Goal: Task Accomplishment & Management: Manage account settings

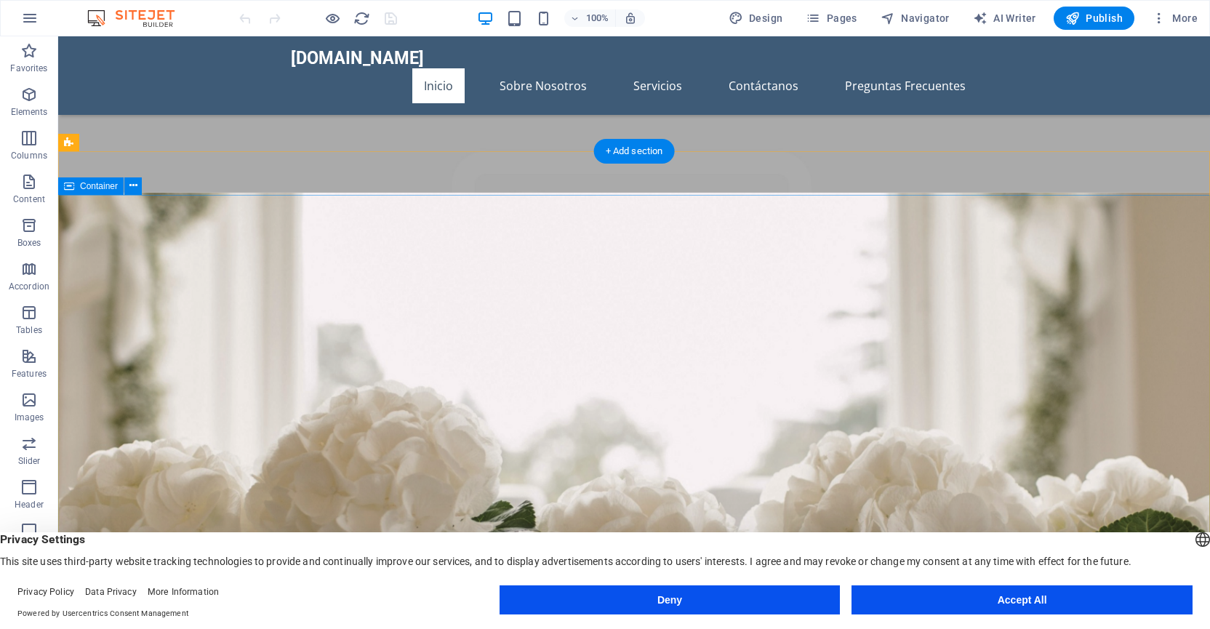
scroll to position [557, 0]
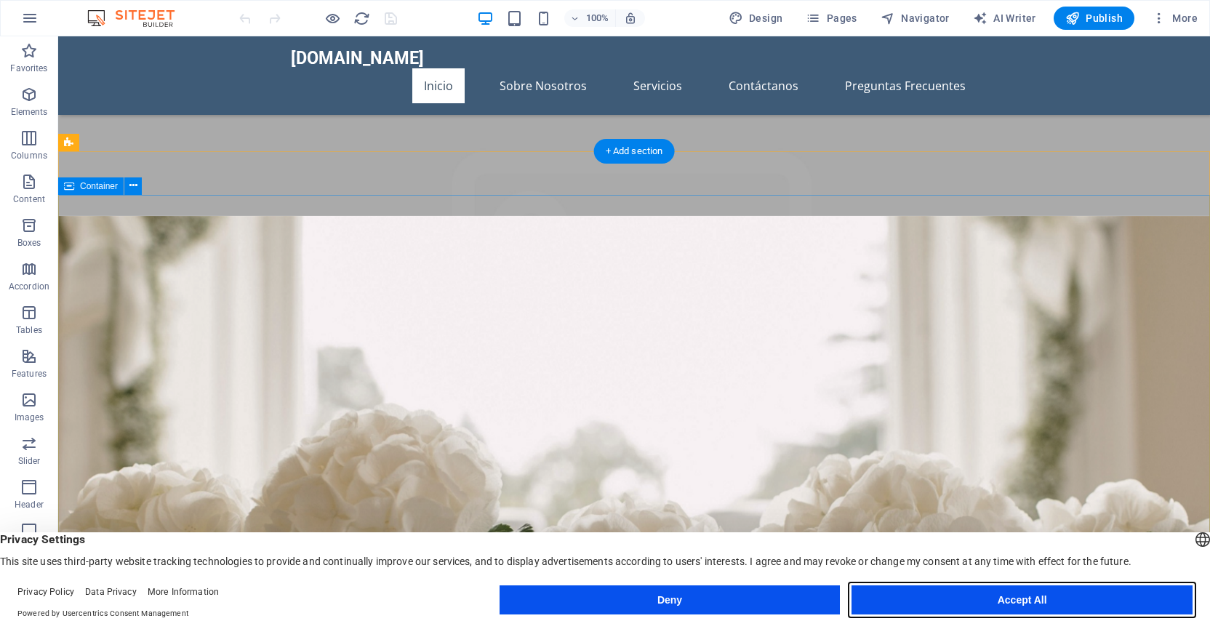
click at [970, 605] on button "Accept All" at bounding box center [1022, 600] width 341 height 29
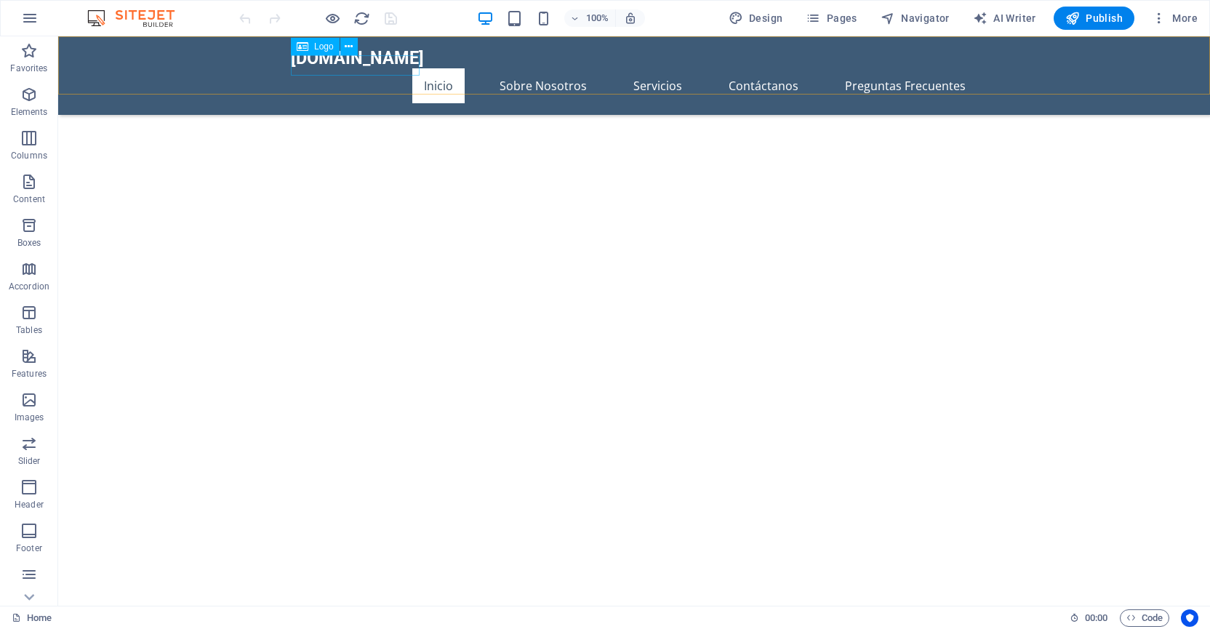
scroll to position [940, 0]
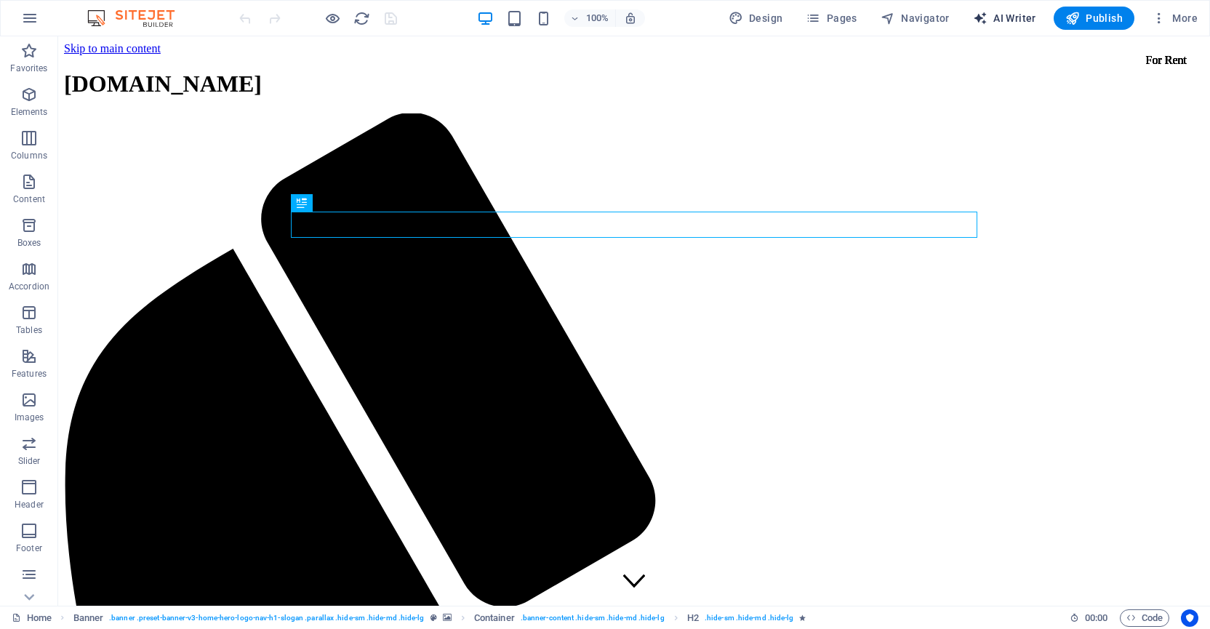
click at [997, 15] on span "AI Writer" at bounding box center [1004, 18] width 63 height 15
select select "English"
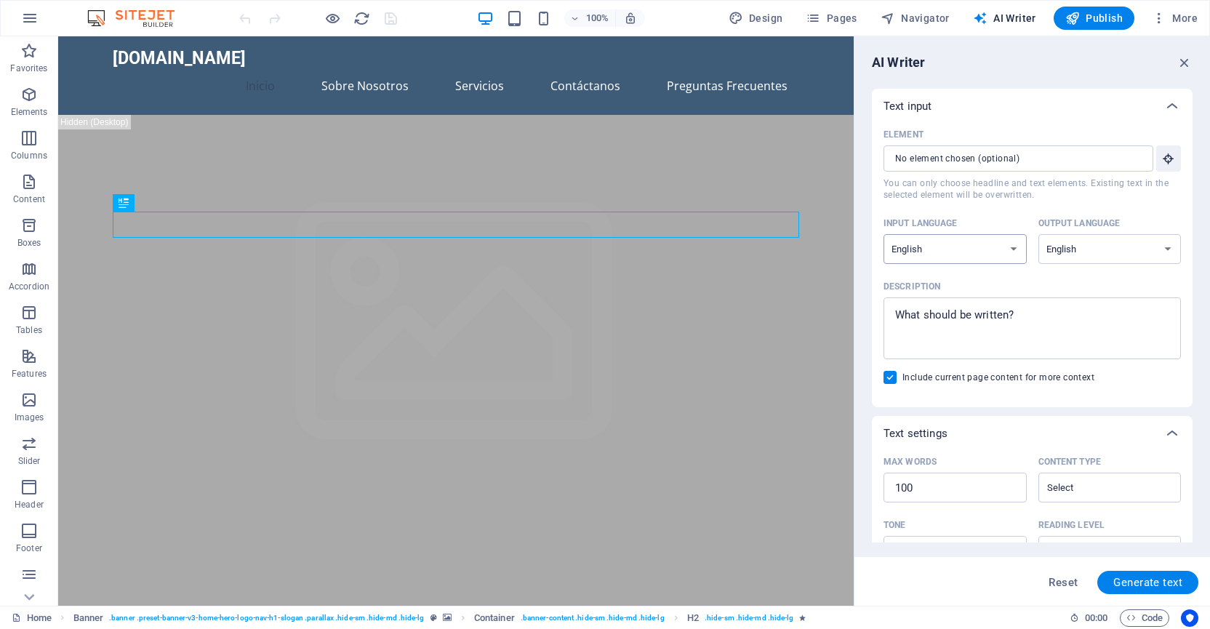
select select "Spanish"
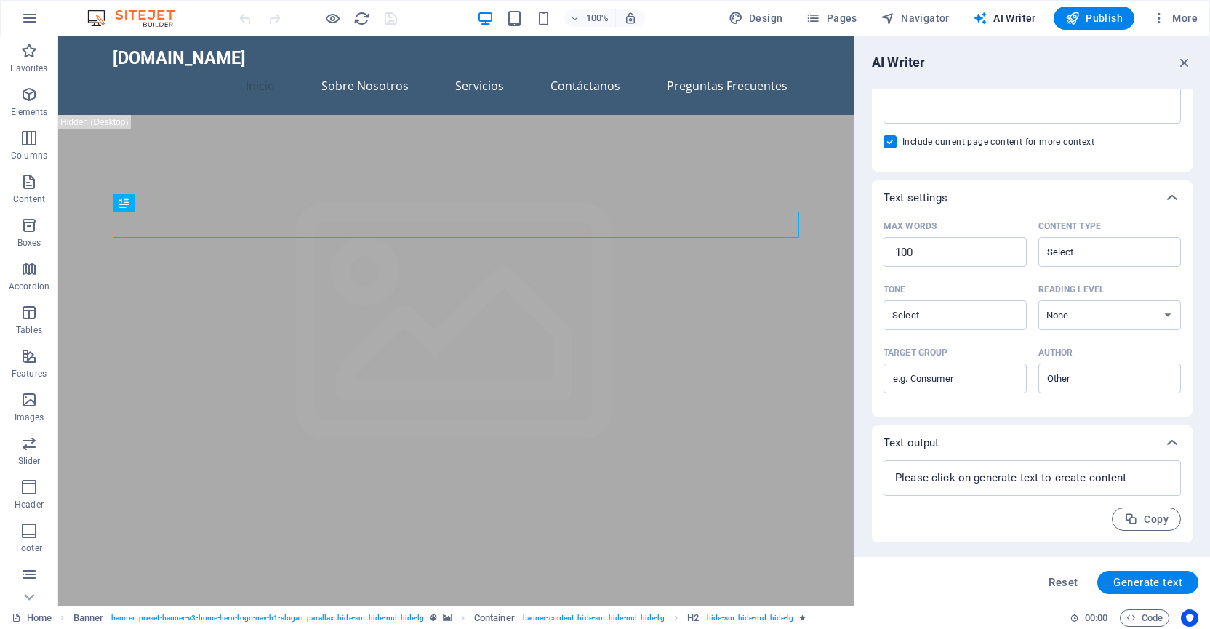
scroll to position [236, 0]
click at [1124, 581] on span "Generate text" at bounding box center [1148, 583] width 69 height 12
type textarea "x"
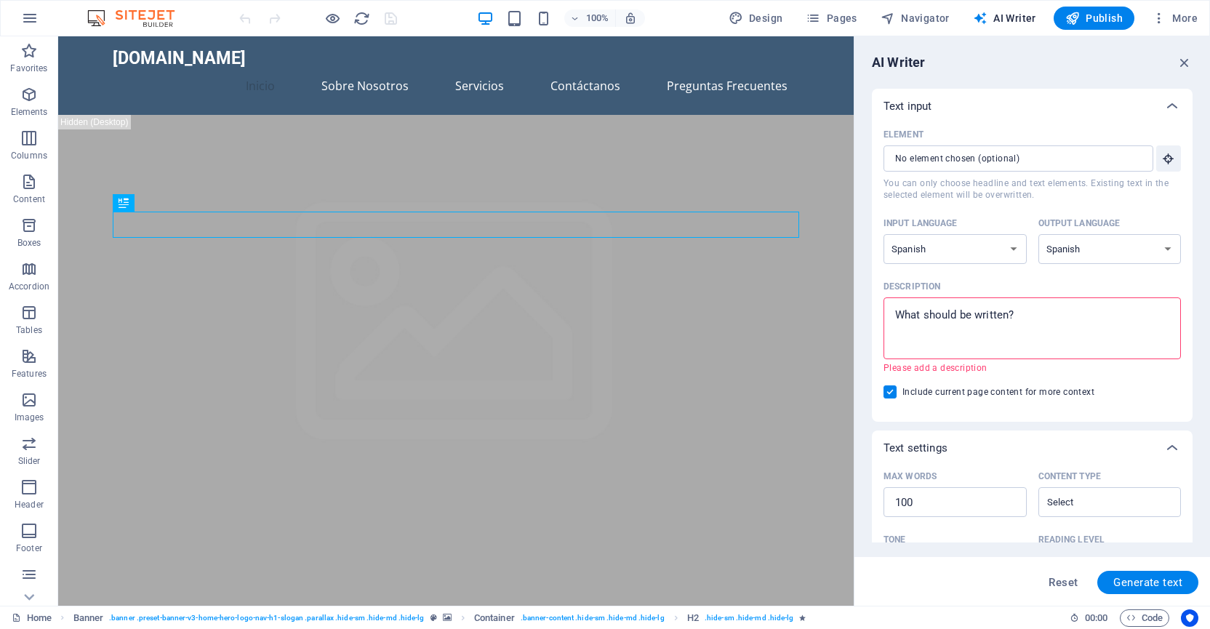
scroll to position [0, 0]
click at [902, 20] on span "Navigator" at bounding box center [915, 18] width 69 height 15
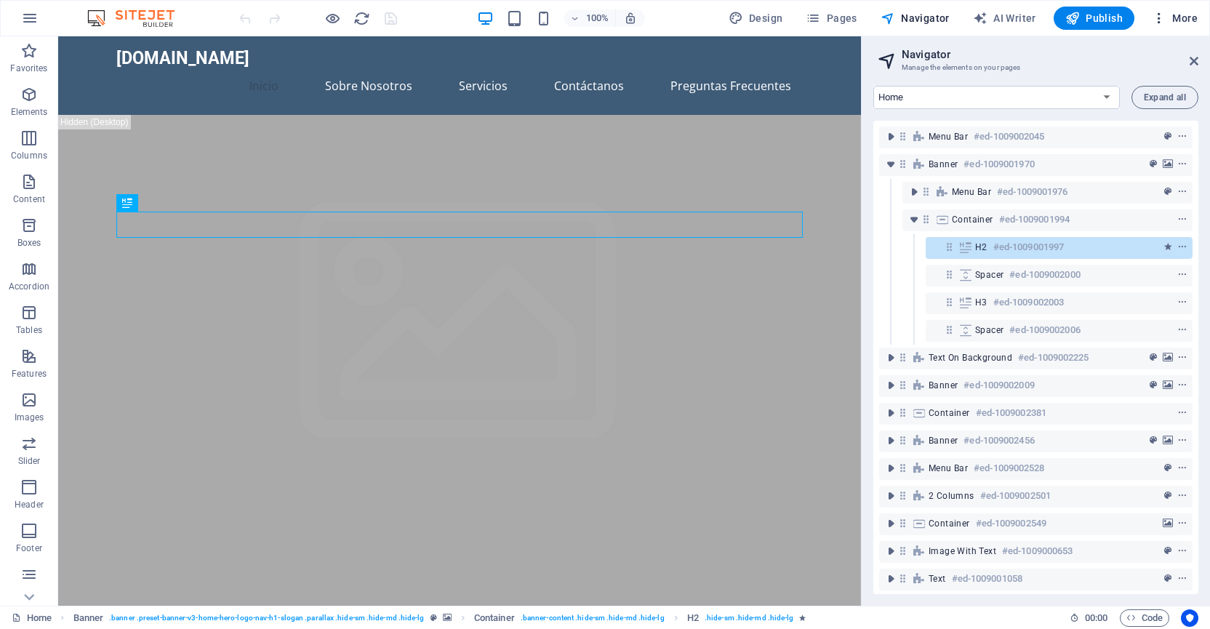
click at [1183, 18] on span "More" at bounding box center [1175, 18] width 46 height 15
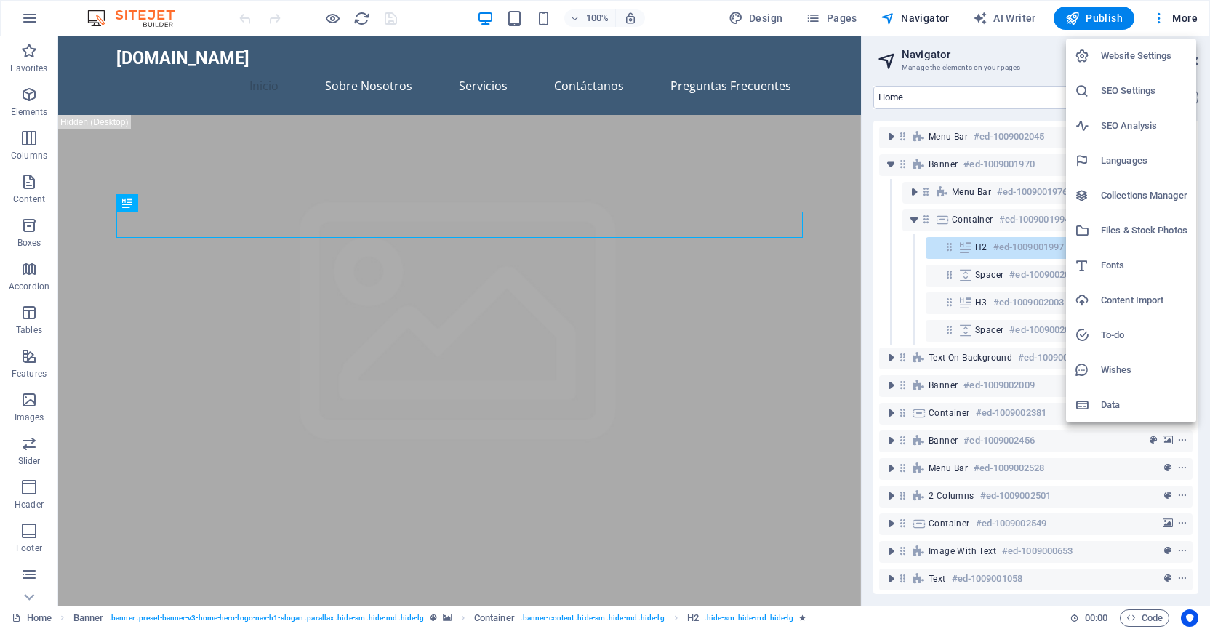
click at [1146, 47] on h6 "Website Settings" at bounding box center [1144, 55] width 87 height 17
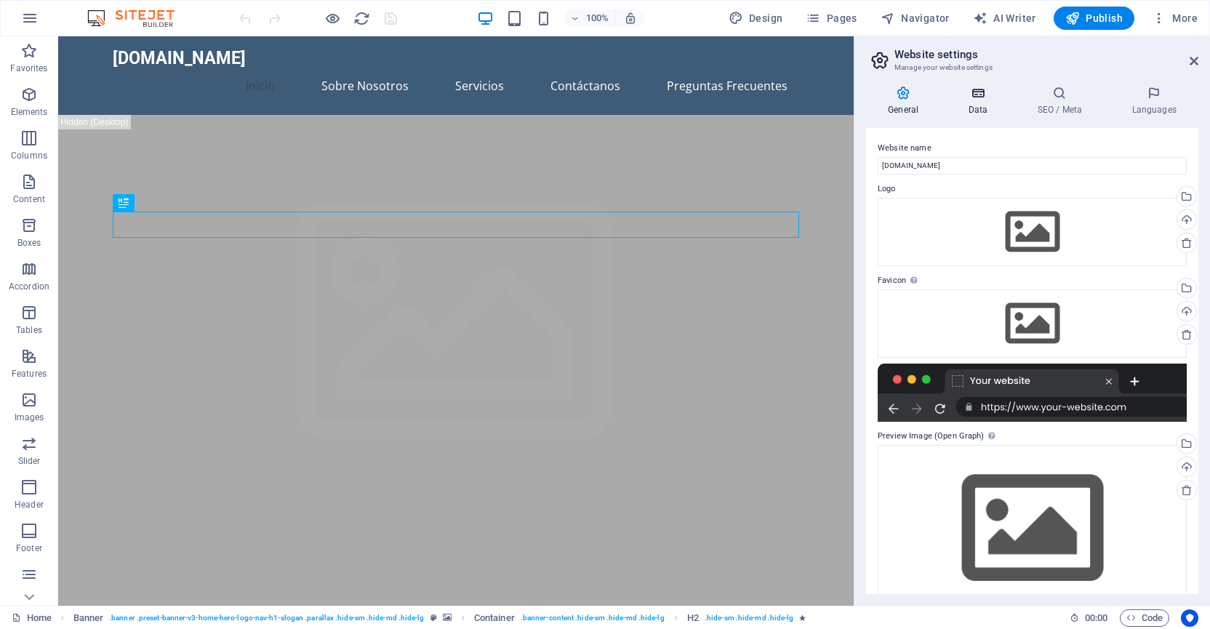
click at [983, 103] on h4 "Data" at bounding box center [980, 101] width 69 height 31
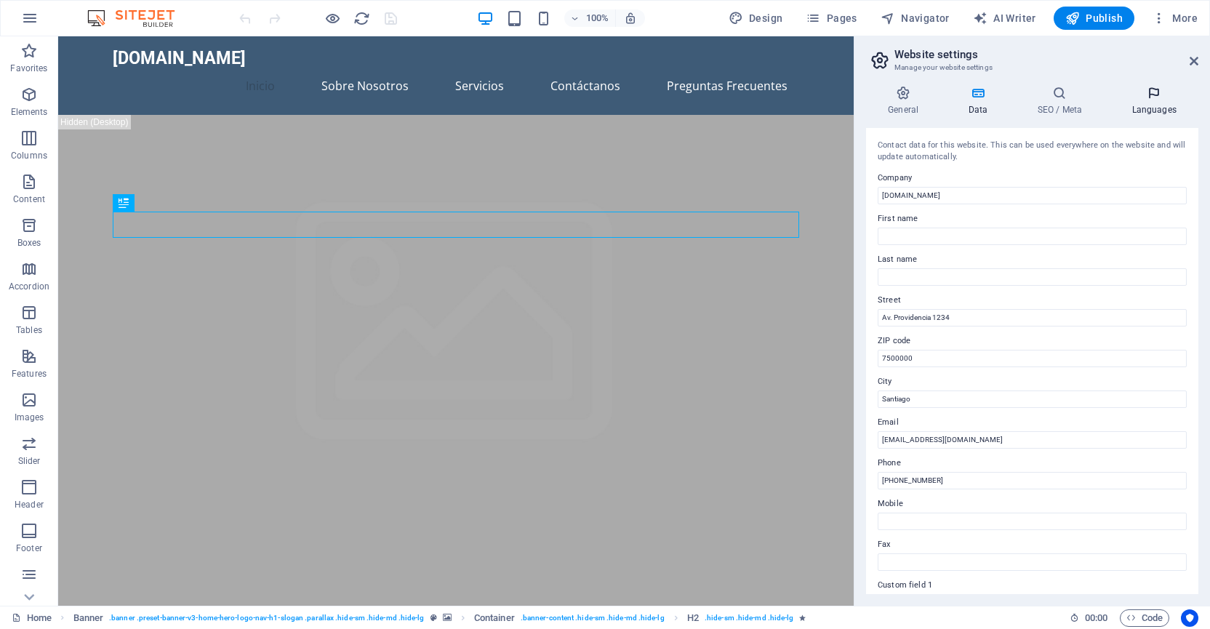
click at [1143, 98] on icon at bounding box center [1154, 93] width 89 height 15
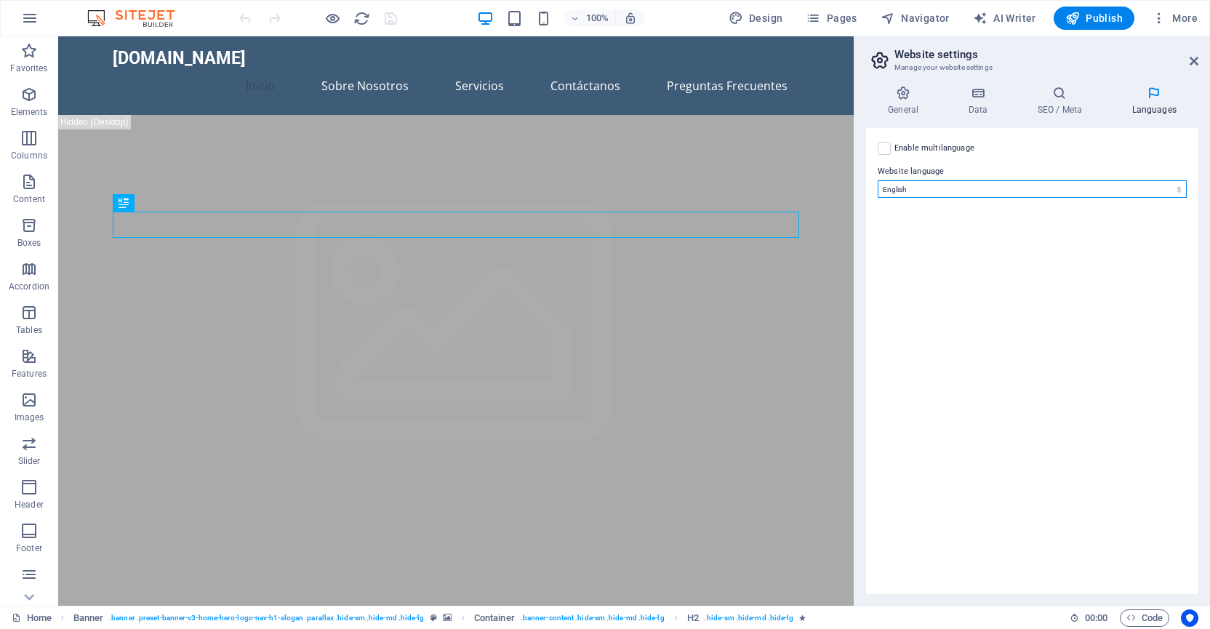
select select "148"
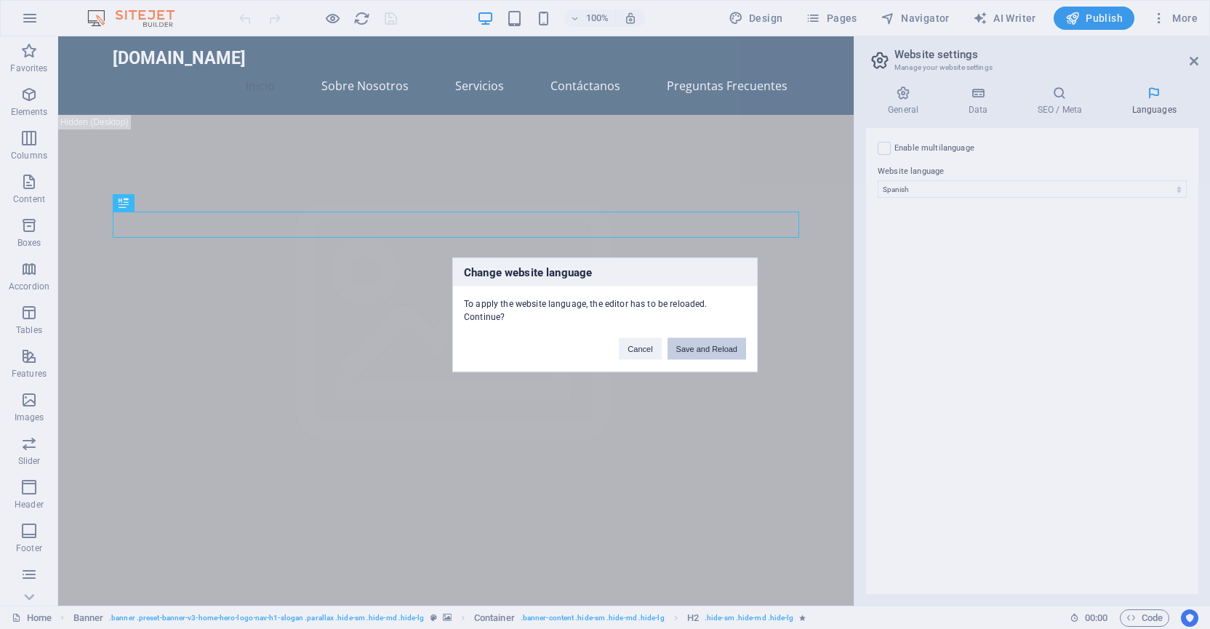
click at [716, 353] on button "Save and Reload" at bounding box center [707, 349] width 79 height 22
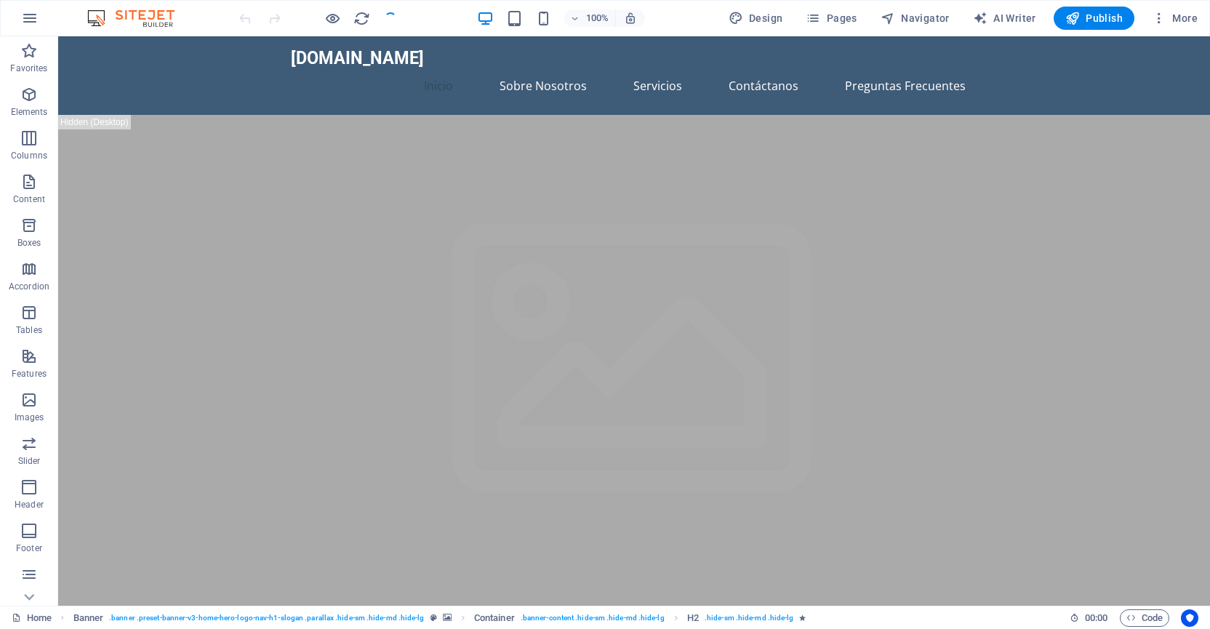
checkbox input "false"
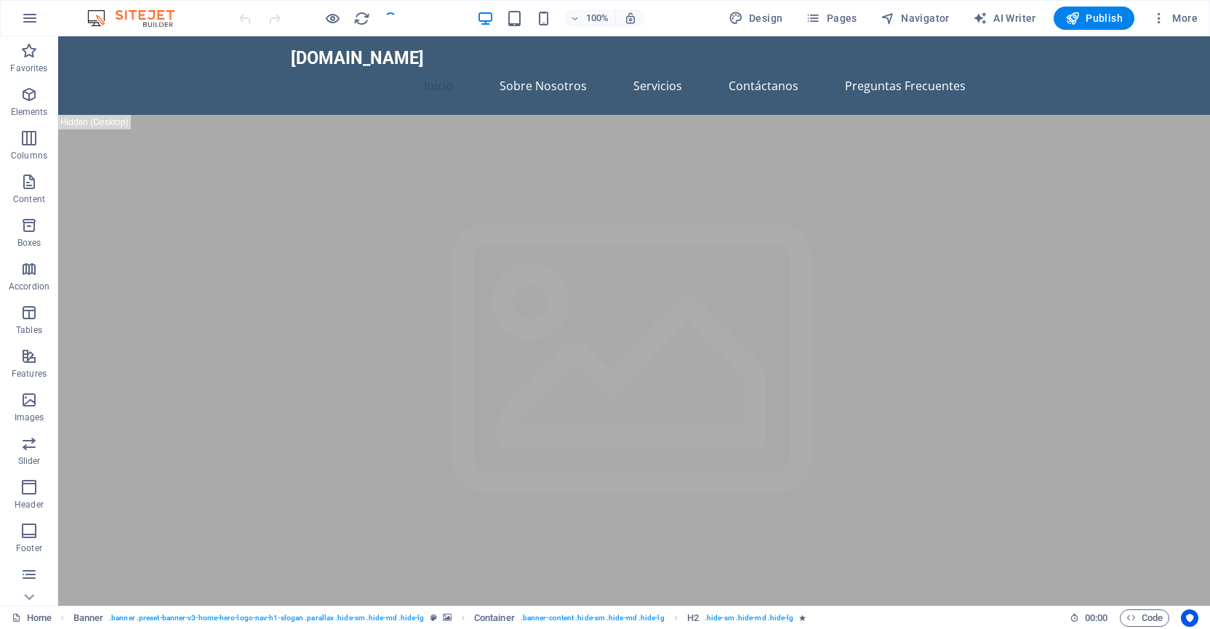
checkbox input "false"
click at [774, 15] on span "Design" at bounding box center [756, 18] width 55 height 15
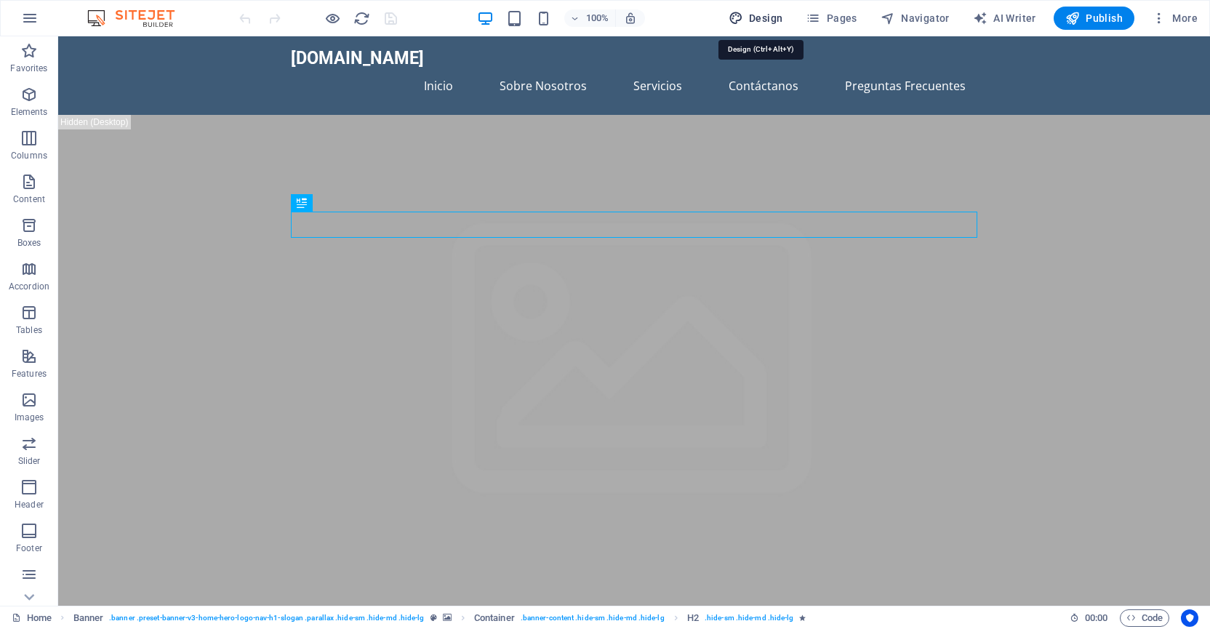
select select "px"
select select "200"
select select "px"
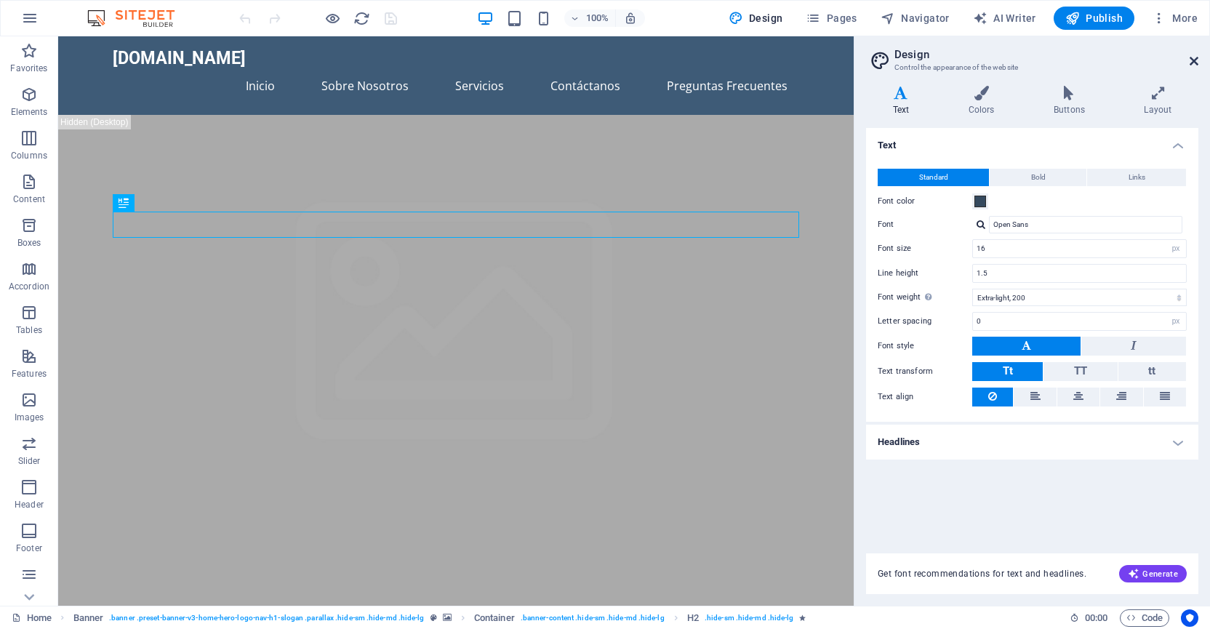
click at [1190, 60] on icon at bounding box center [1194, 61] width 9 height 12
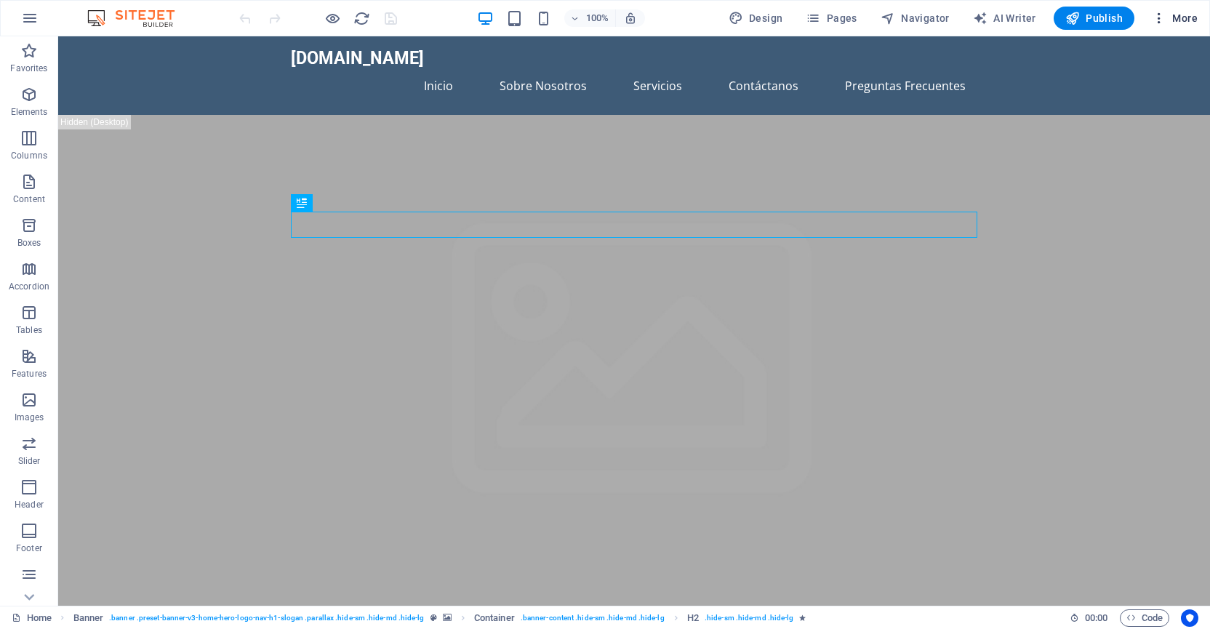
click at [1196, 17] on span "More" at bounding box center [1175, 18] width 46 height 15
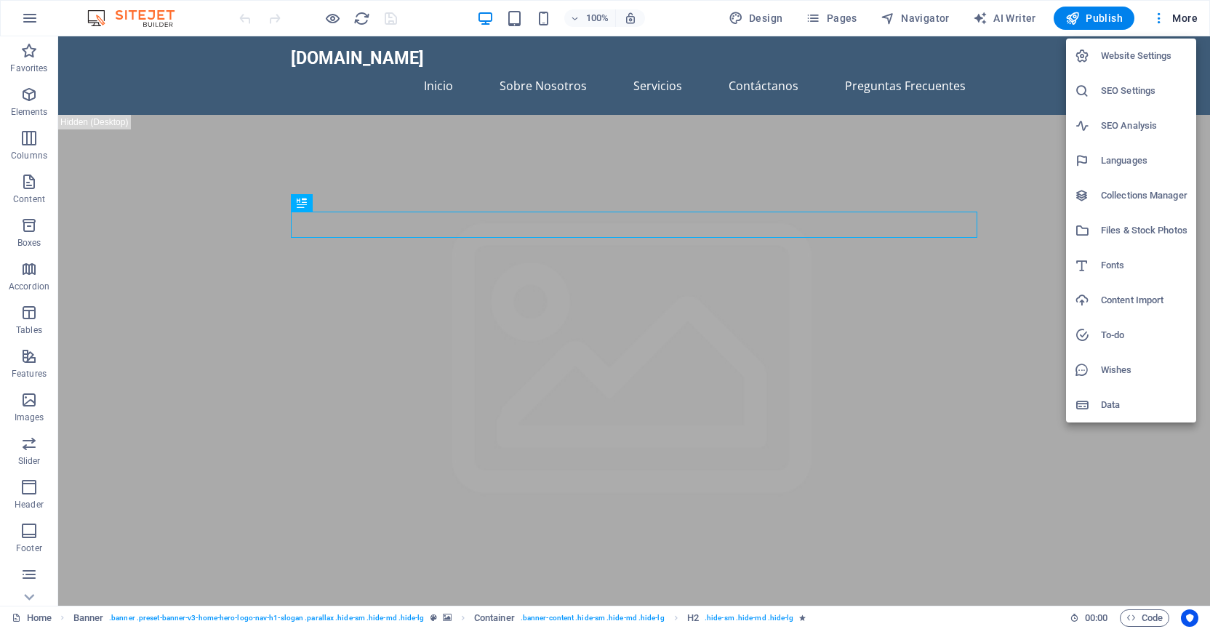
click at [1154, 58] on h6 "Website Settings" at bounding box center [1144, 55] width 87 height 17
select select "148"
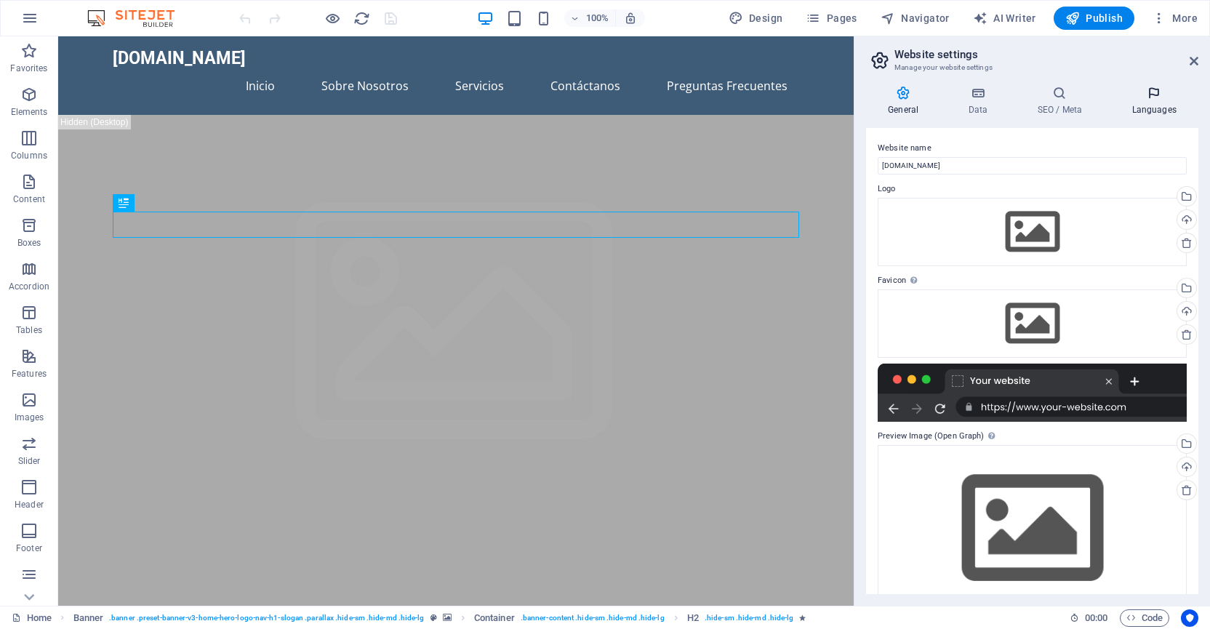
click at [1141, 92] on icon at bounding box center [1154, 93] width 89 height 15
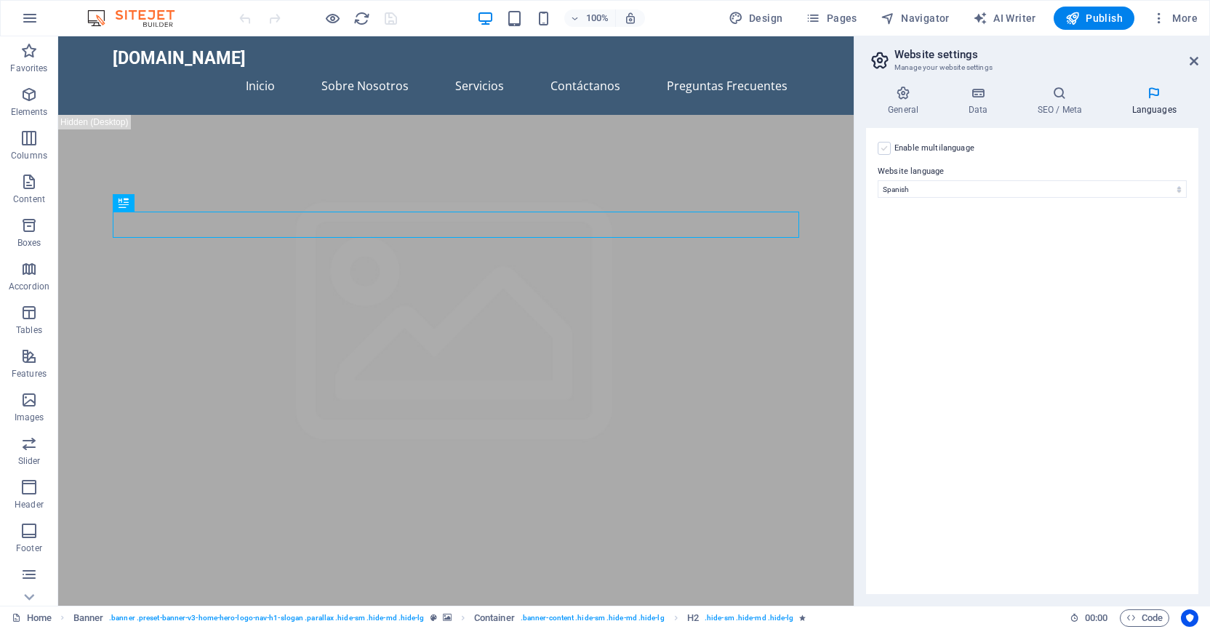
click at [889, 153] on label at bounding box center [884, 148] width 13 height 13
click at [0, 0] on input "Enable multilanguage To disable multilanguage delete all languages until only o…" at bounding box center [0, 0] width 0 height 0
select select
click at [893, 156] on div "Enable multilanguage To disable multilanguage delete all languages until only o…" at bounding box center [1032, 361] width 332 height 466
click at [888, 148] on label at bounding box center [884, 148] width 13 height 13
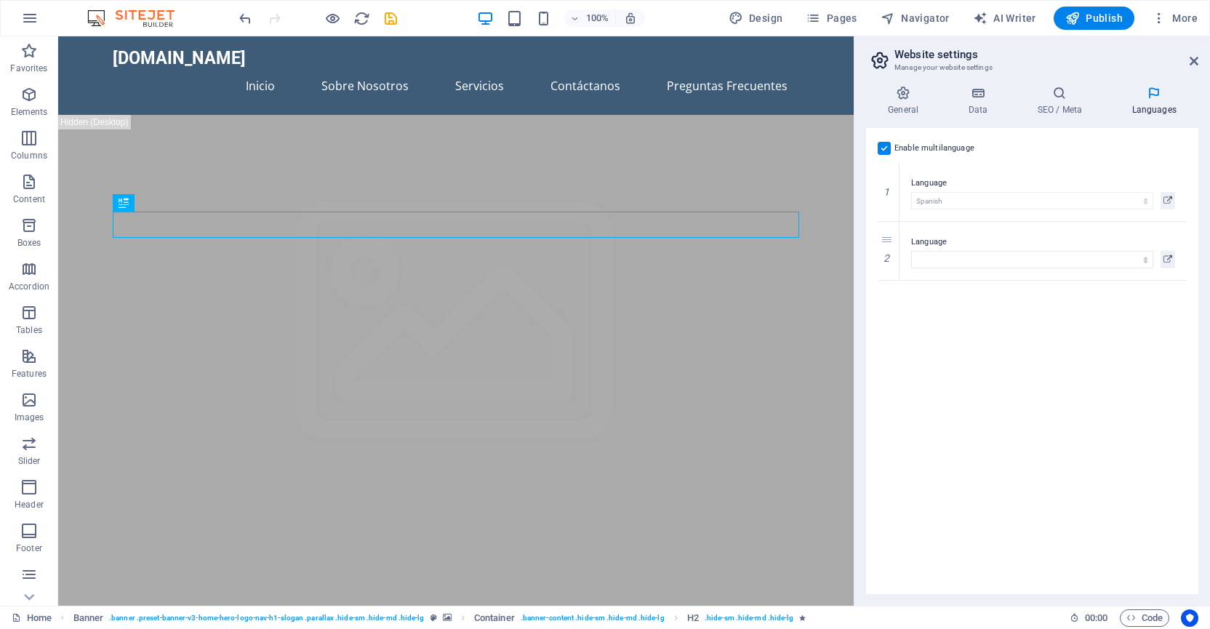
click at [0, 0] on input "Enable multilanguage To disable multilanguage delete all languages until only o…" at bounding box center [0, 0] width 0 height 0
drag, startPoint x: 1192, startPoint y: 61, endPoint x: 1134, endPoint y: 24, distance: 69.0
click at [1192, 61] on icon at bounding box center [1194, 61] width 9 height 12
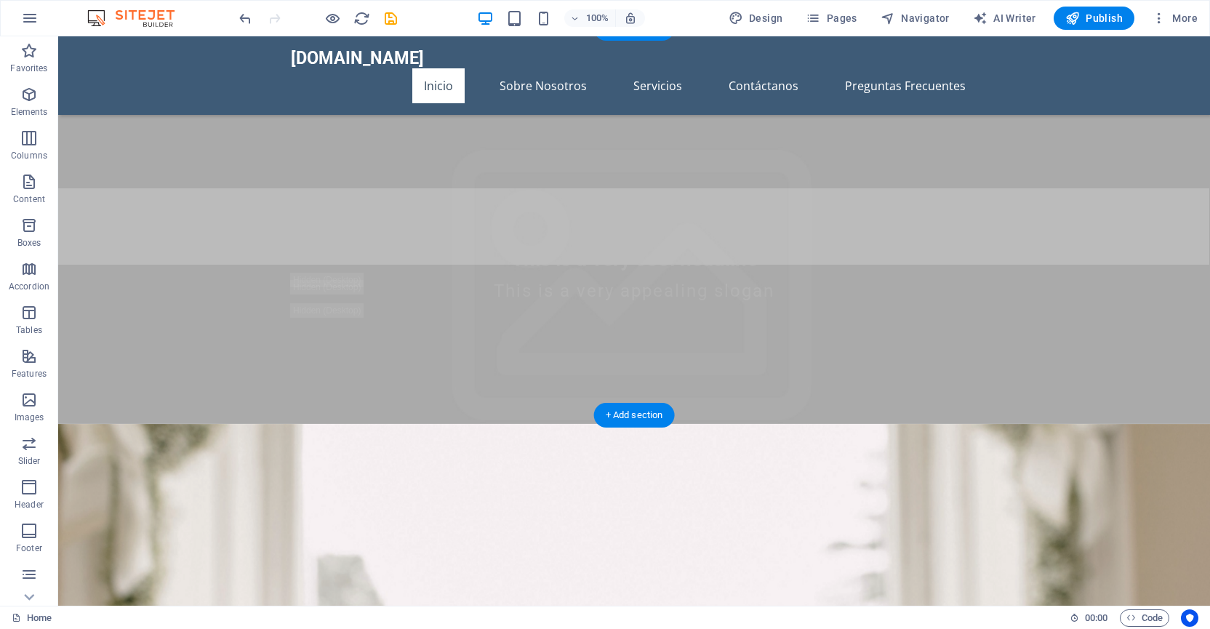
scroll to position [293, 0]
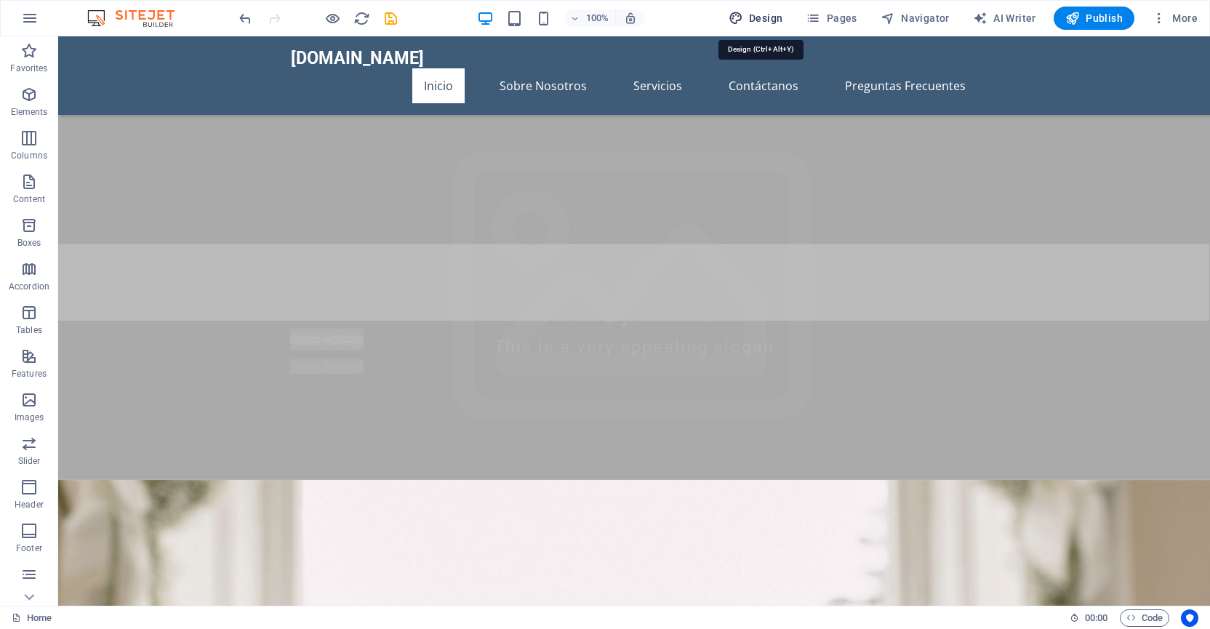
click at [757, 11] on span "Design" at bounding box center [756, 18] width 55 height 15
select select "px"
select select "200"
select select "px"
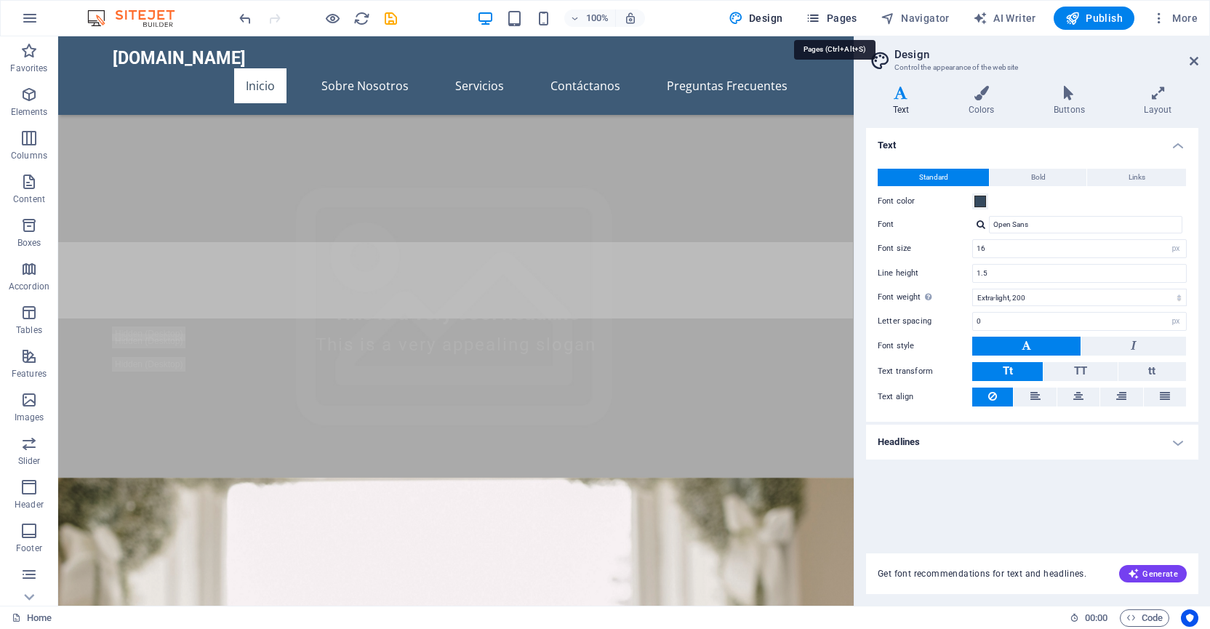
click at [821, 14] on icon "button" at bounding box center [813, 18] width 15 height 15
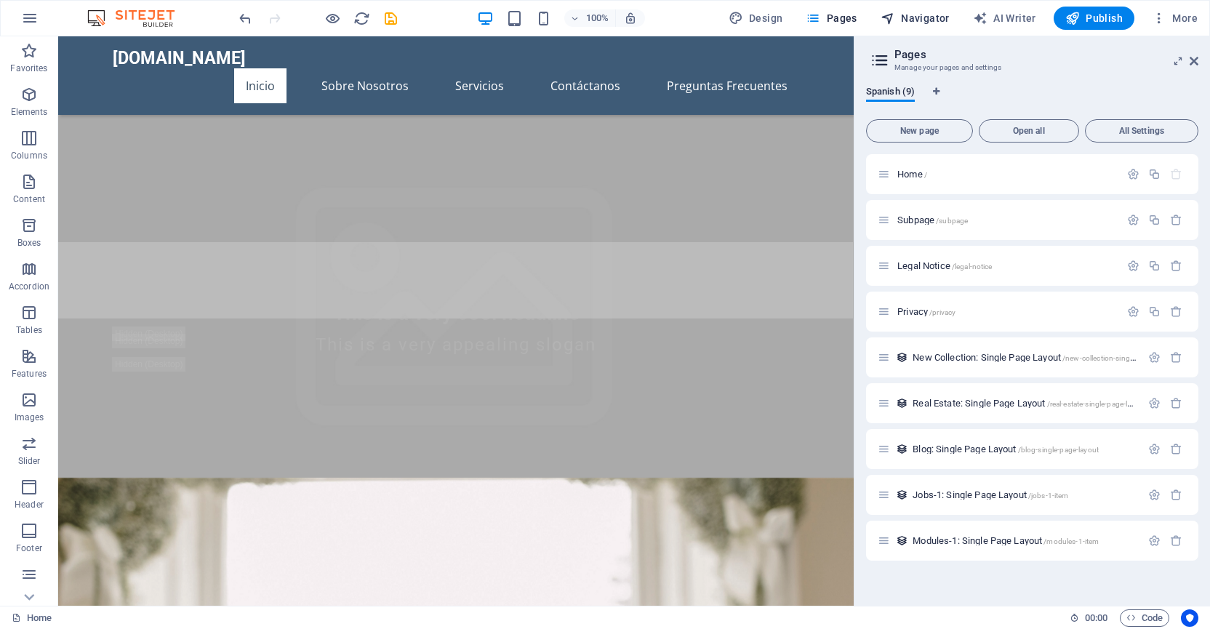
click at [915, 19] on span "Navigator" at bounding box center [915, 18] width 69 height 15
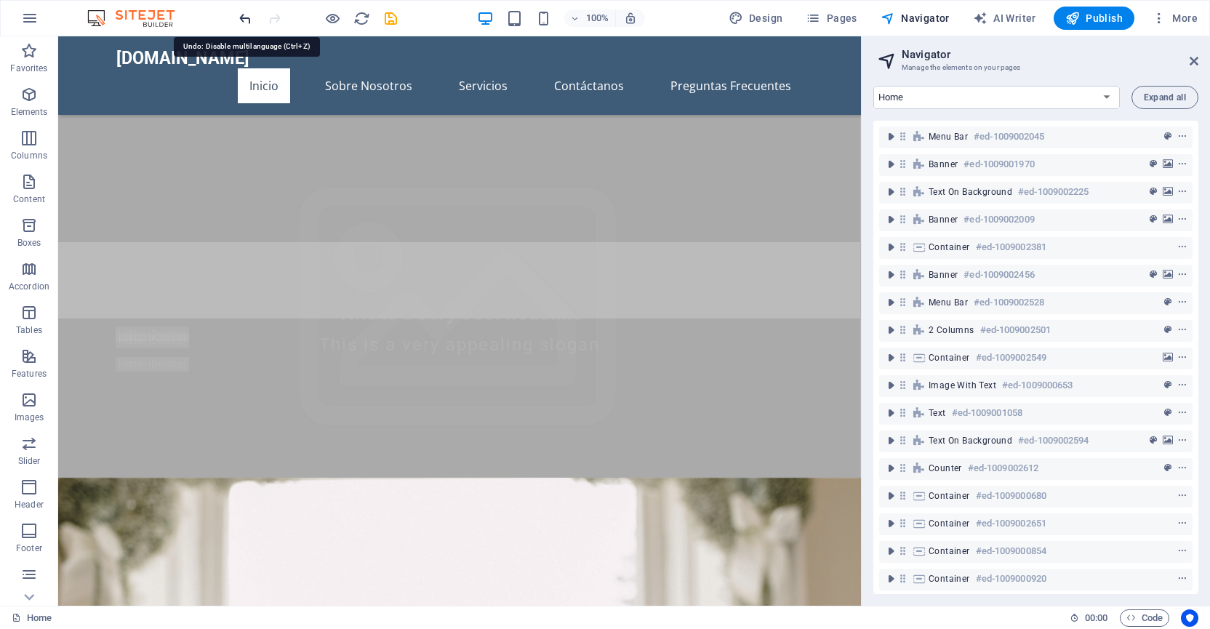
click at [243, 19] on icon "undo" at bounding box center [245, 18] width 17 height 17
click at [245, 20] on icon "undo" at bounding box center [245, 18] width 17 height 17
click at [38, 111] on p "Elements" at bounding box center [29, 112] width 37 height 12
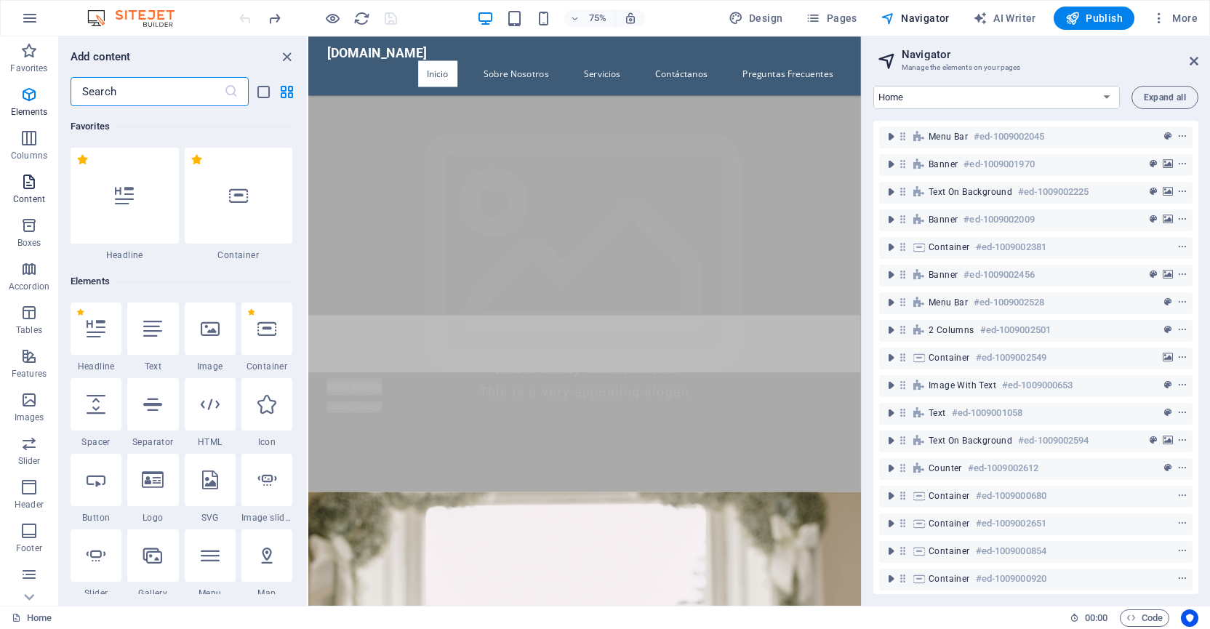
scroll to position [155, 0]
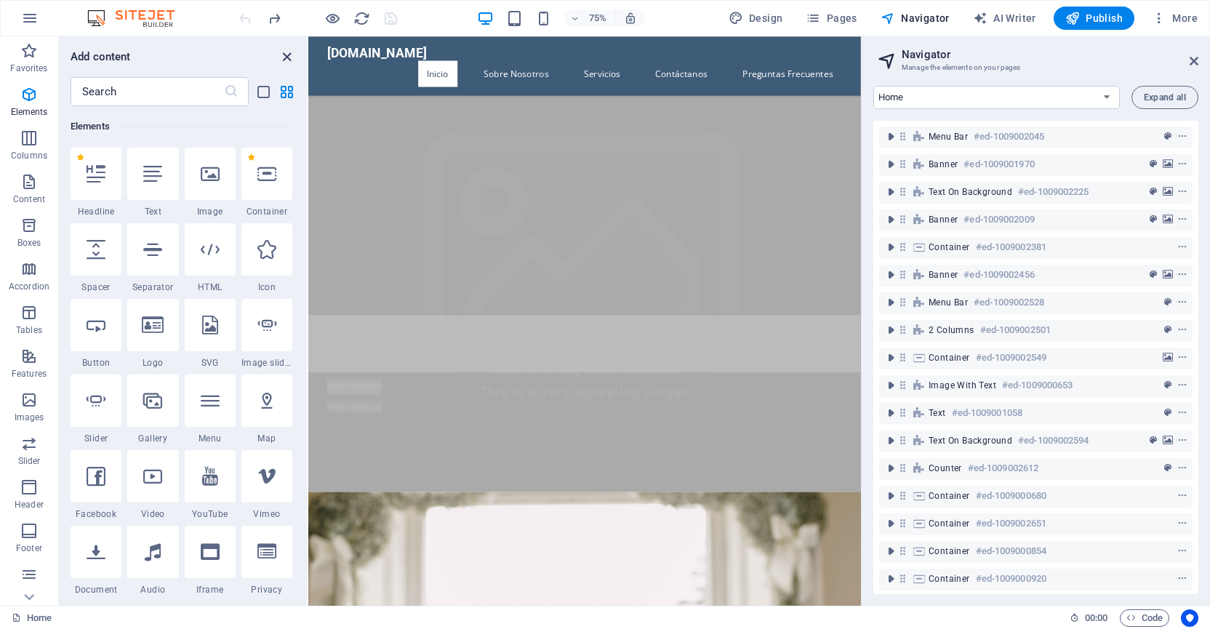
click at [291, 56] on icon "close panel" at bounding box center [287, 57] width 17 height 17
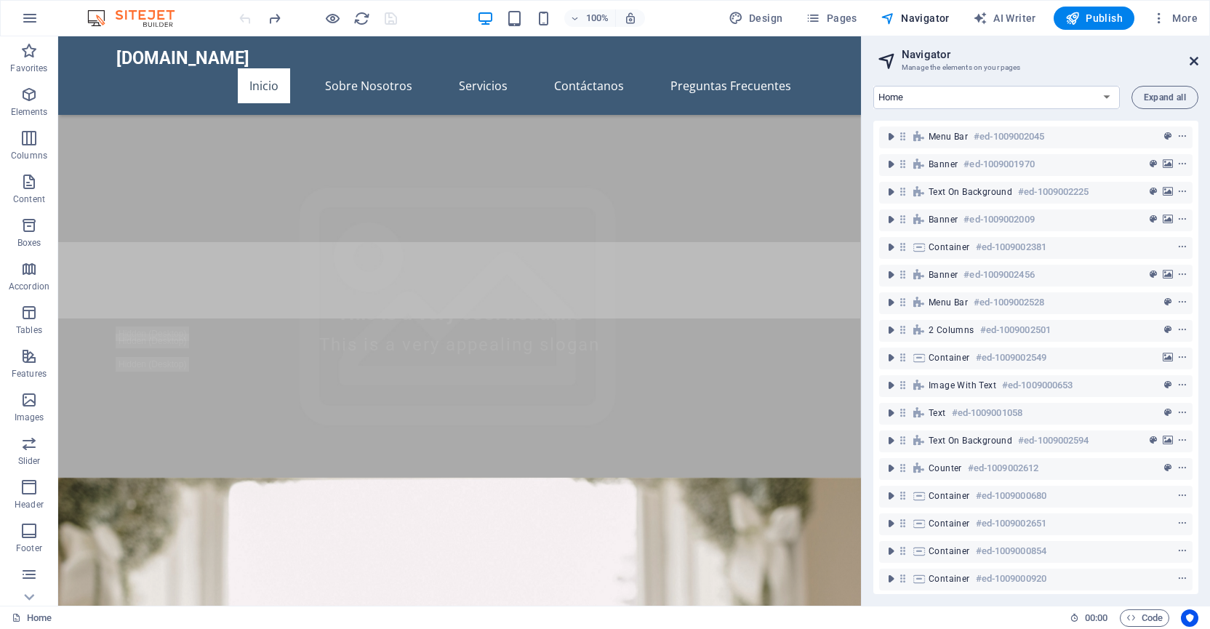
click at [1197, 59] on icon at bounding box center [1194, 61] width 9 height 12
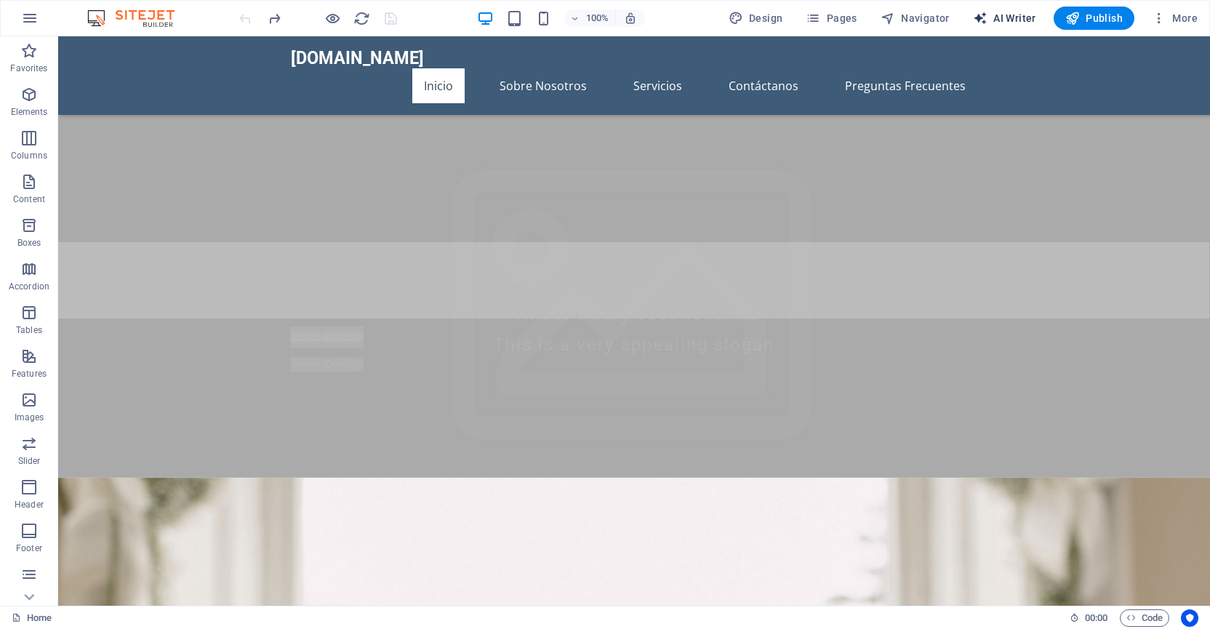
click at [1017, 18] on span "AI Writer" at bounding box center [1004, 18] width 63 height 15
select select "English"
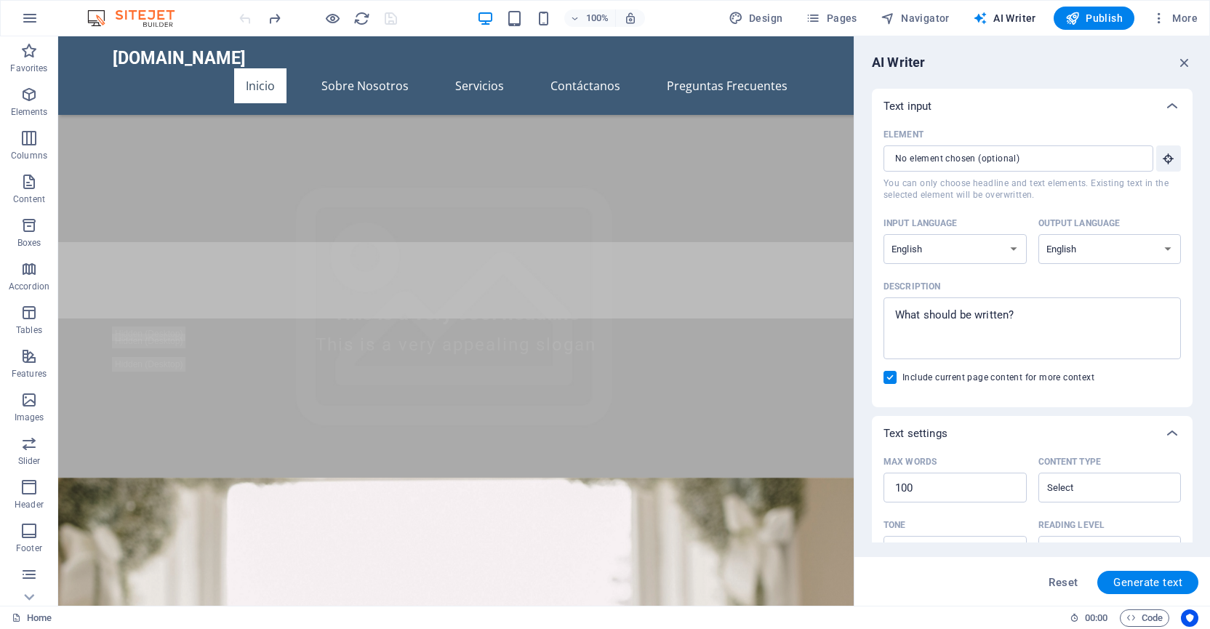
scroll to position [0, 0]
drag, startPoint x: 1188, startPoint y: 60, endPoint x: 1130, endPoint y: 23, distance: 68.6
click at [1188, 60] on icon "button" at bounding box center [1185, 63] width 16 height 16
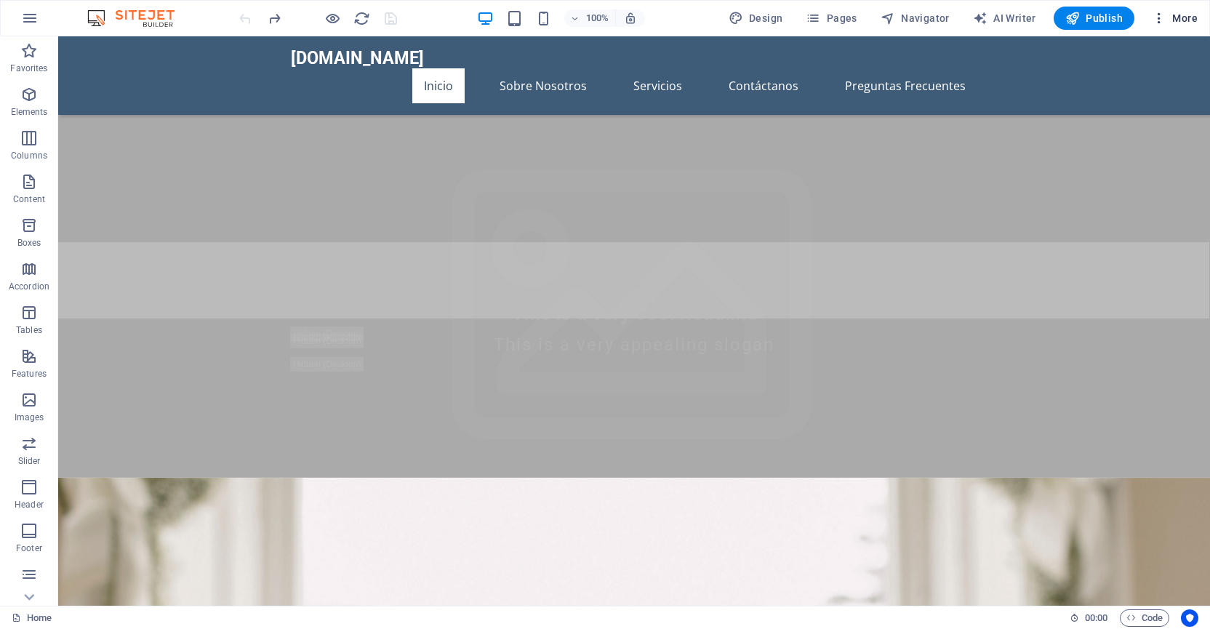
click at [1192, 11] on span "More" at bounding box center [1175, 18] width 46 height 15
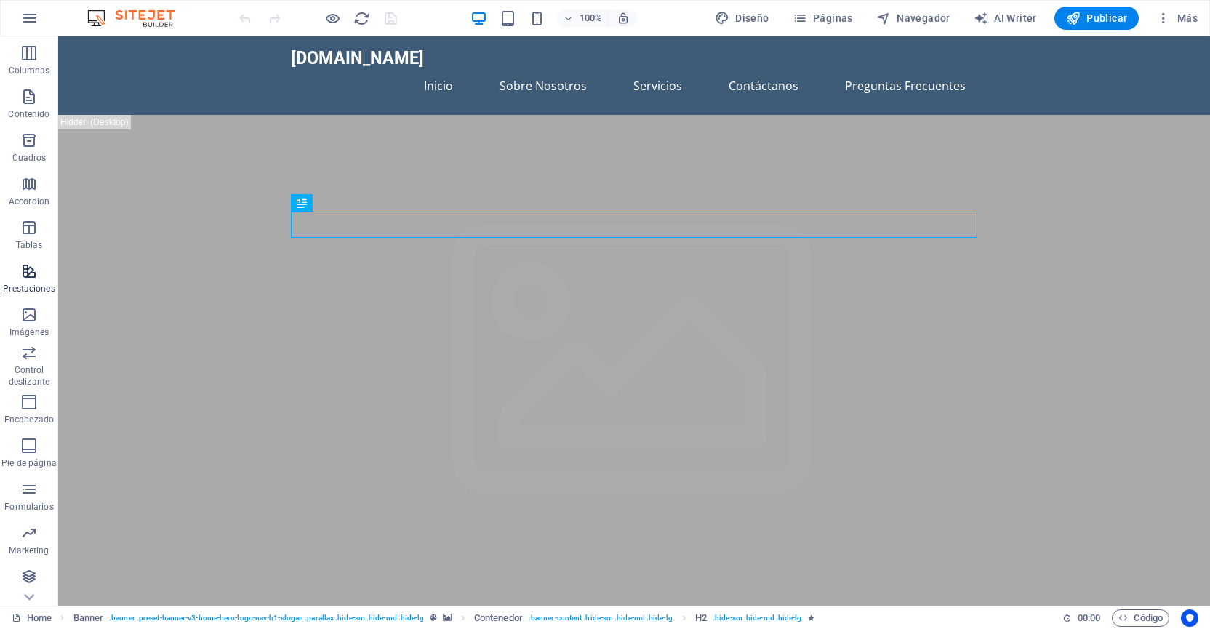
scroll to position [85, 0]
click at [35, 575] on icon "button" at bounding box center [28, 576] width 17 height 17
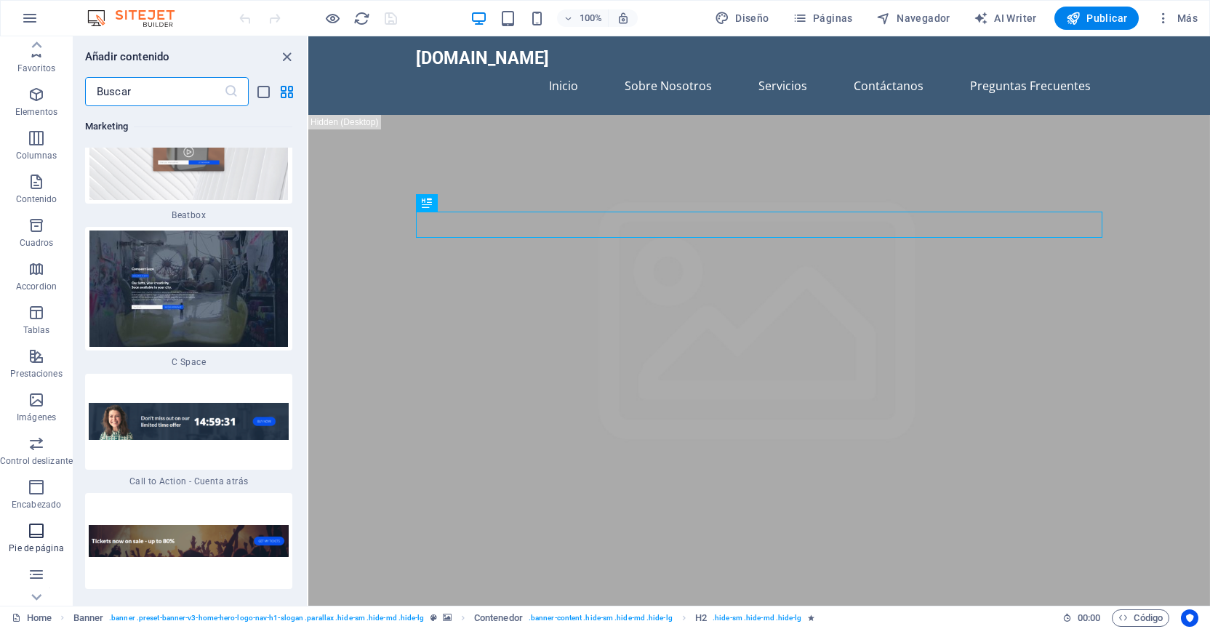
scroll to position [0, 0]
click at [43, 98] on icon "button" at bounding box center [36, 94] width 17 height 17
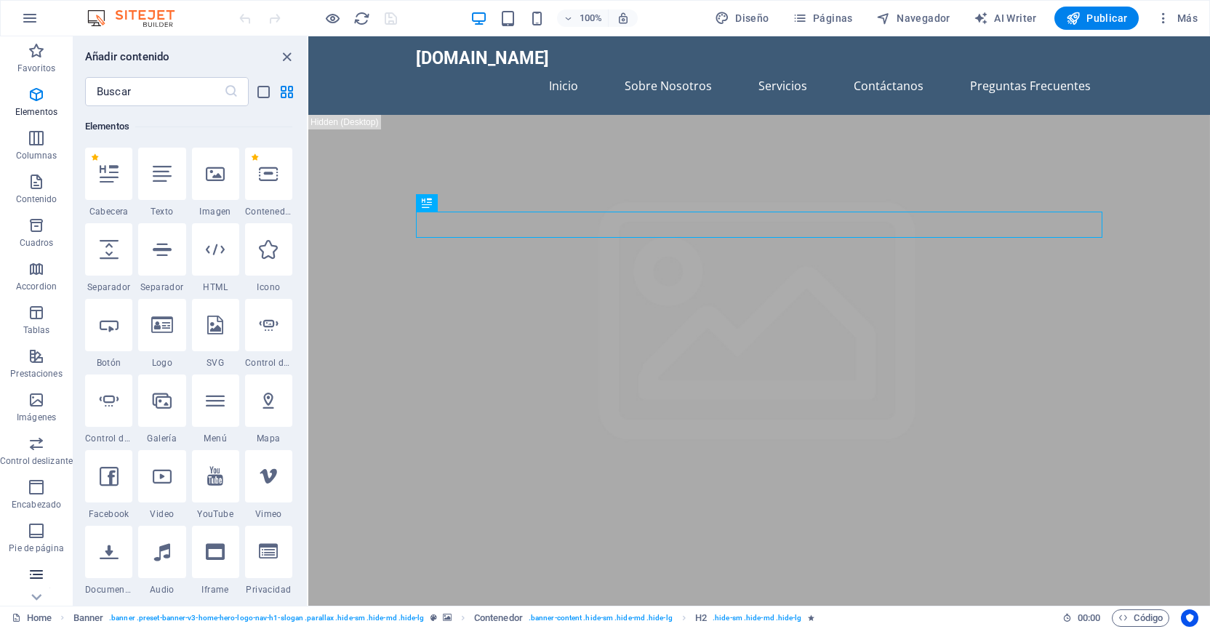
scroll to position [85, 0]
click at [41, 580] on icon "button" at bounding box center [36, 576] width 17 height 17
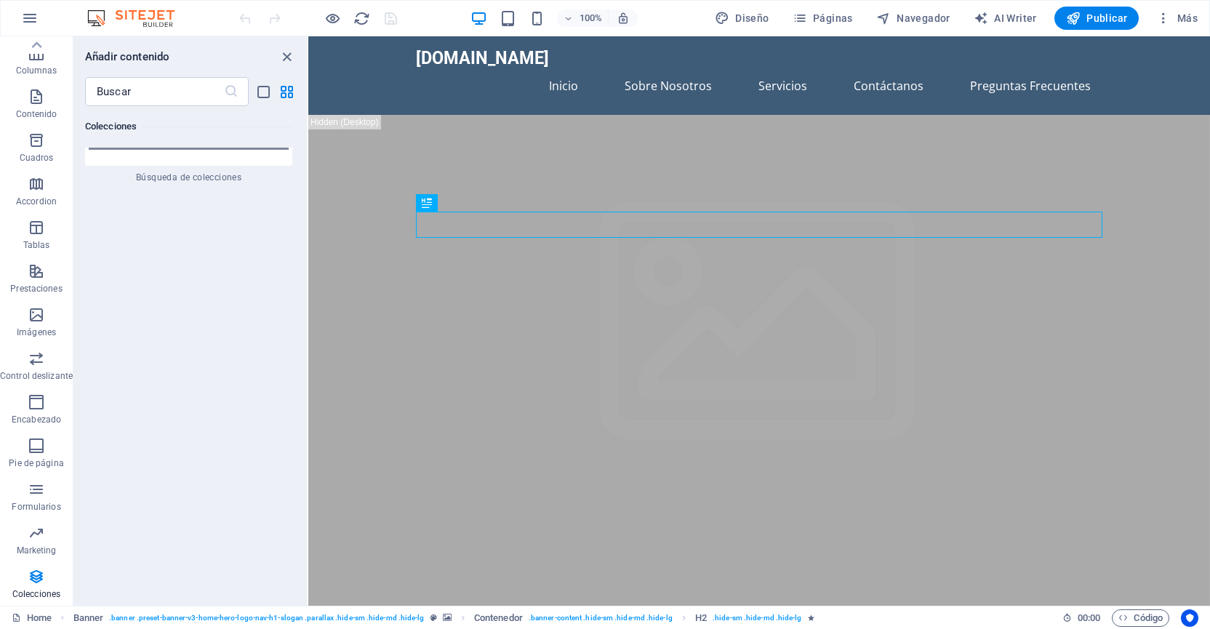
scroll to position [28575, 0]
click at [761, 17] on span "Diseño" at bounding box center [742, 18] width 55 height 15
select select "px"
select select "200"
select select "px"
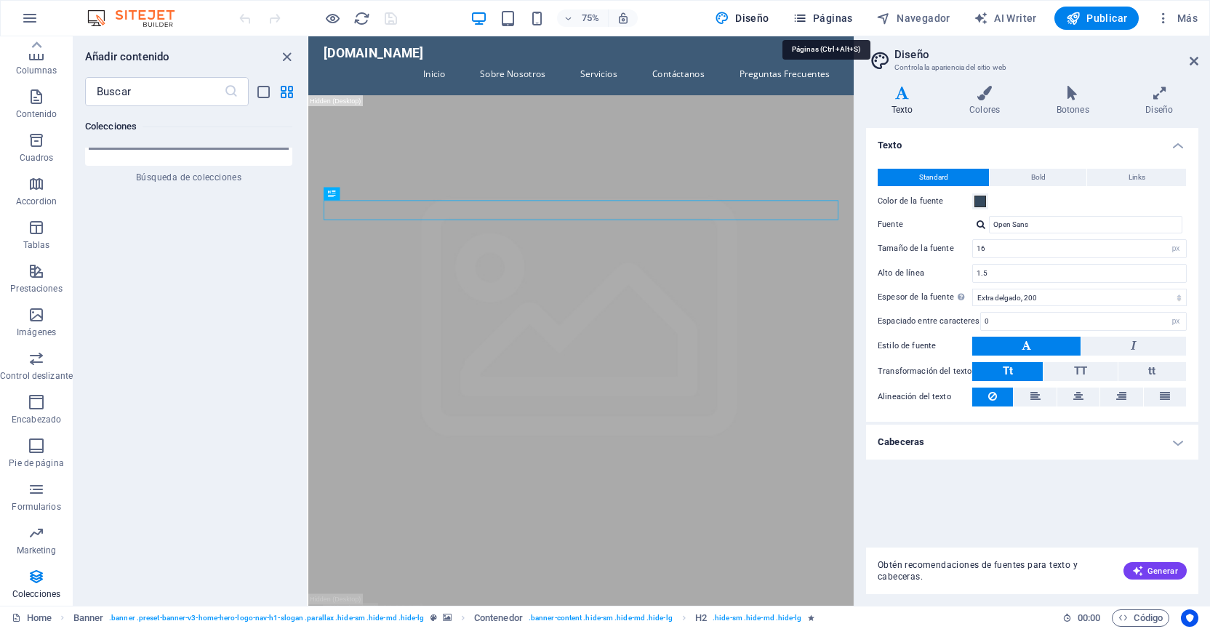
click at [813, 18] on span "Páginas" at bounding box center [823, 18] width 60 height 15
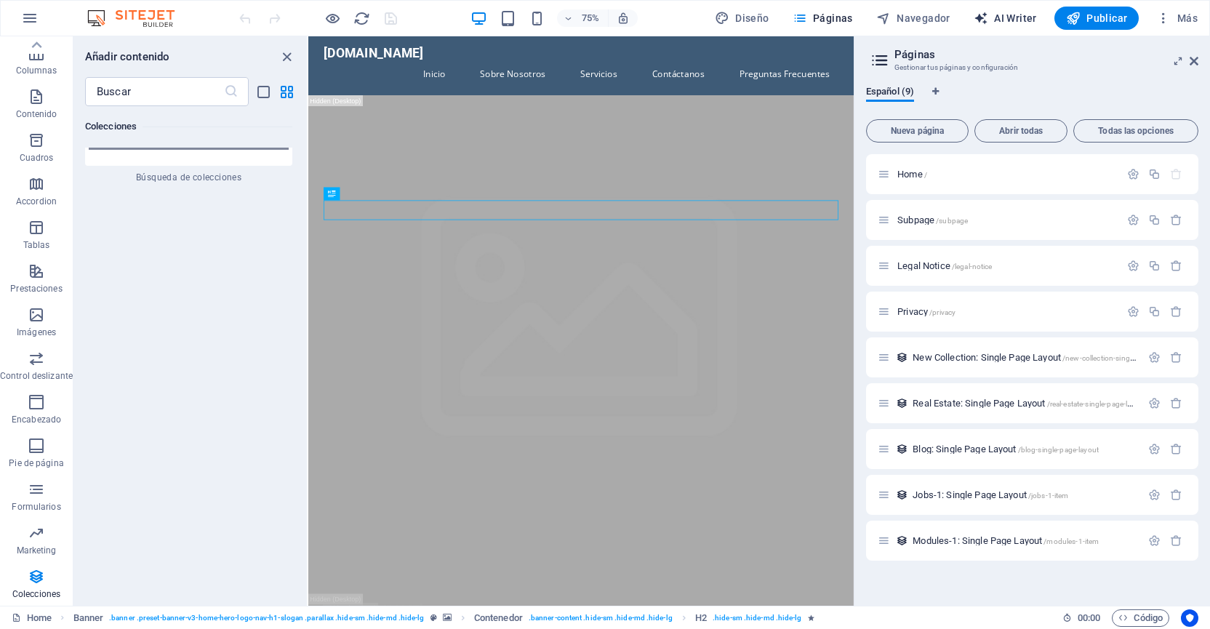
click at [982, 19] on icon "button" at bounding box center [981, 18] width 15 height 15
select select "English"
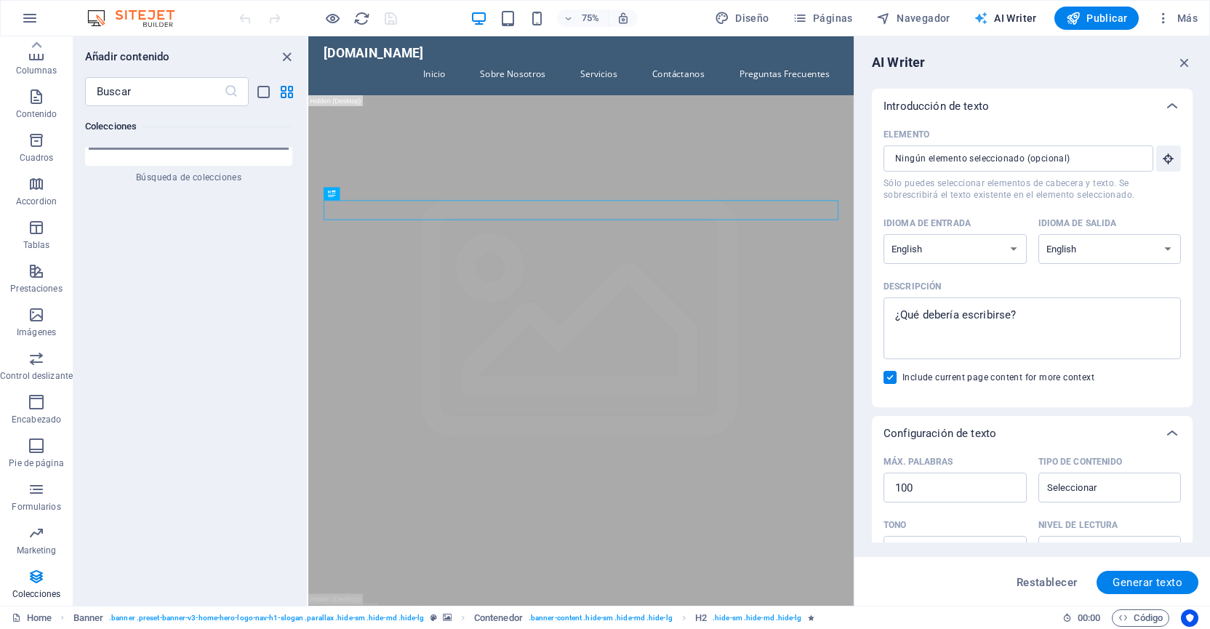
scroll to position [0, 0]
click at [1186, 20] on span "Más" at bounding box center [1177, 18] width 41 height 15
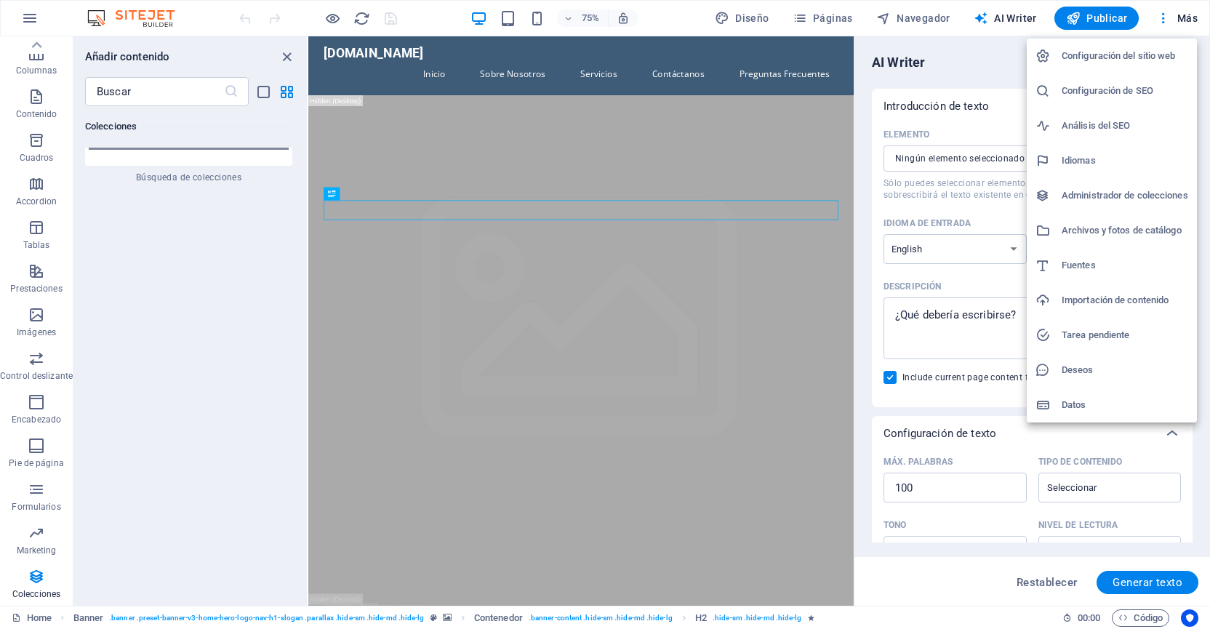
click at [1111, 202] on h6 "Administrador de colecciones" at bounding box center [1125, 195] width 127 height 17
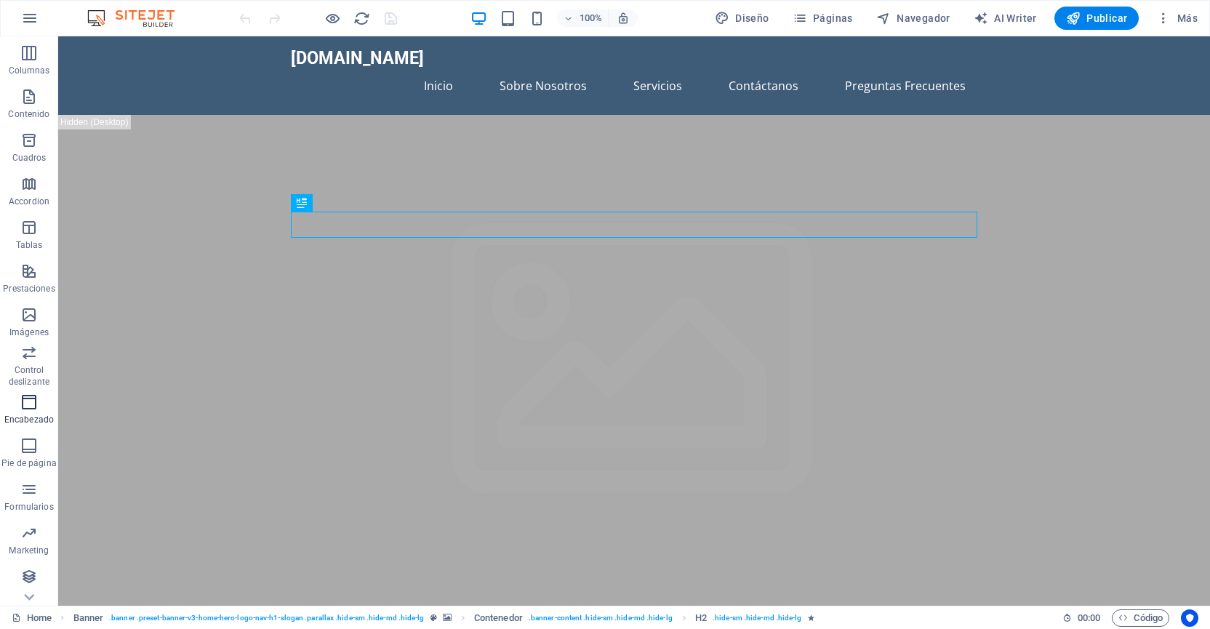
scroll to position [85, 0]
click at [32, 578] on icon "button" at bounding box center [28, 576] width 17 height 17
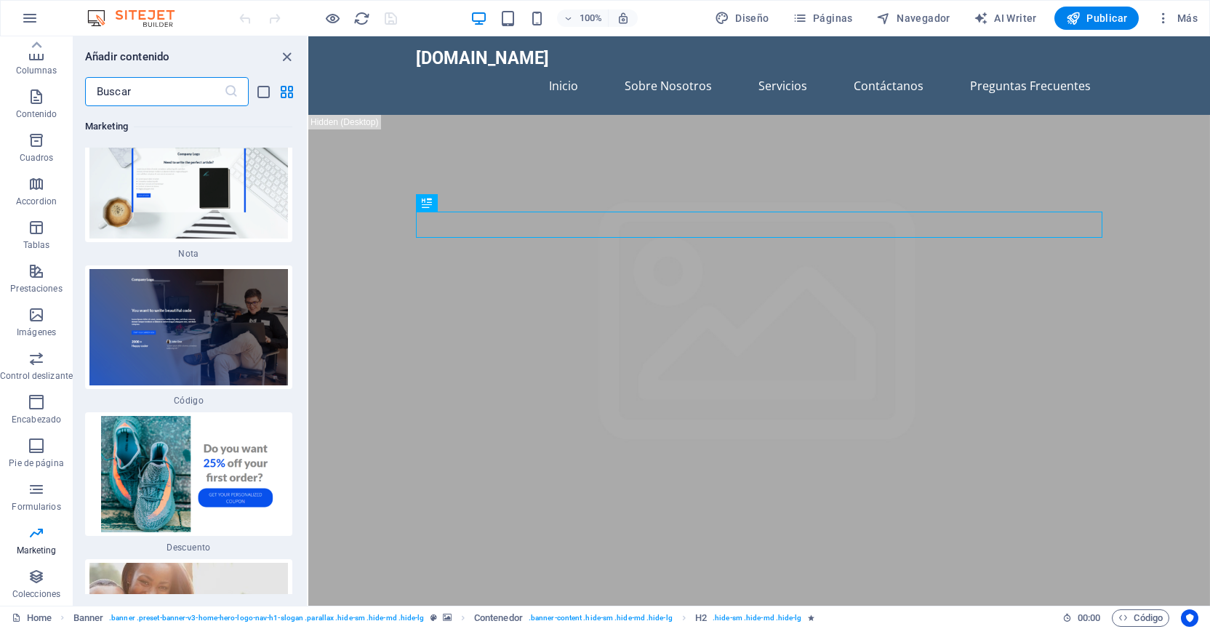
scroll to position [25710, 0]
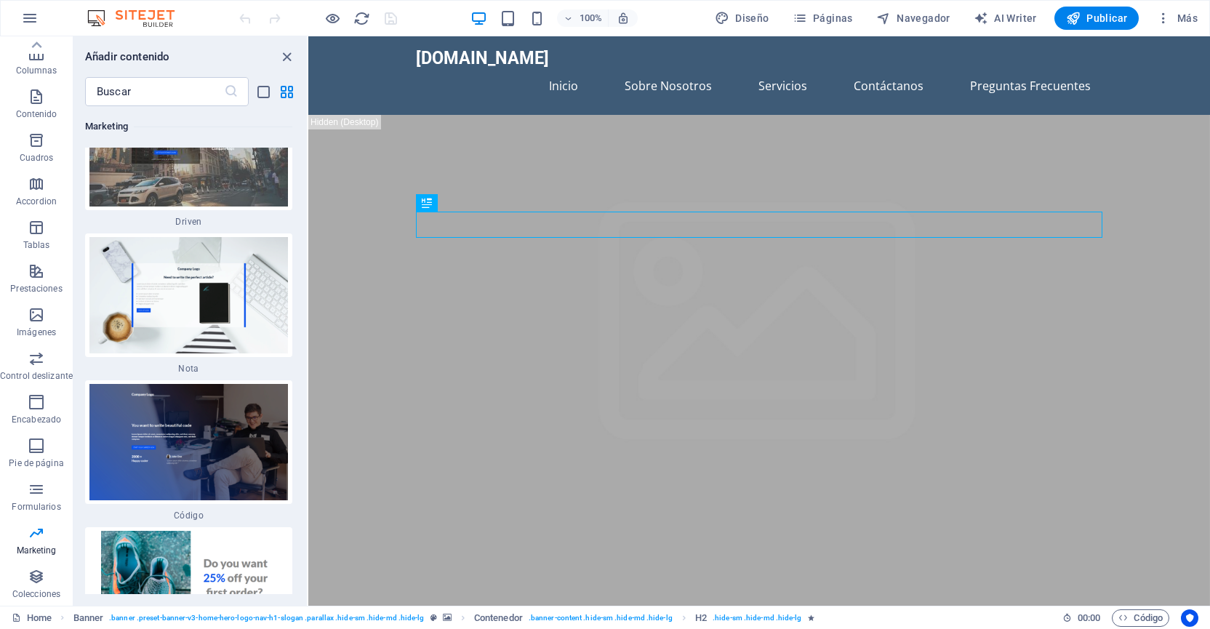
click at [159, 59] on img at bounding box center [189, 5] width 200 height 108
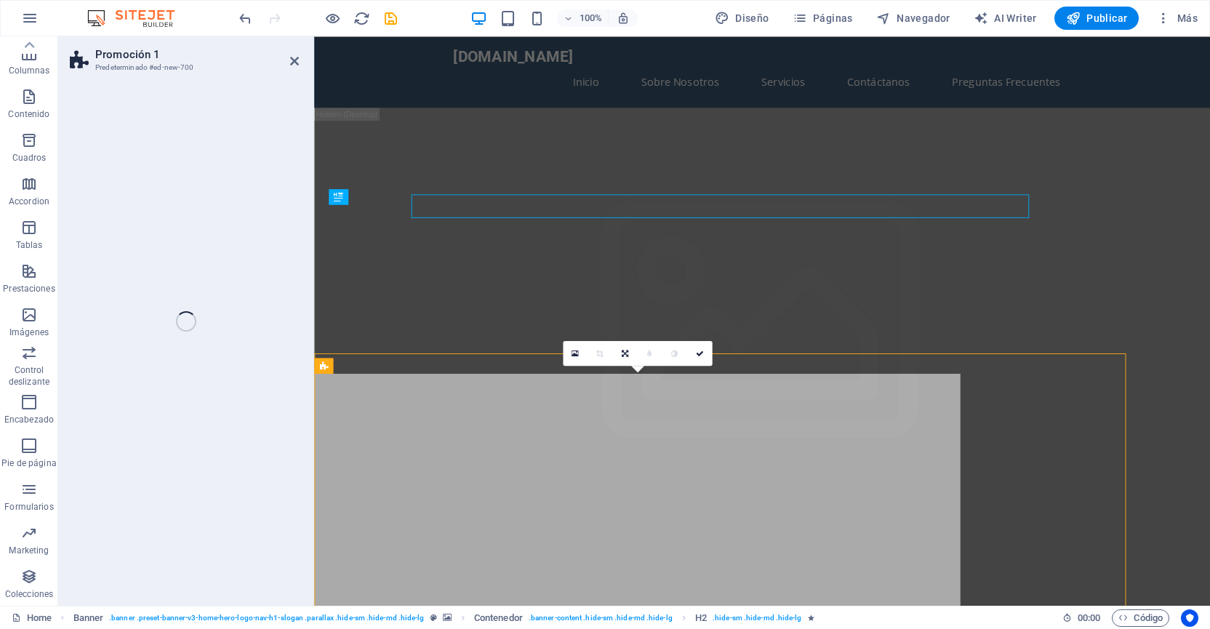
select select "rem"
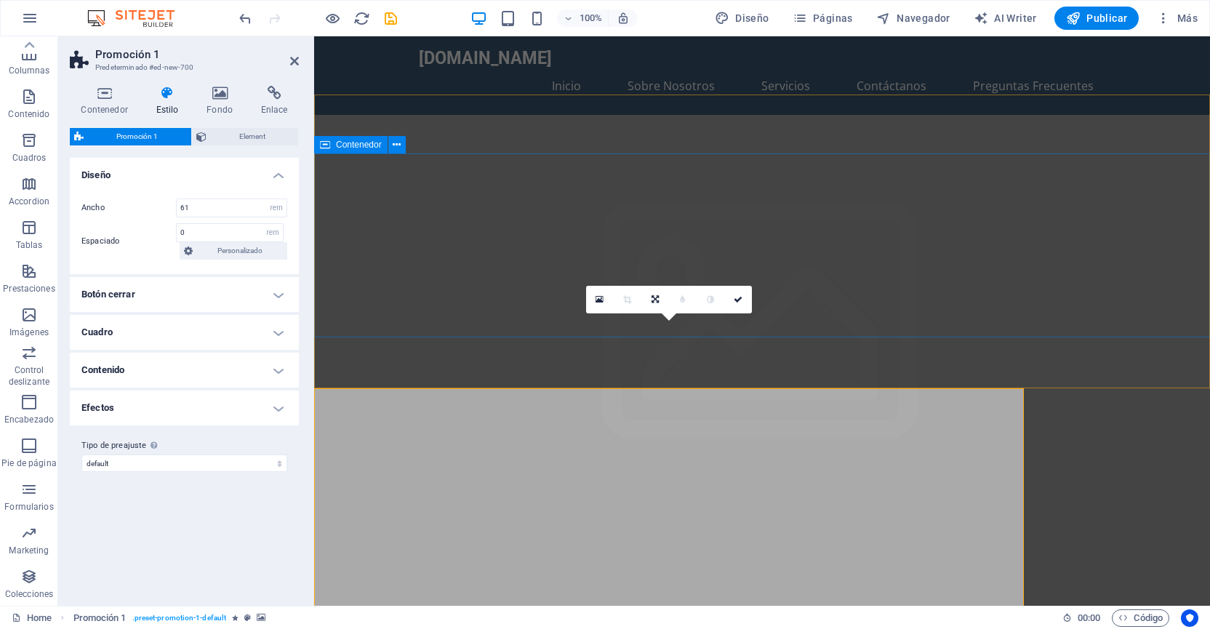
scroll to position [0, 0]
click at [246, 25] on icon "undo" at bounding box center [245, 18] width 17 height 17
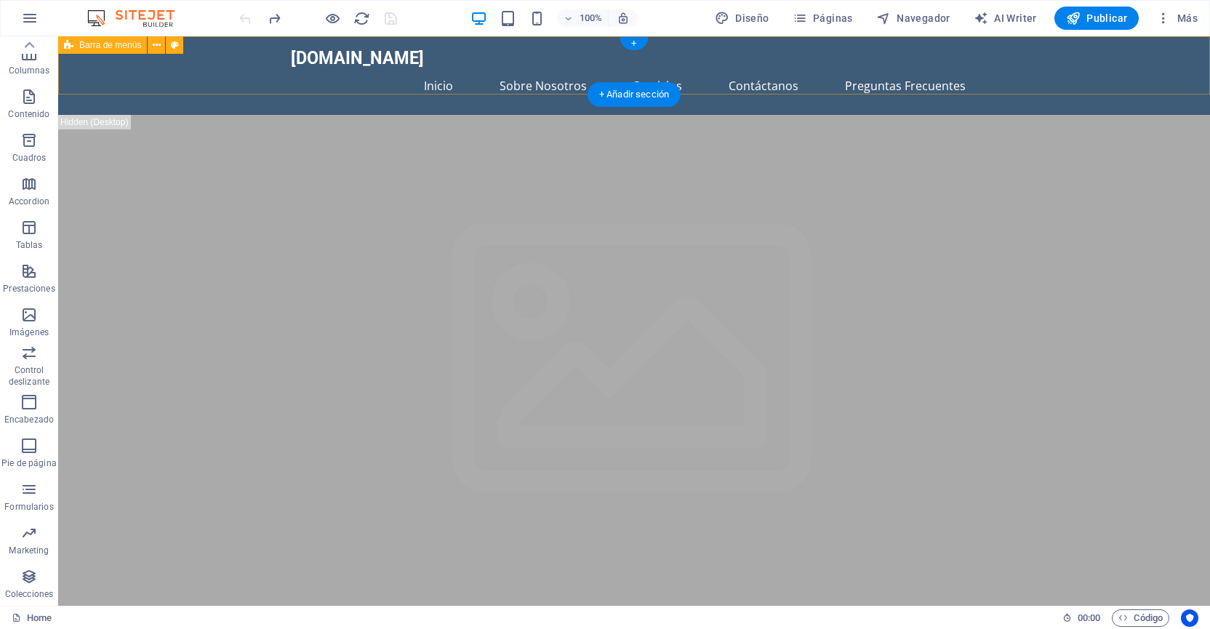
click at [127, 52] on div "Barra de menús" at bounding box center [102, 44] width 89 height 17
click at [126, 47] on span "Barra de menús" at bounding box center [110, 45] width 62 height 9
click at [172, 41] on icon at bounding box center [175, 45] width 8 height 15
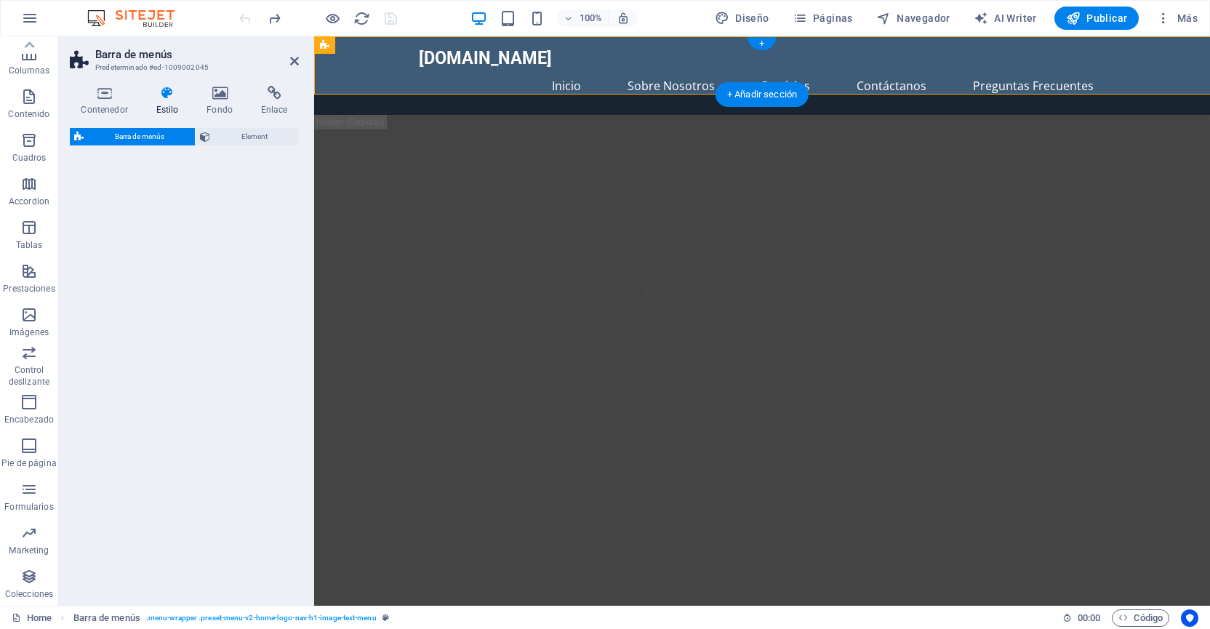
select select "rem"
select select "preset-menu-v2-home-logo-nav-h1-image-text-menu"
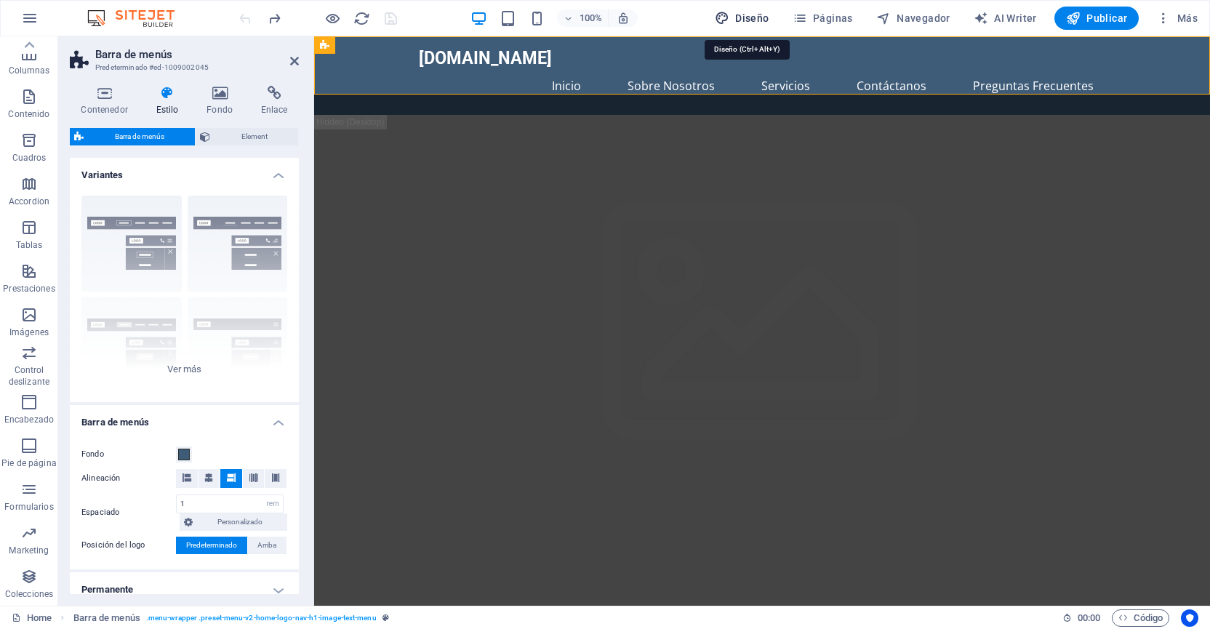
click at [762, 16] on span "Diseño" at bounding box center [742, 18] width 55 height 15
select select "px"
select select "200"
select select "px"
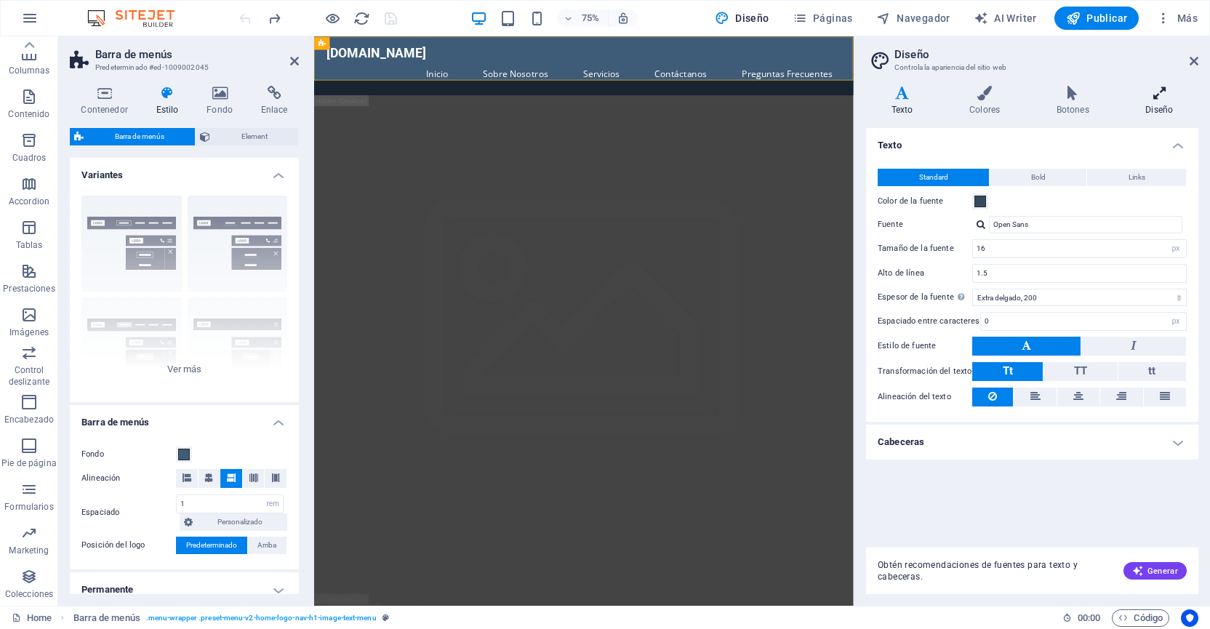
click at [1165, 105] on h4 "Diseño" at bounding box center [1160, 101] width 78 height 31
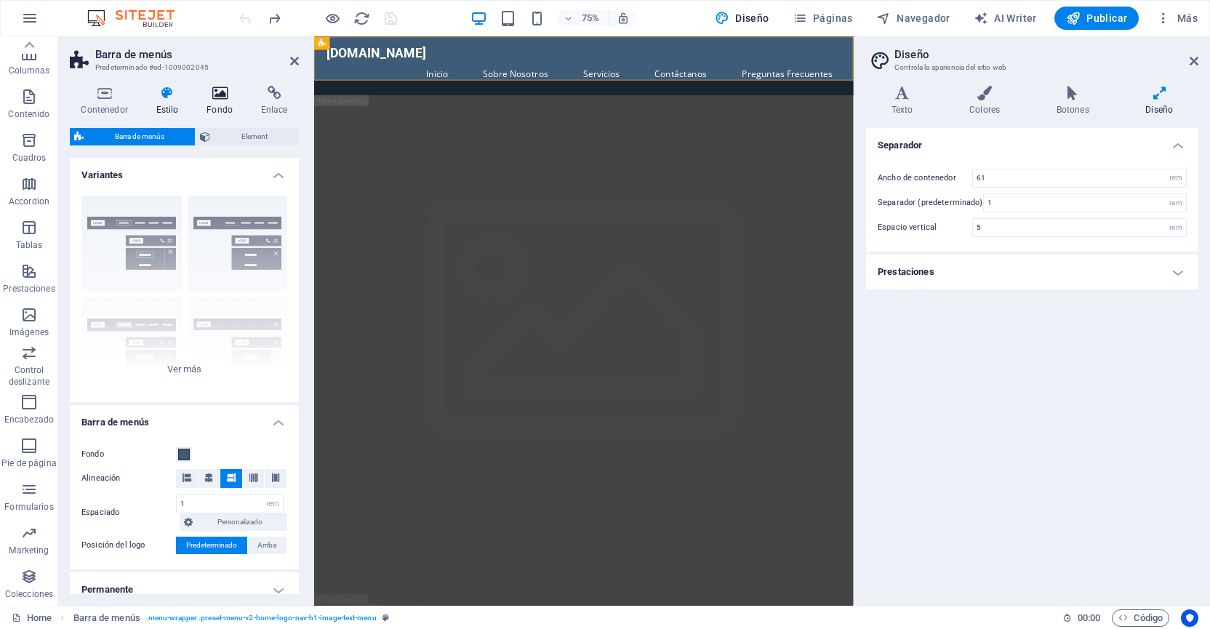
click at [221, 100] on h4 "Fondo" at bounding box center [223, 101] width 55 height 31
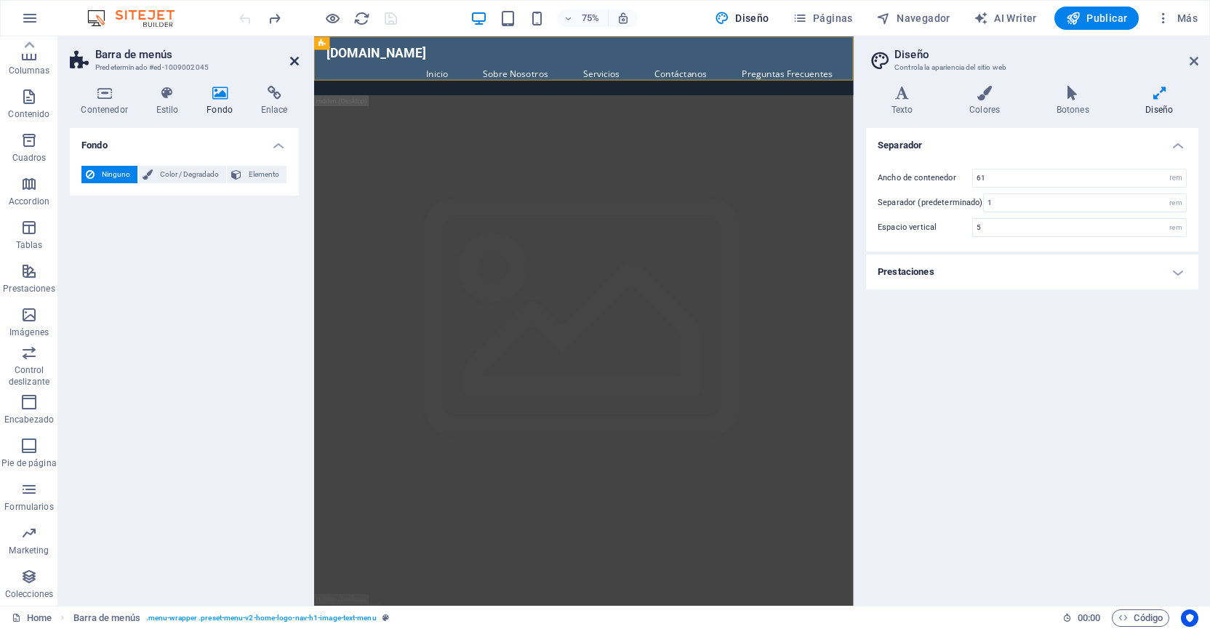
click at [295, 61] on icon at bounding box center [294, 61] width 9 height 12
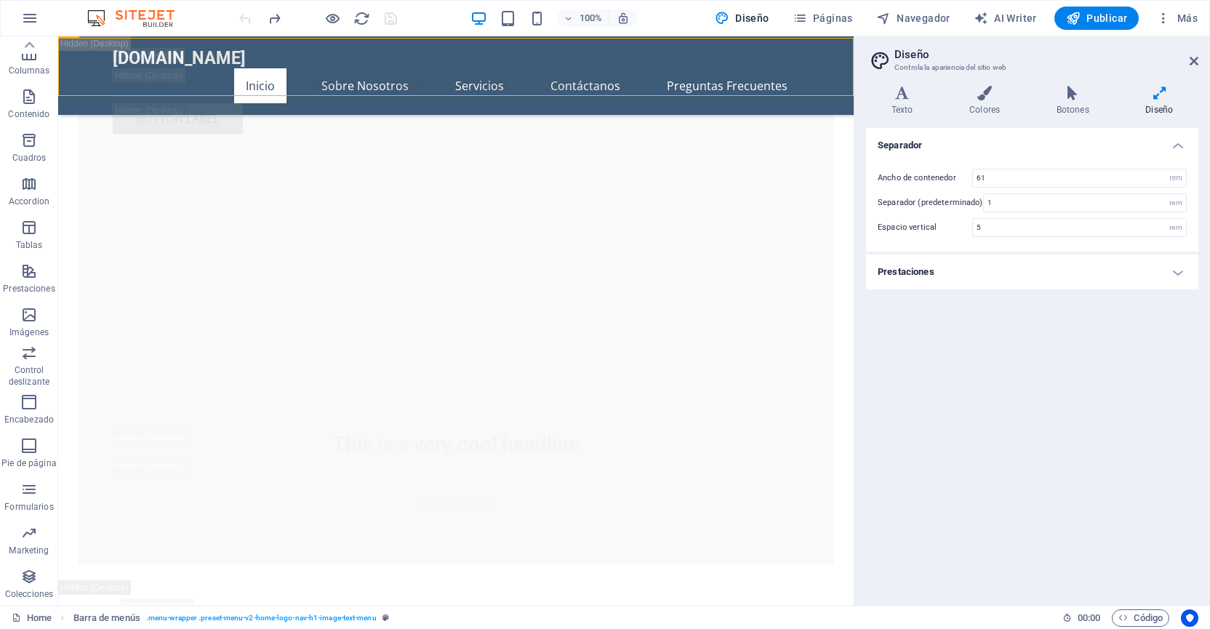
scroll to position [2943, 0]
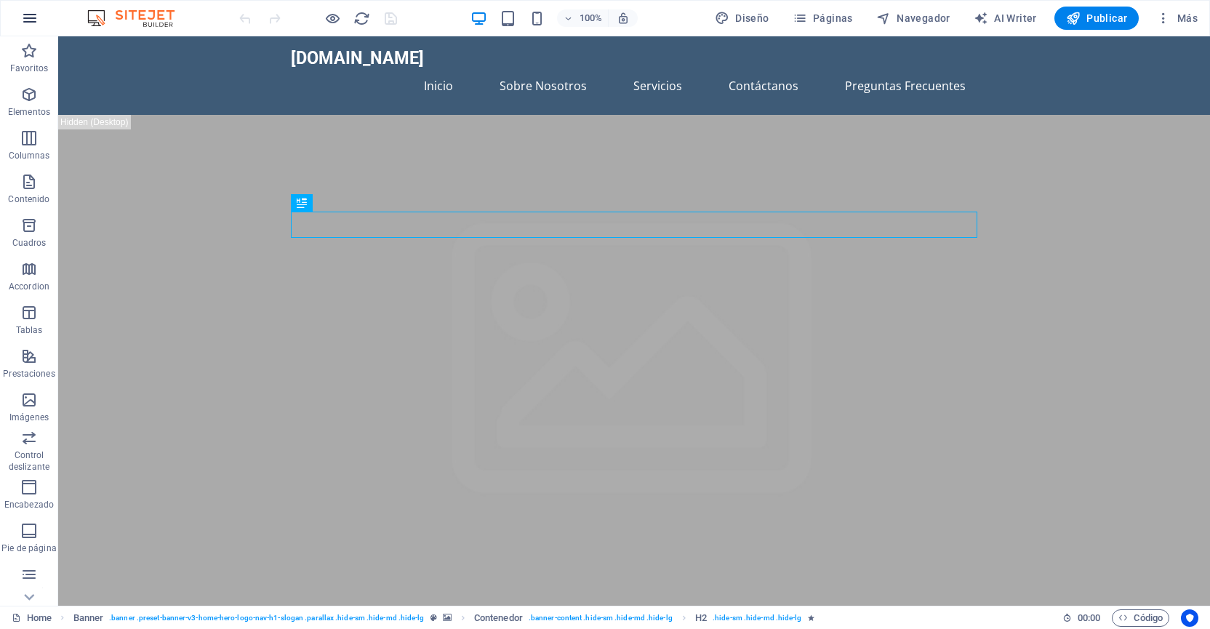
click at [33, 22] on icon "button" at bounding box center [29, 17] width 17 height 17
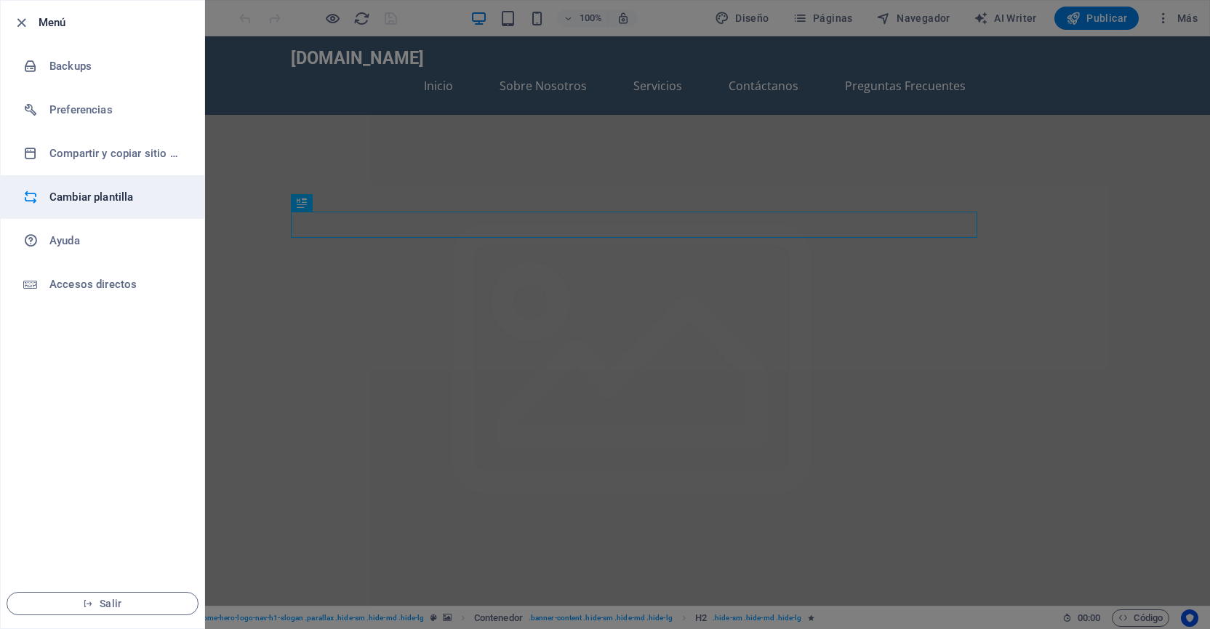
click at [73, 200] on h6 "Cambiar plantilla" at bounding box center [116, 196] width 135 height 17
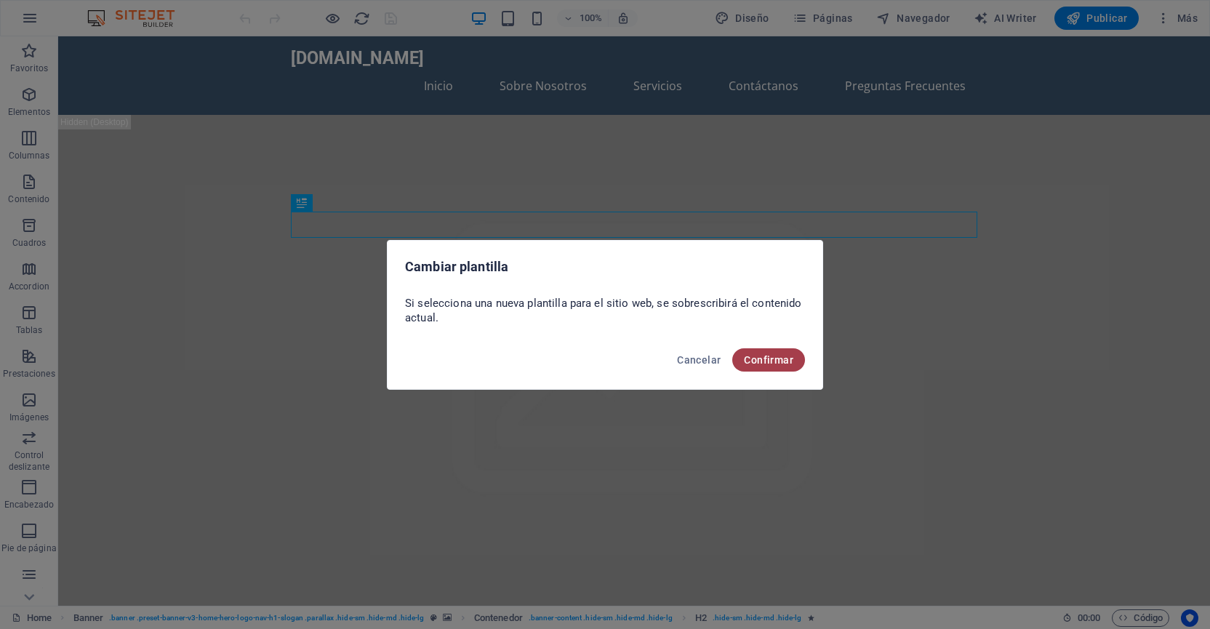
click at [772, 361] on span "Confirmar" at bounding box center [768, 360] width 49 height 12
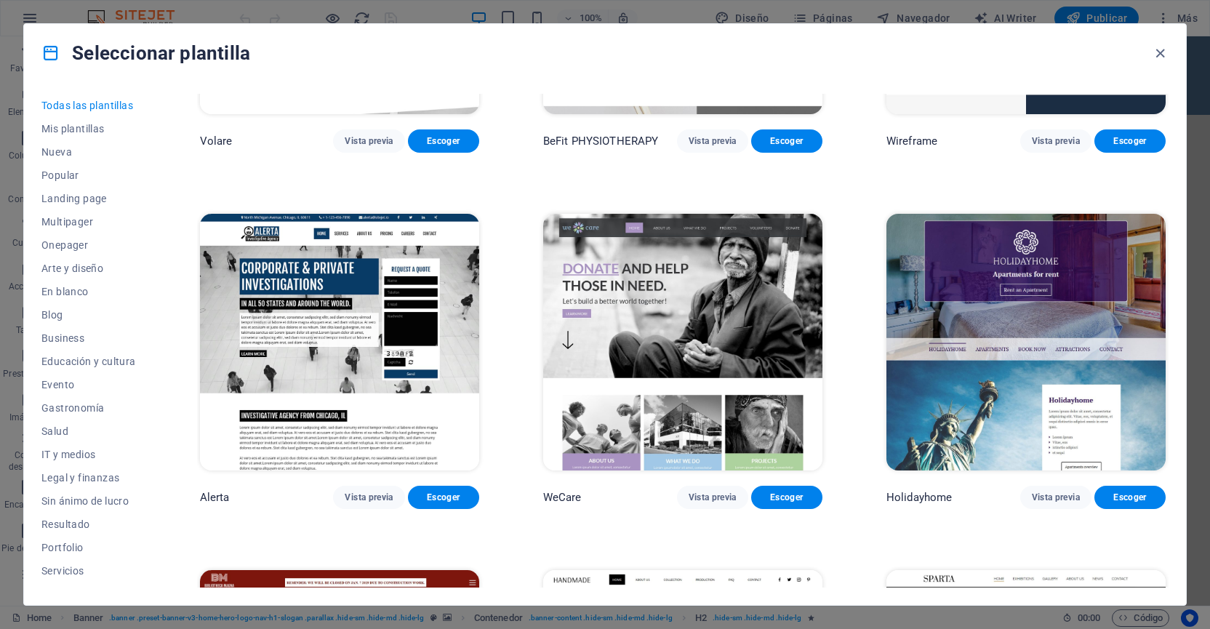
scroll to position [9173, 0]
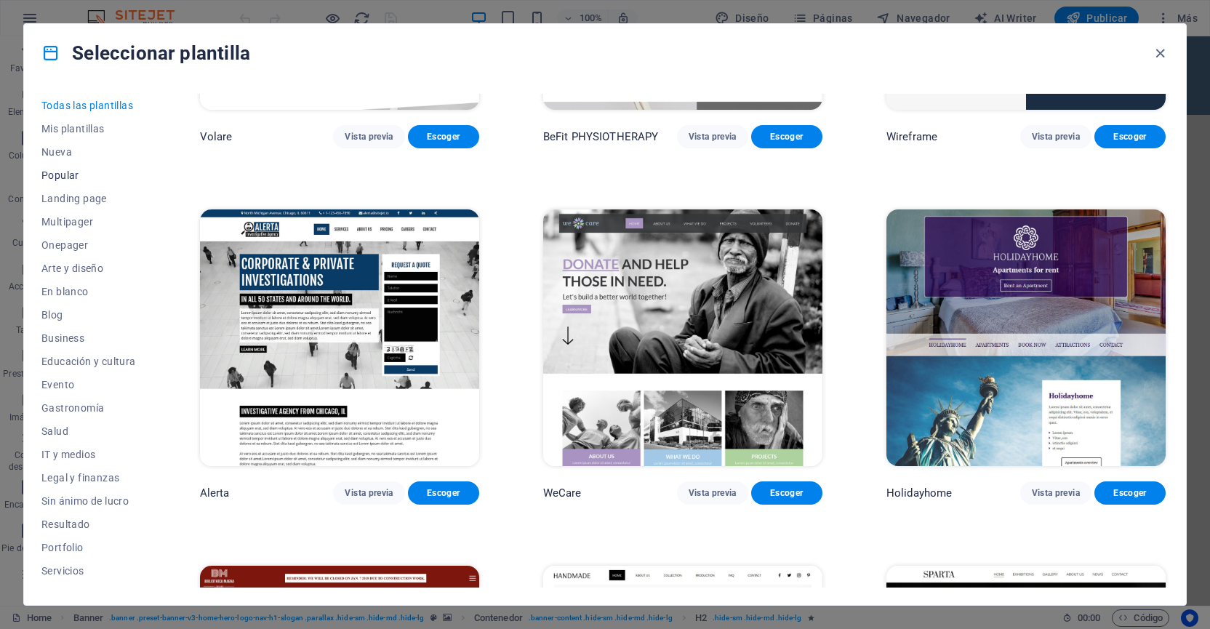
click at [68, 178] on span "Popular" at bounding box center [88, 175] width 95 height 12
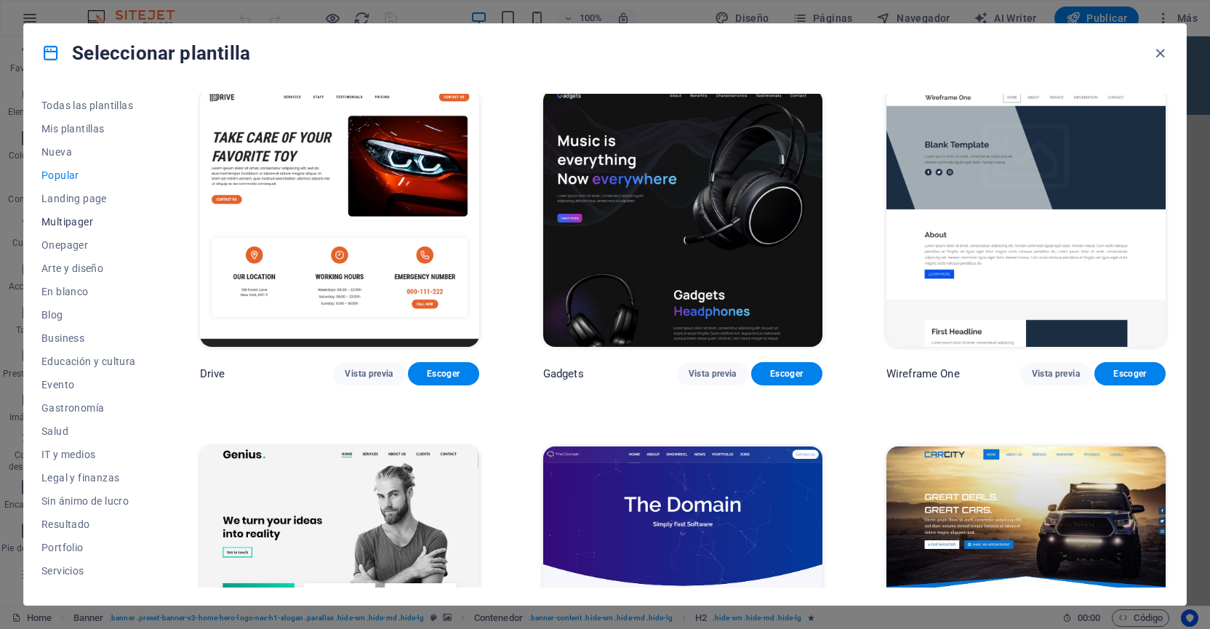
scroll to position [1078, 0]
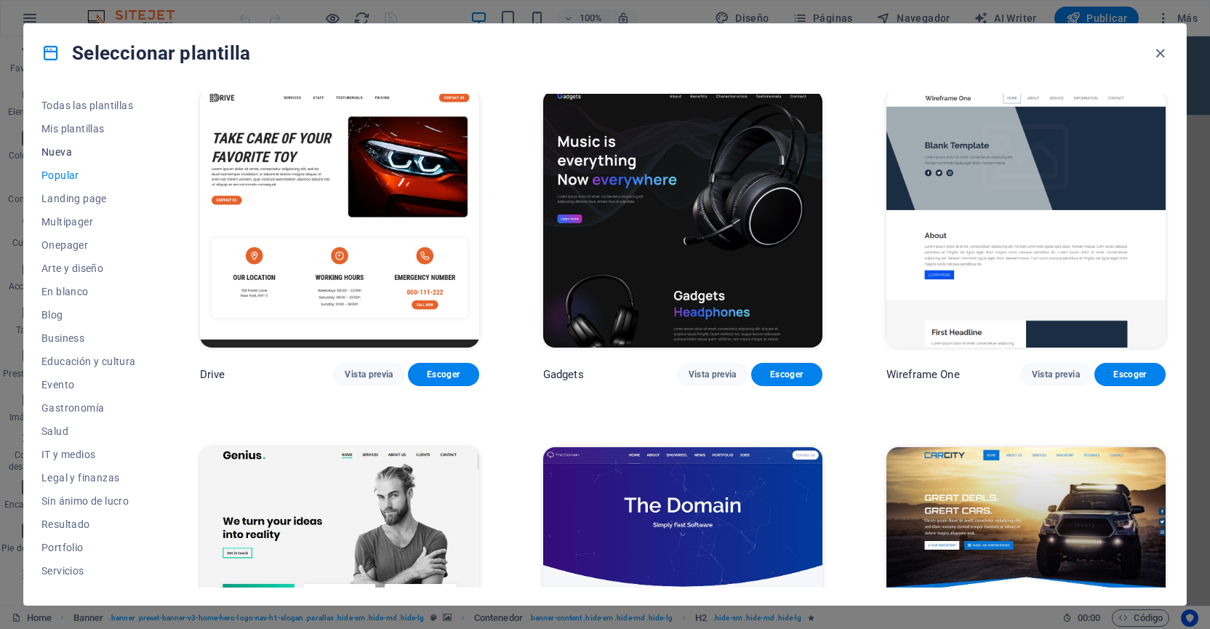
click at [48, 152] on span "Nueva" at bounding box center [88, 152] width 95 height 12
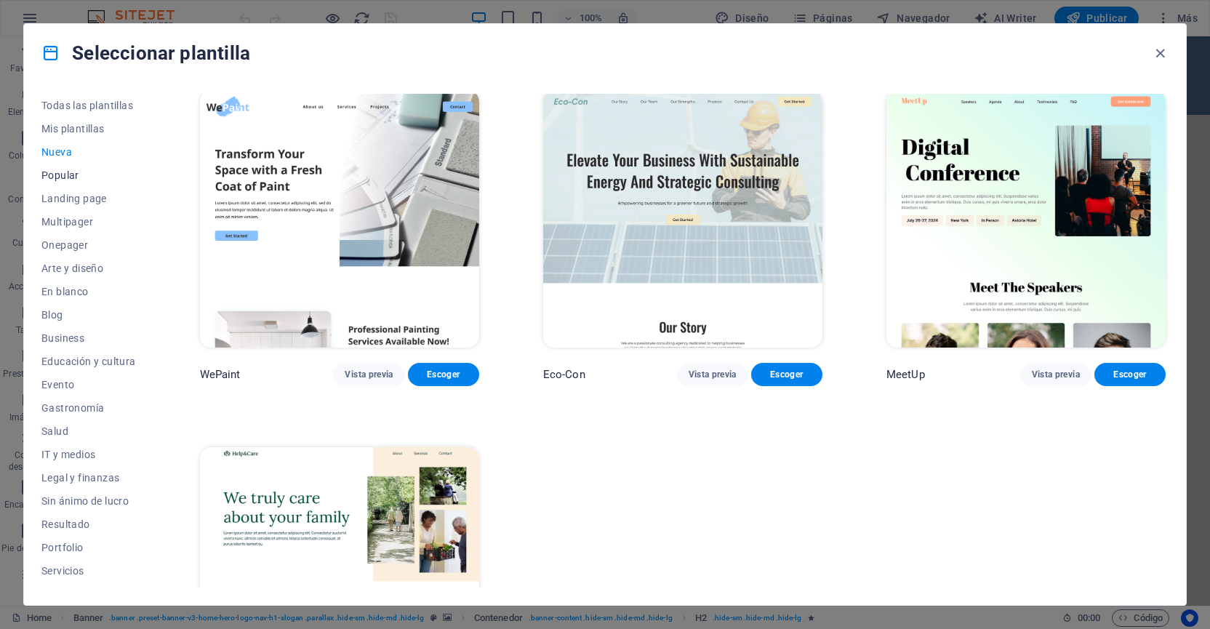
click at [53, 165] on button "Popular" at bounding box center [88, 175] width 95 height 23
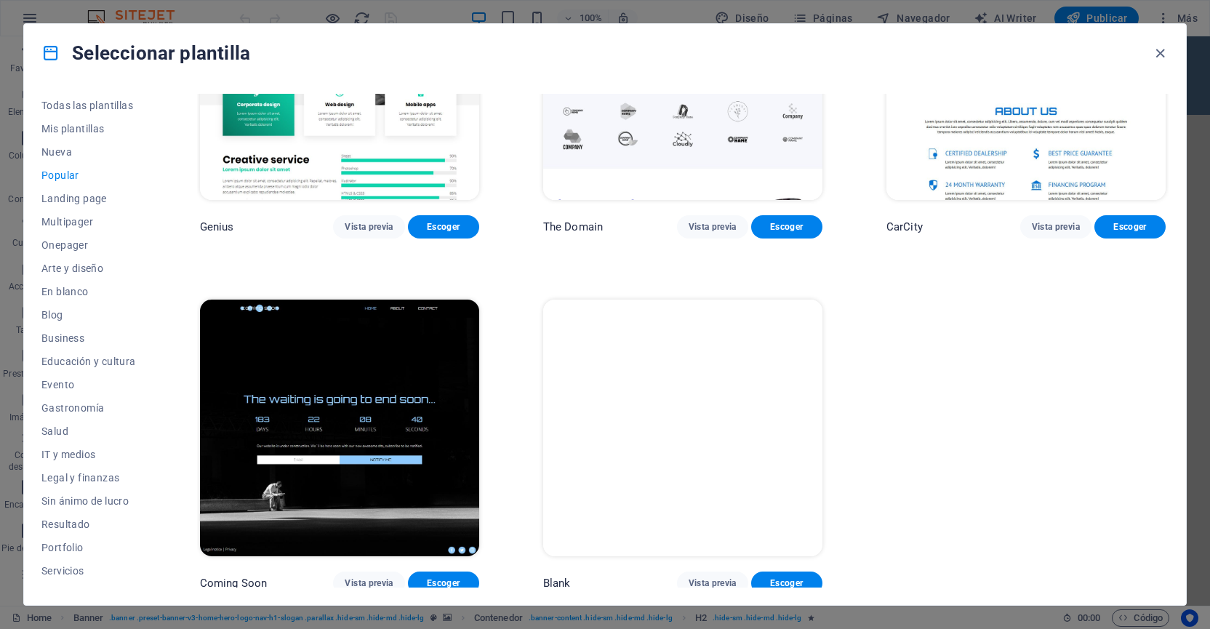
scroll to position [1582, 0]
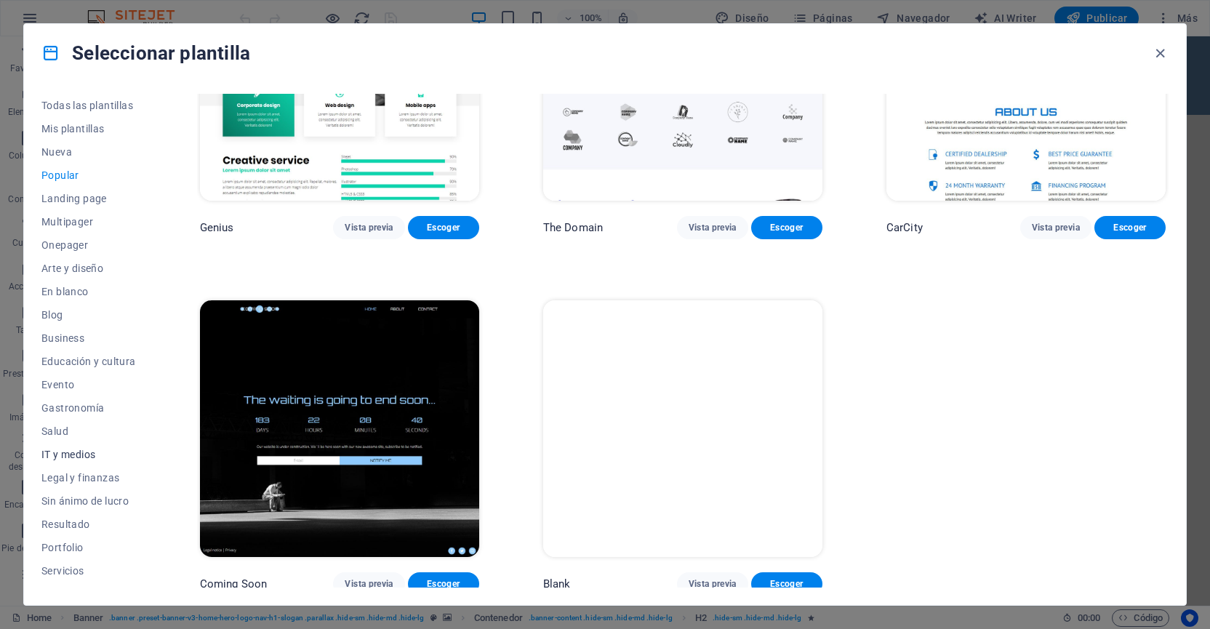
click at [89, 455] on span "IT y medios" at bounding box center [88, 455] width 95 height 12
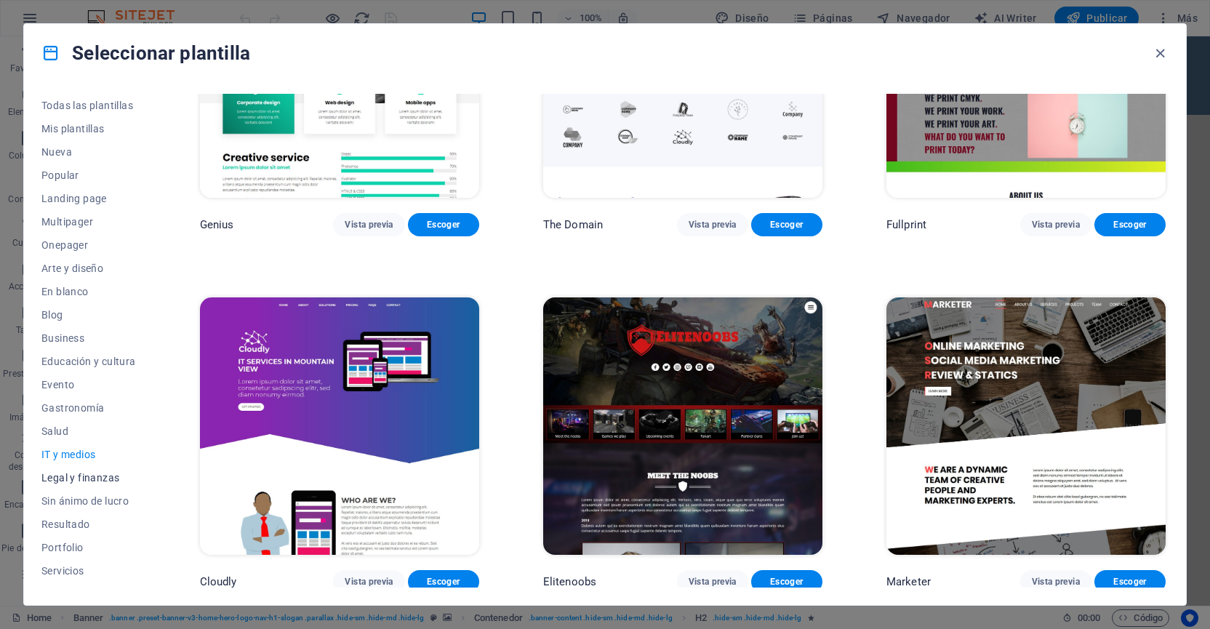
click at [111, 481] on span "Legal y finanzas" at bounding box center [88, 478] width 95 height 12
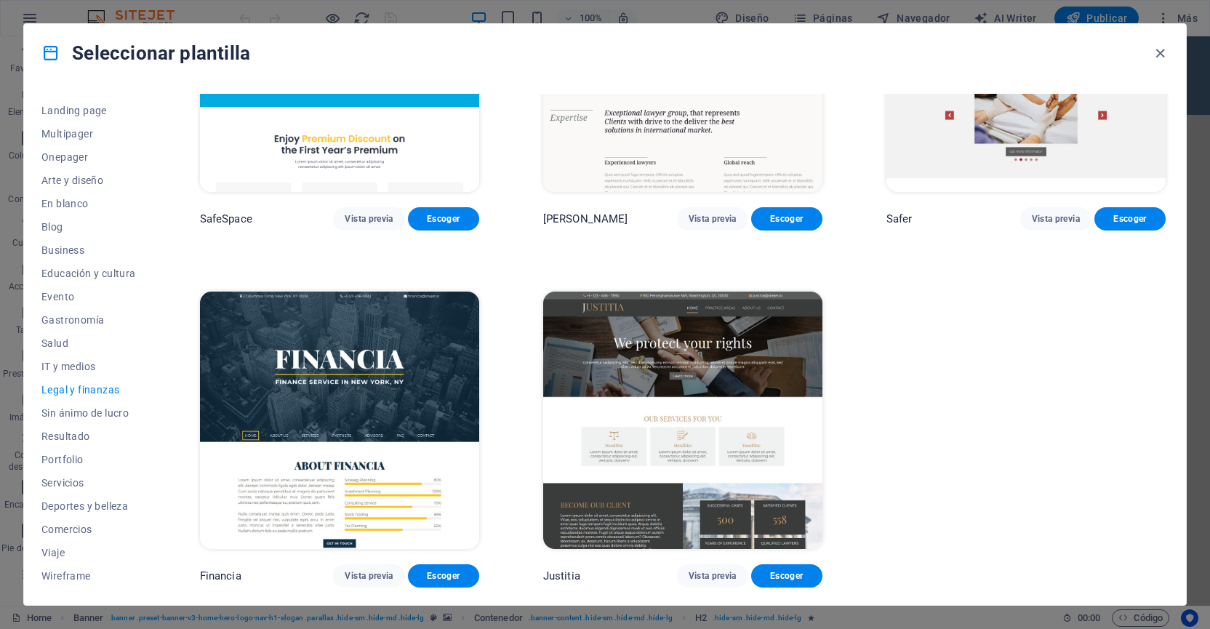
scroll to position [88, 0]
click at [80, 487] on span "Servicios" at bounding box center [88, 483] width 95 height 12
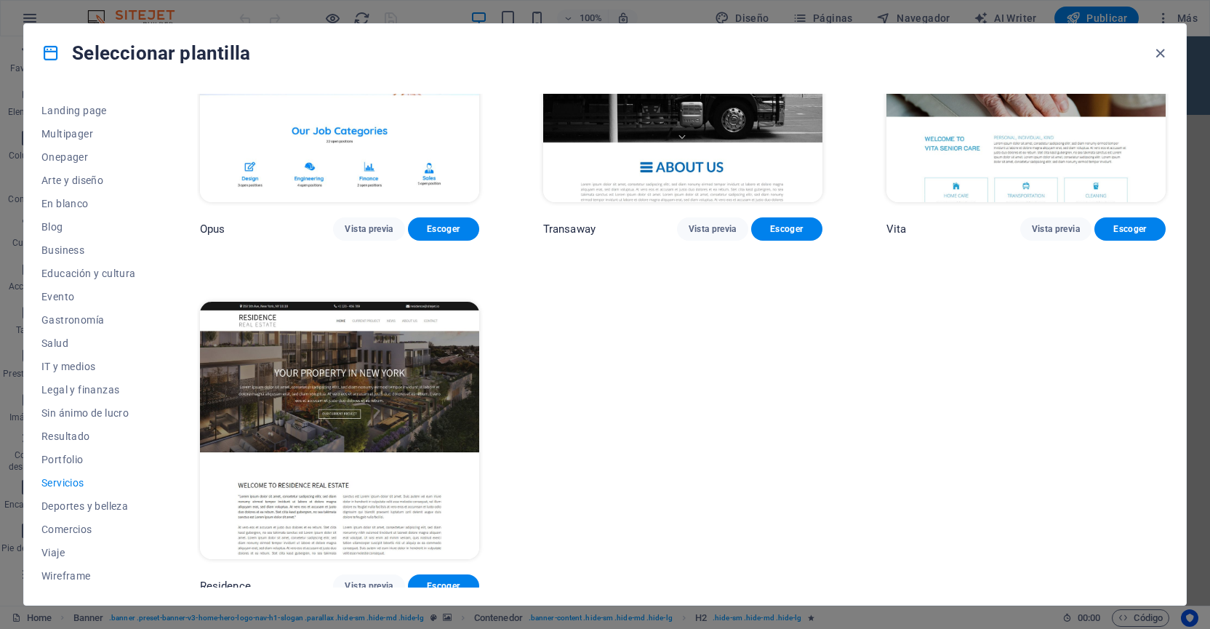
scroll to position [2294, 0]
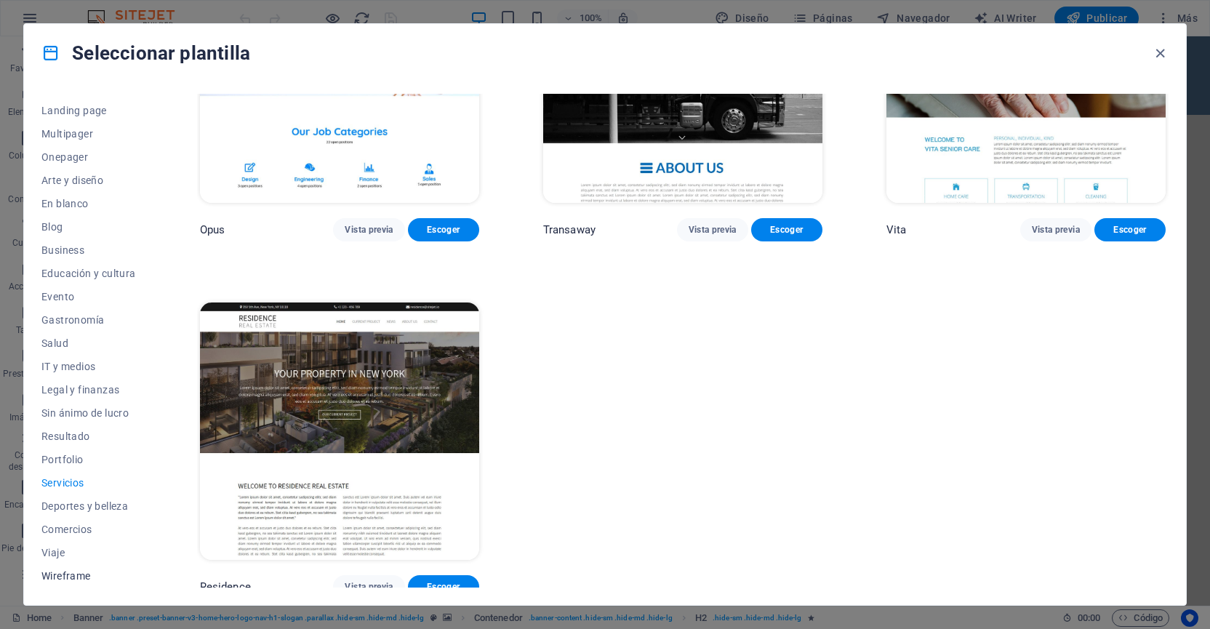
click at [74, 577] on span "Wireframe" at bounding box center [88, 576] width 95 height 12
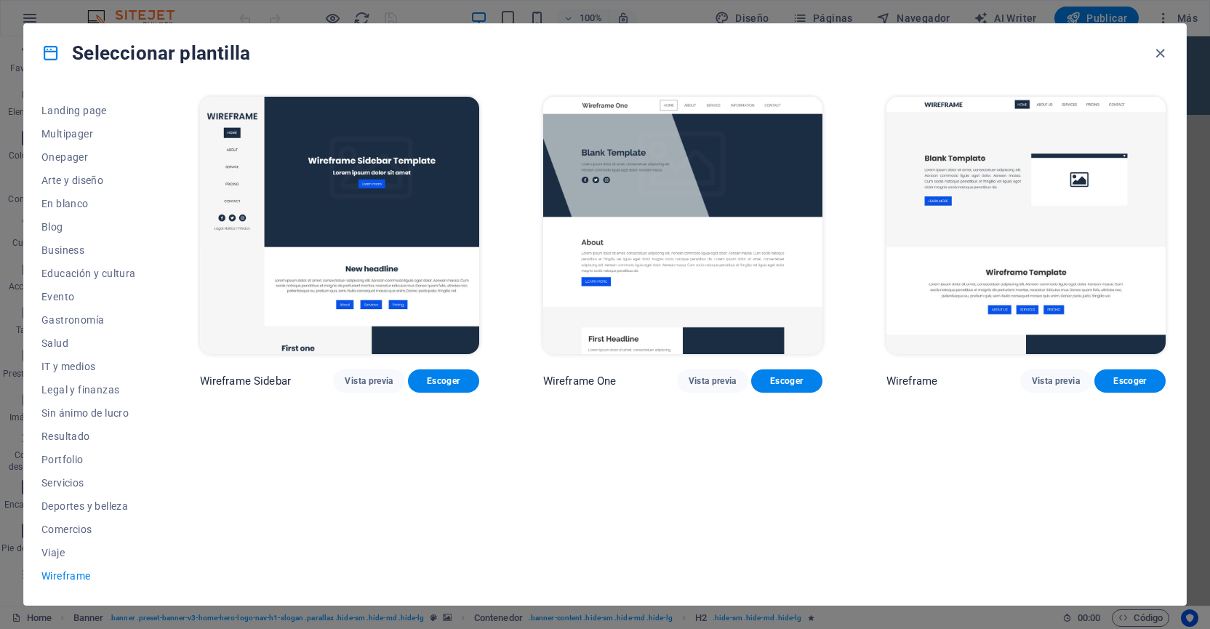
scroll to position [0, 0]
click at [57, 554] on span "Viaje" at bounding box center [88, 553] width 95 height 12
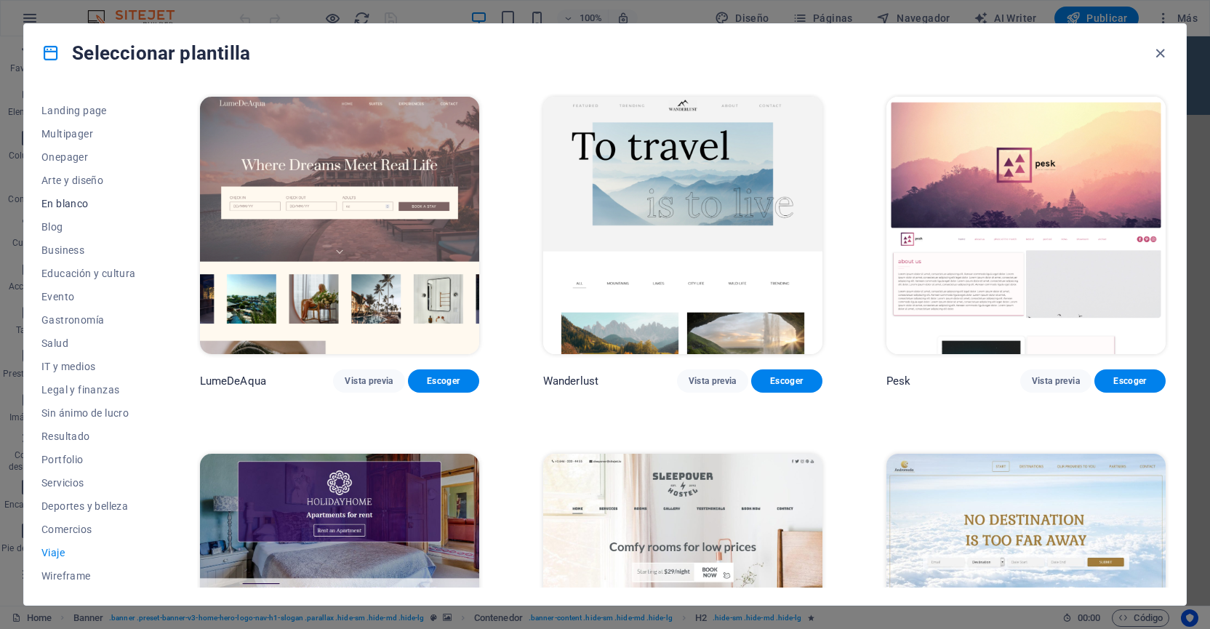
click at [79, 206] on span "En blanco" at bounding box center [88, 204] width 95 height 12
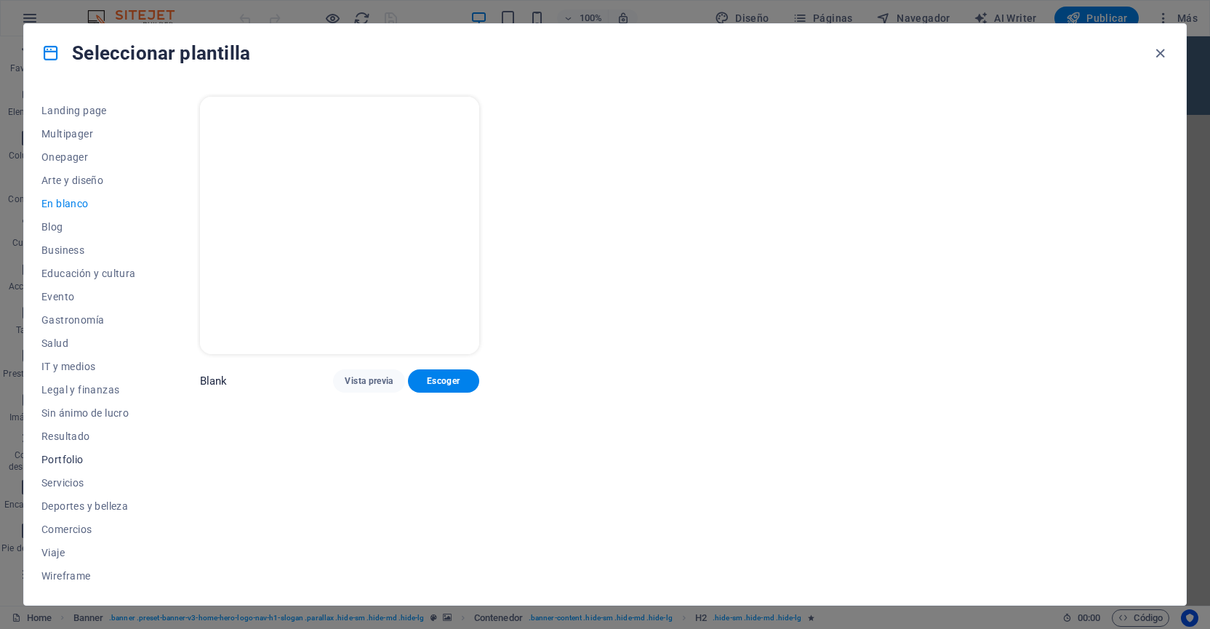
click at [73, 460] on span "Portfolio" at bounding box center [88, 460] width 95 height 12
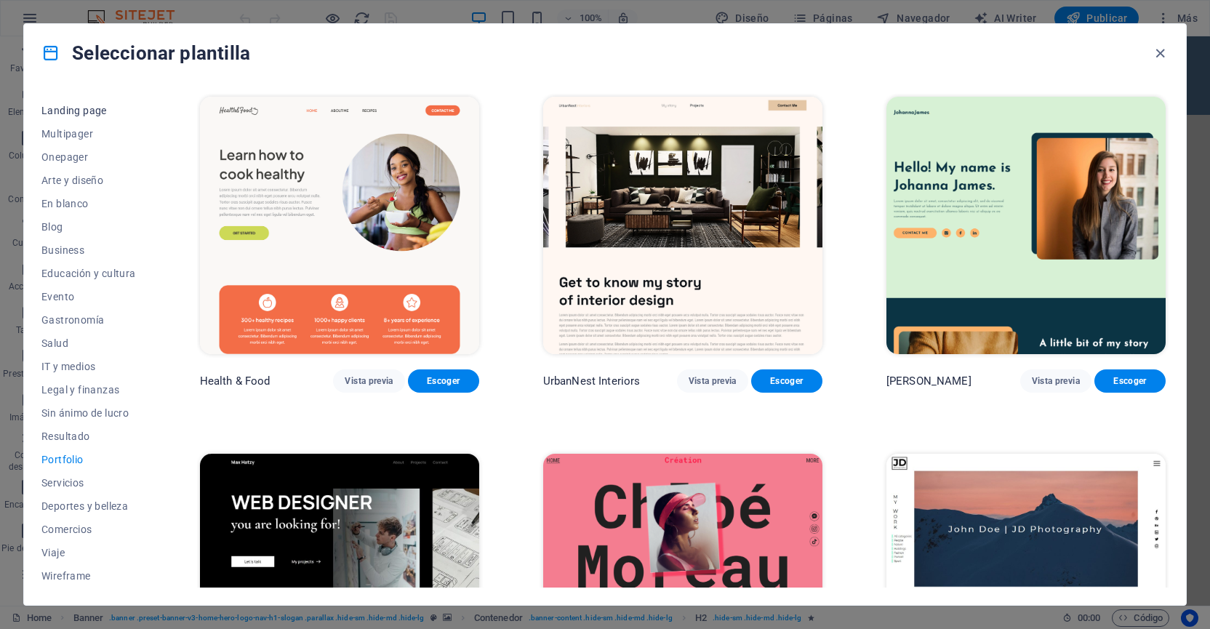
click at [87, 112] on span "Landing page" at bounding box center [88, 111] width 95 height 12
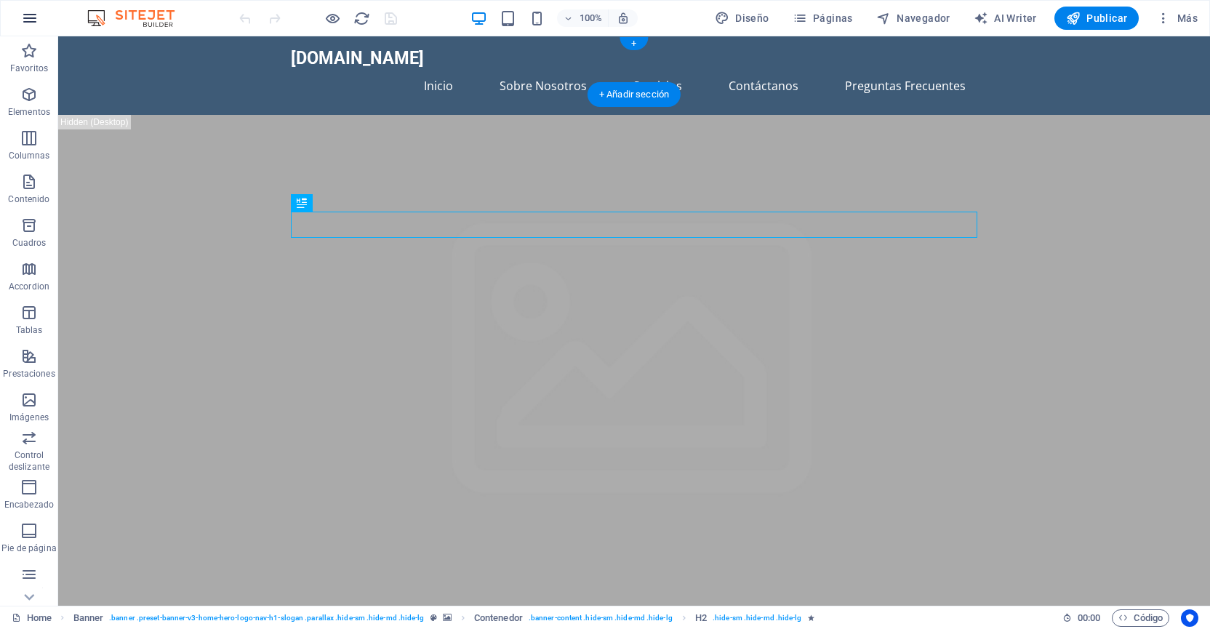
click at [36, 21] on icon "button" at bounding box center [29, 17] width 17 height 17
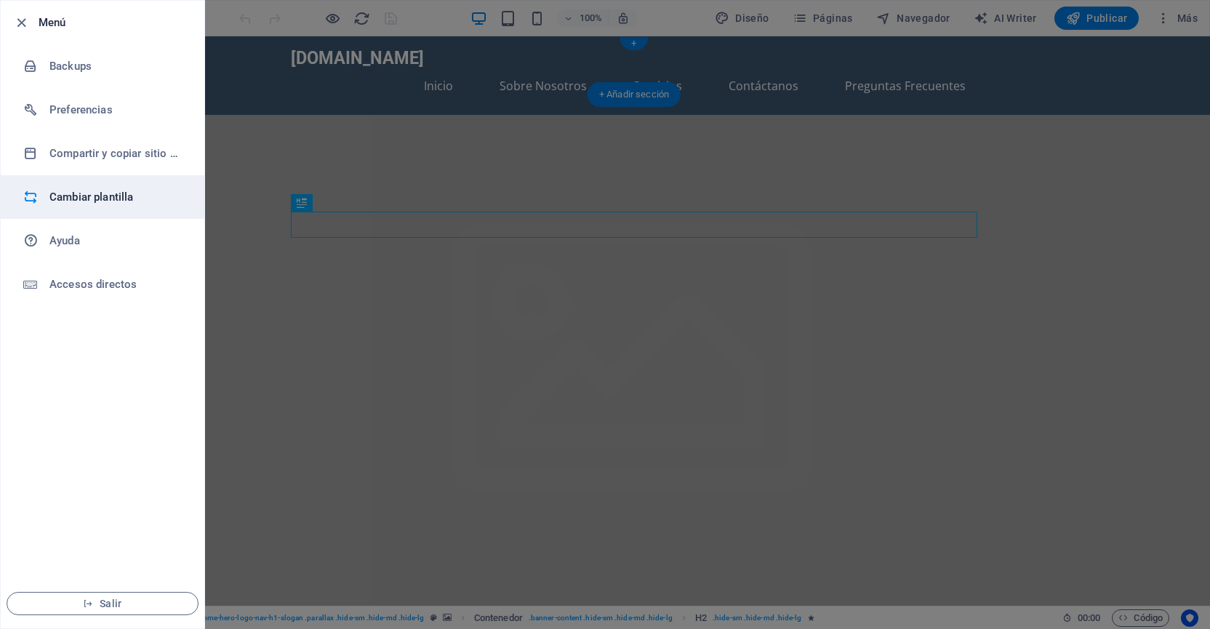
click at [89, 188] on h6 "Cambiar plantilla" at bounding box center [116, 196] width 135 height 17
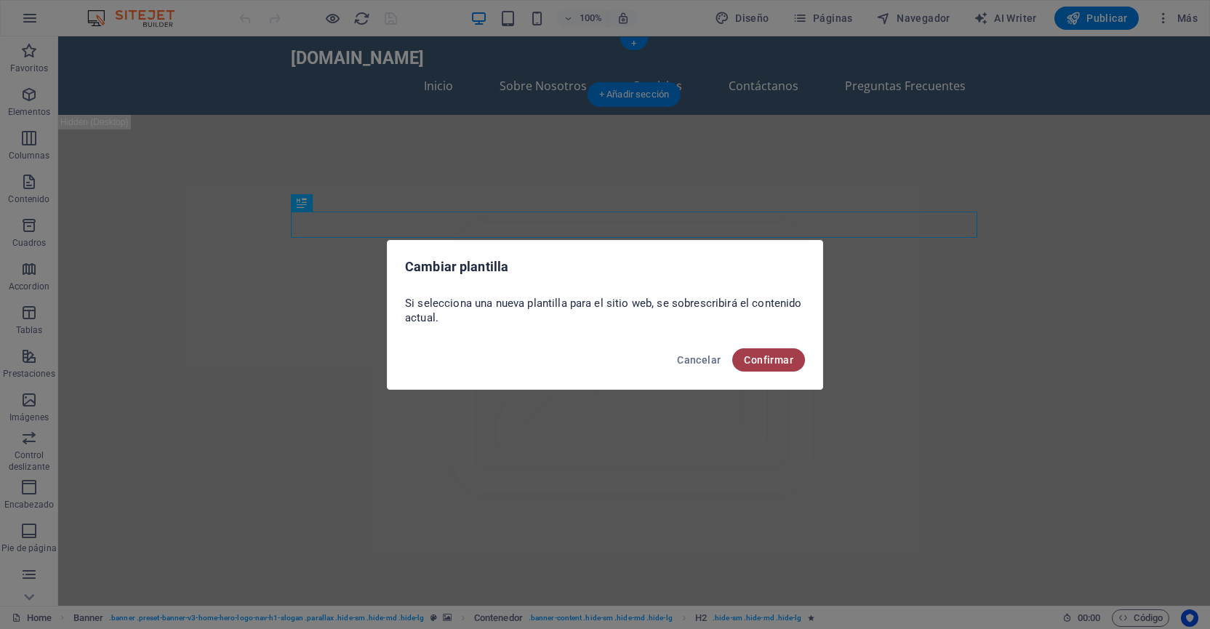
click at [773, 353] on button "Confirmar" at bounding box center [769, 359] width 73 height 23
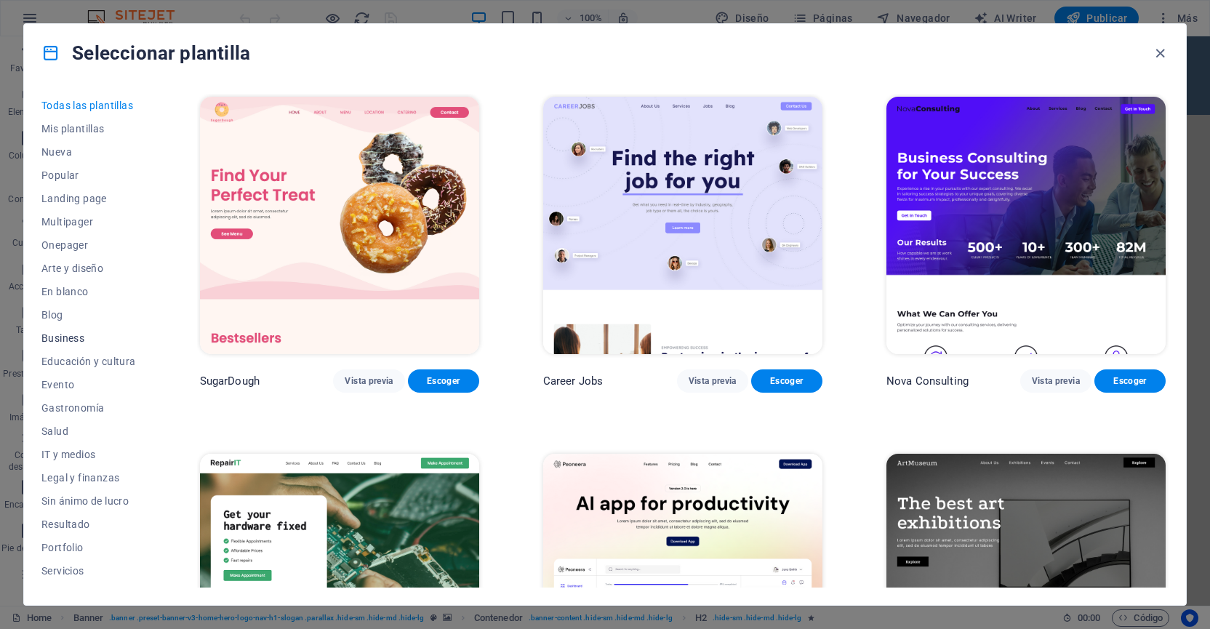
click at [73, 339] on span "Business" at bounding box center [88, 338] width 95 height 12
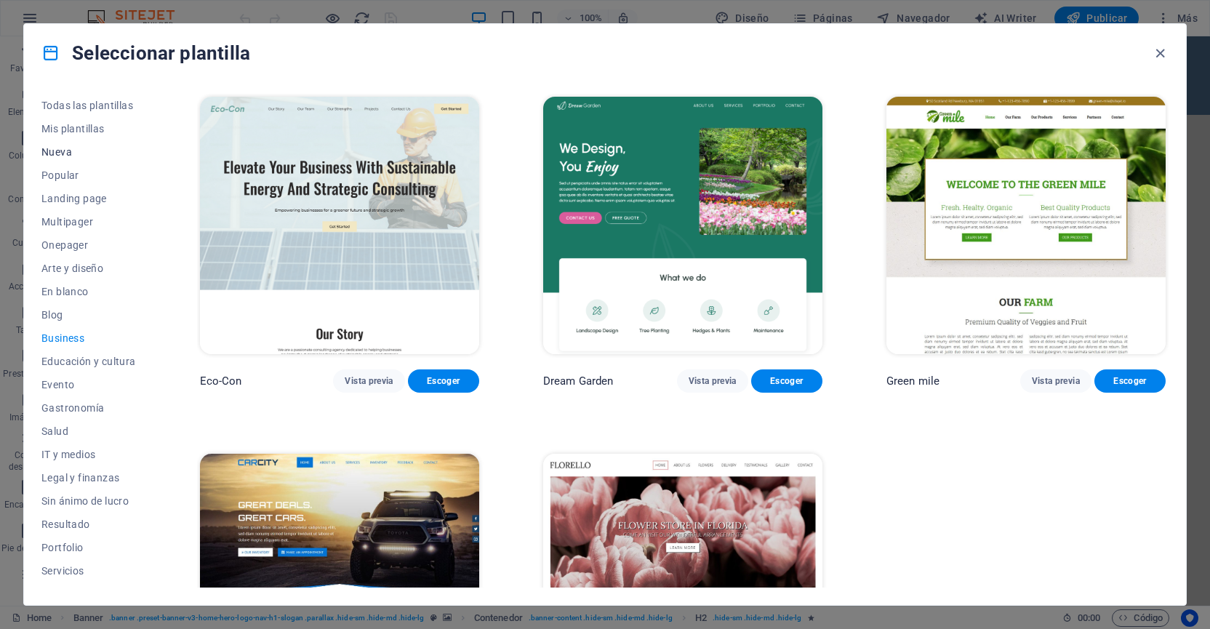
click at [67, 145] on button "Nueva" at bounding box center [88, 151] width 95 height 23
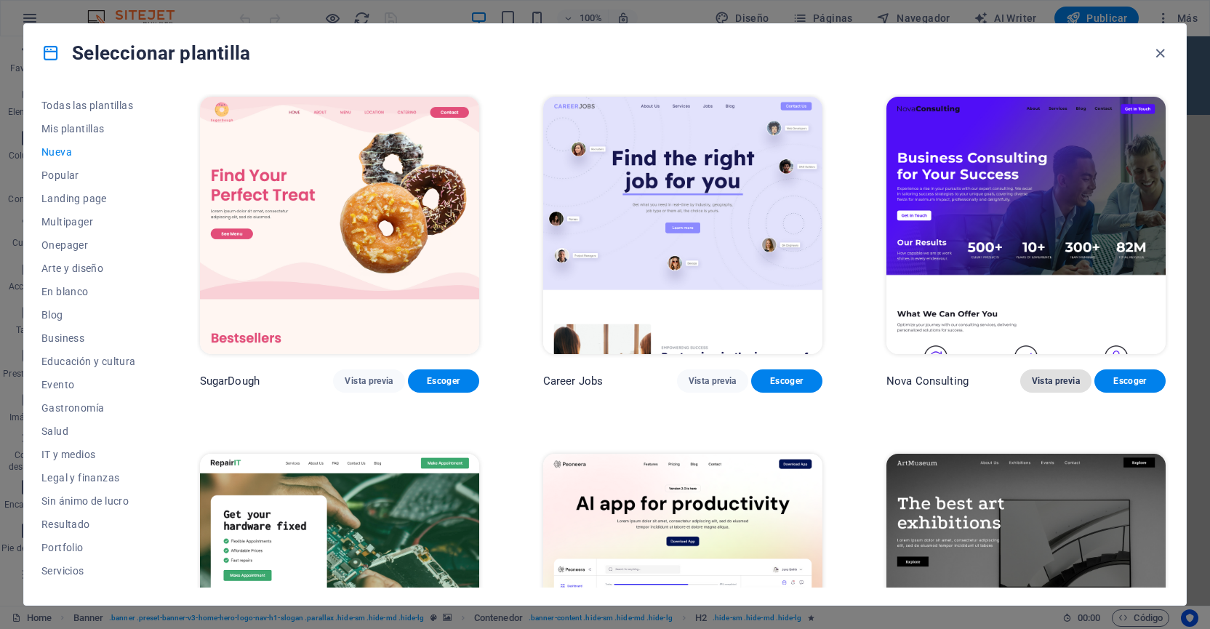
click at [1035, 377] on span "Vista previa" at bounding box center [1056, 381] width 48 height 12
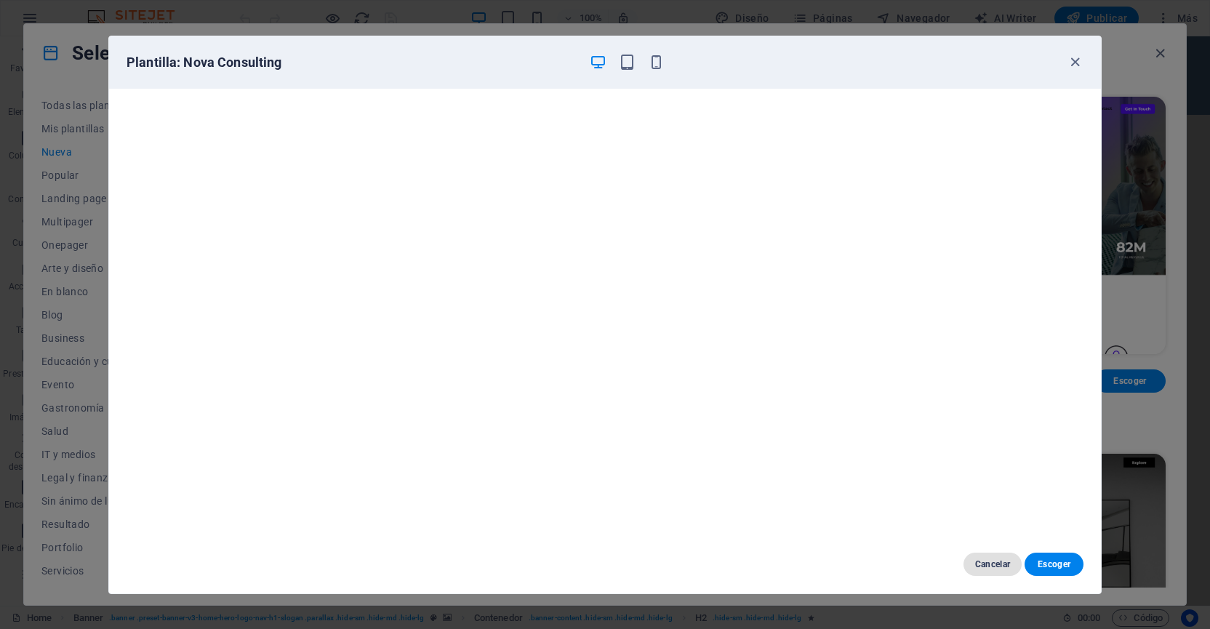
click at [992, 566] on span "Cancelar" at bounding box center [994, 565] width 36 height 12
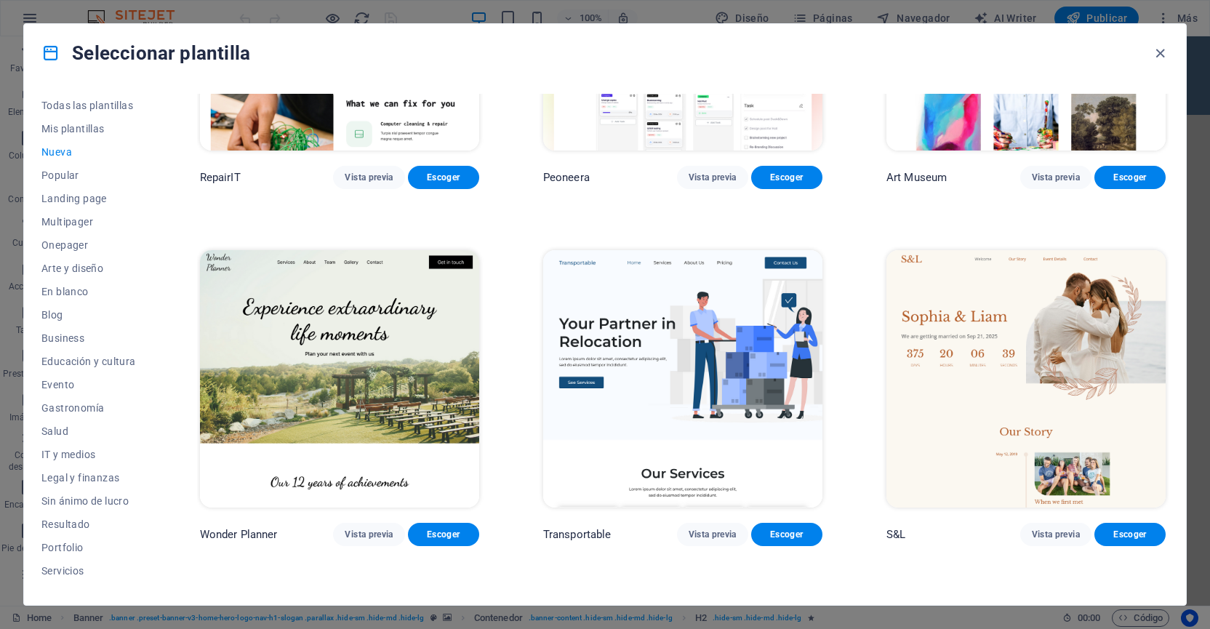
scroll to position [562, 0]
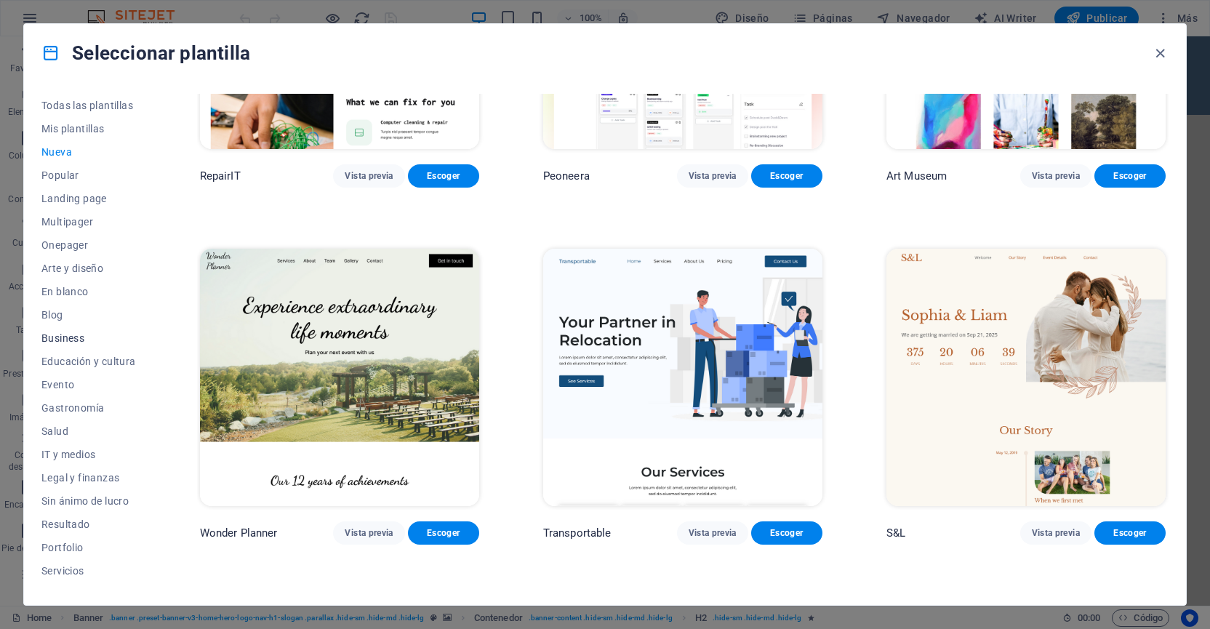
click at [74, 340] on span "Business" at bounding box center [88, 338] width 95 height 12
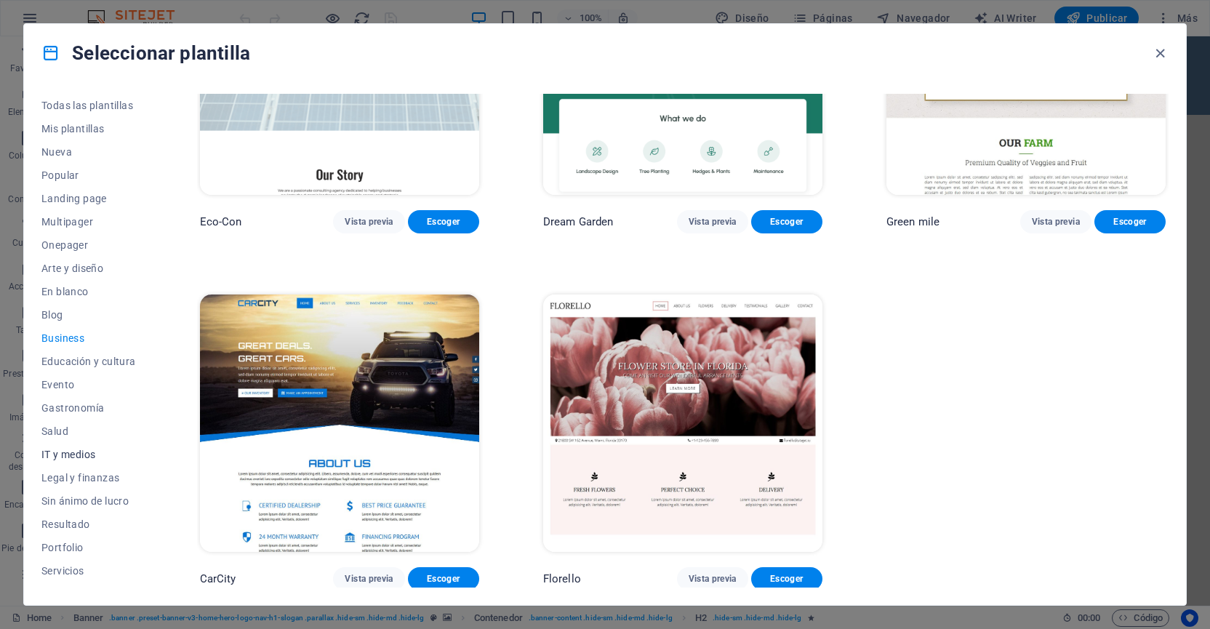
click at [93, 455] on span "IT y medios" at bounding box center [88, 455] width 95 height 12
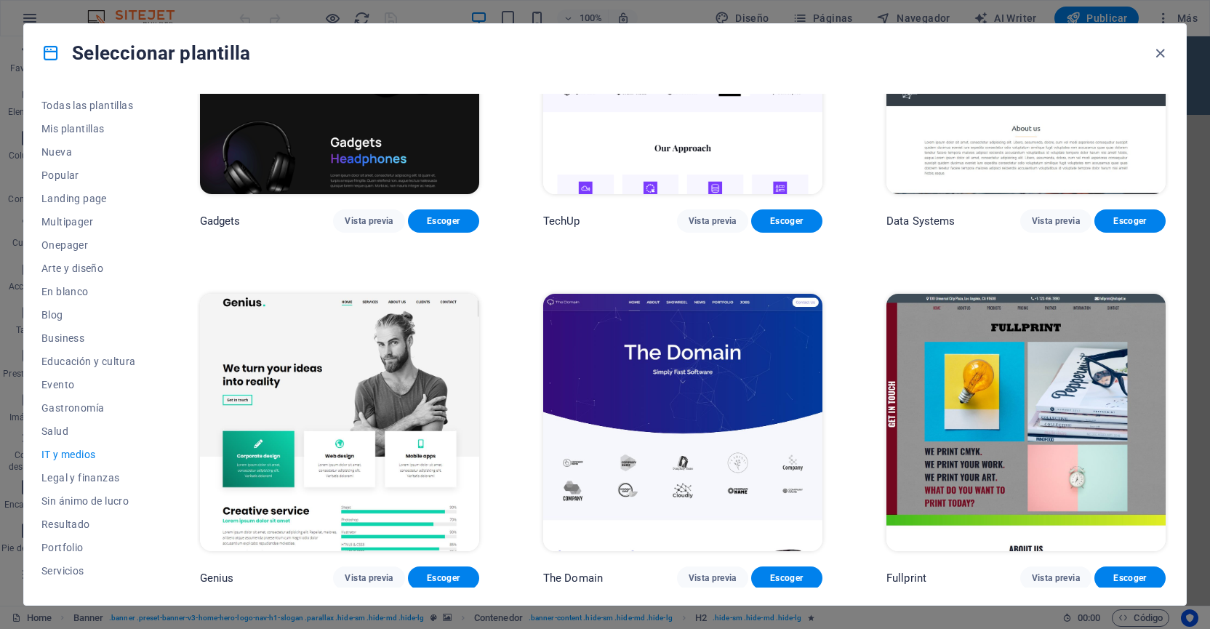
scroll to position [528, 0]
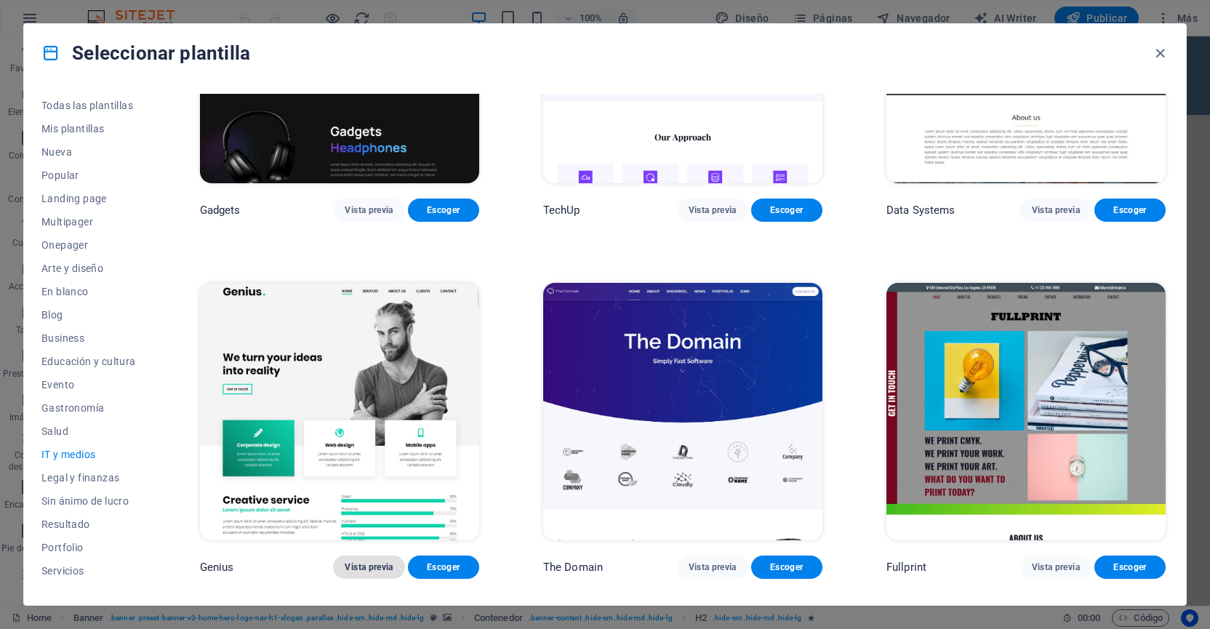
click at [379, 566] on span "Vista previa" at bounding box center [369, 568] width 48 height 12
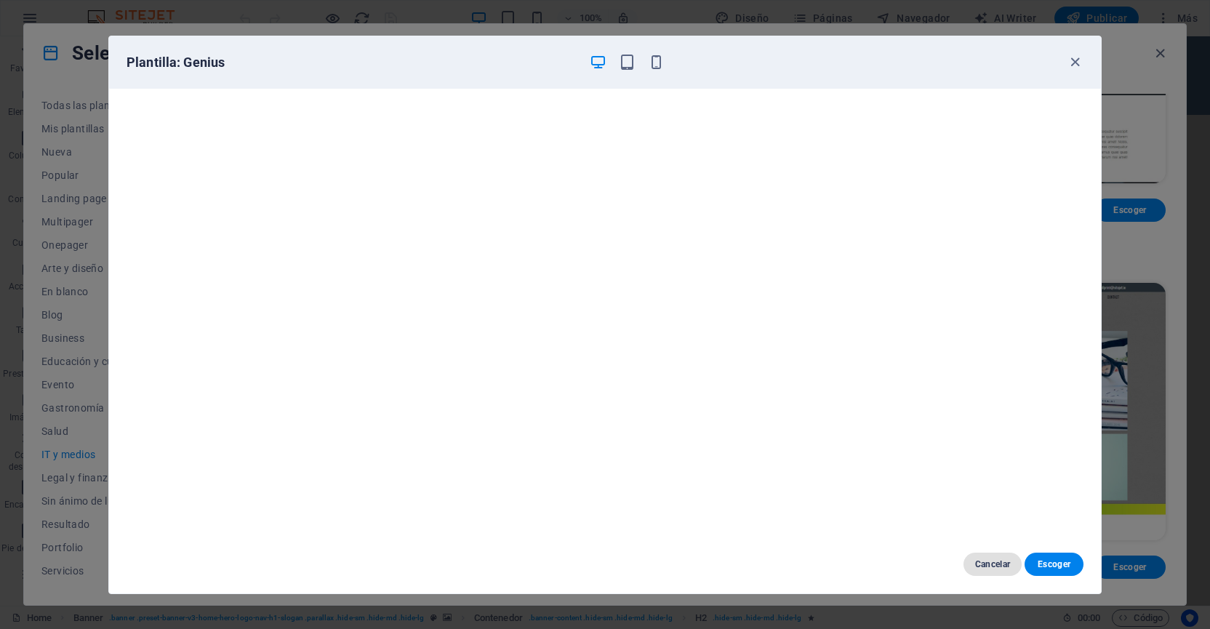
click at [1000, 561] on span "Cancelar" at bounding box center [994, 565] width 36 height 12
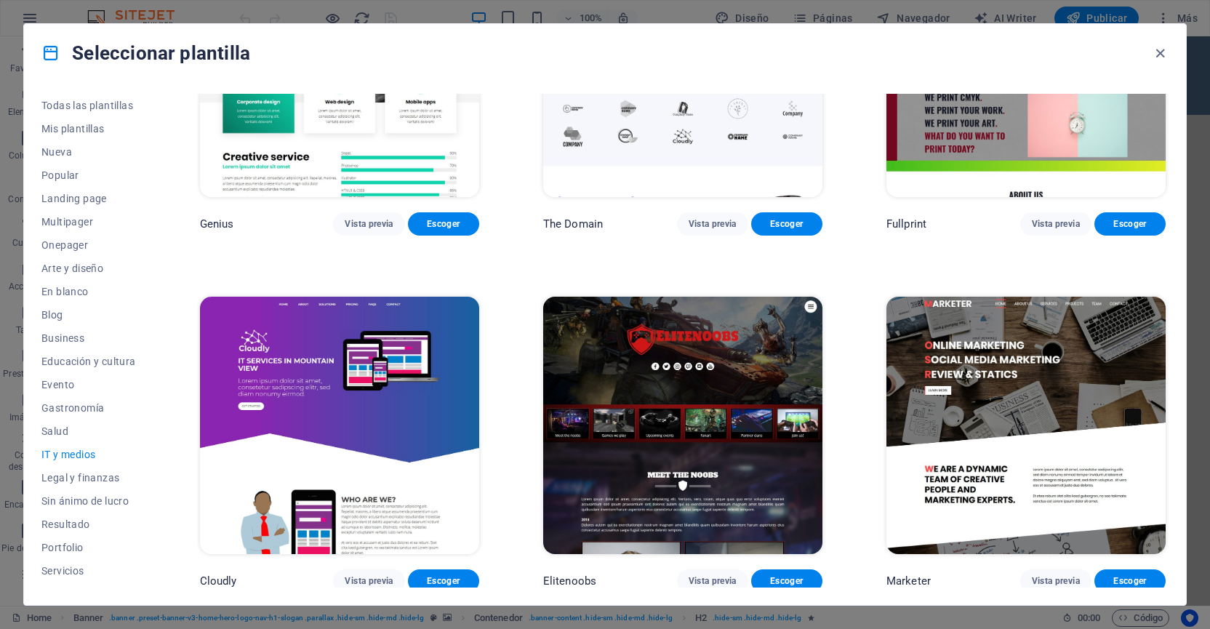
scroll to position [871, 0]
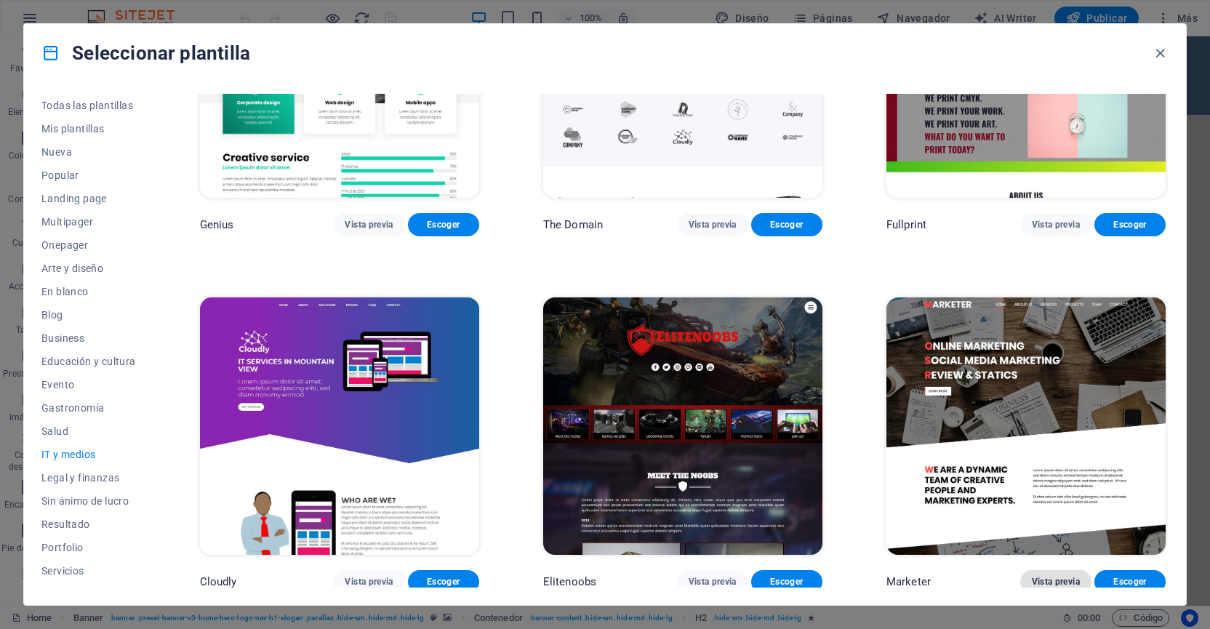
click at [1033, 576] on span "Vista previa" at bounding box center [1056, 582] width 48 height 12
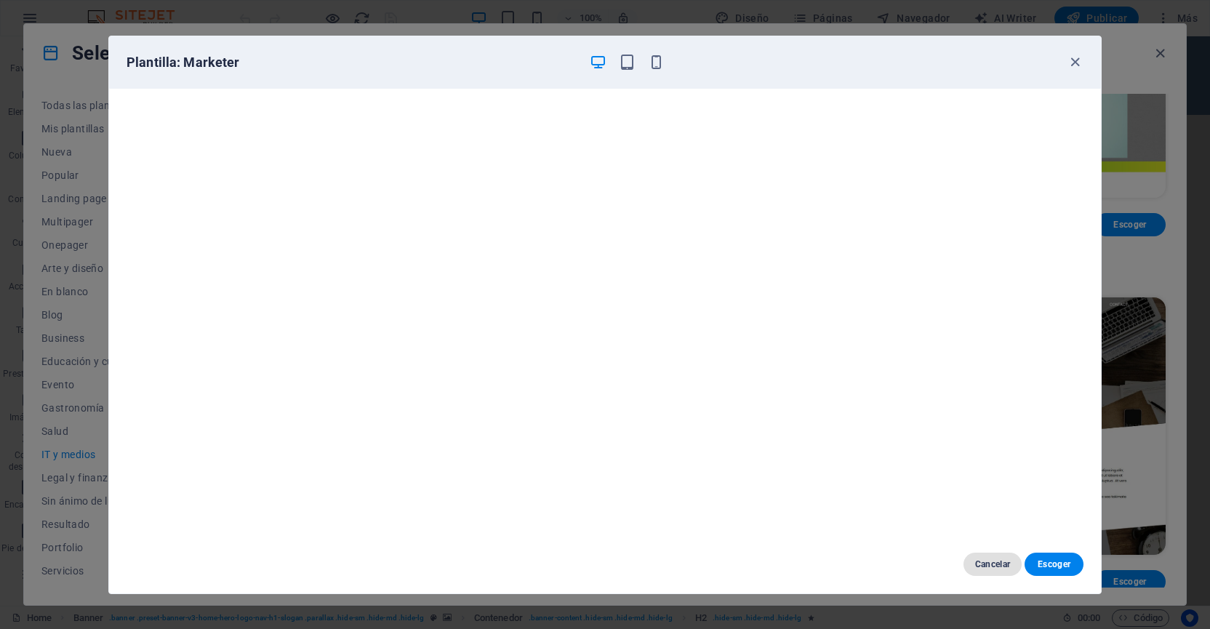
click at [1000, 568] on span "Cancelar" at bounding box center [994, 565] width 36 height 12
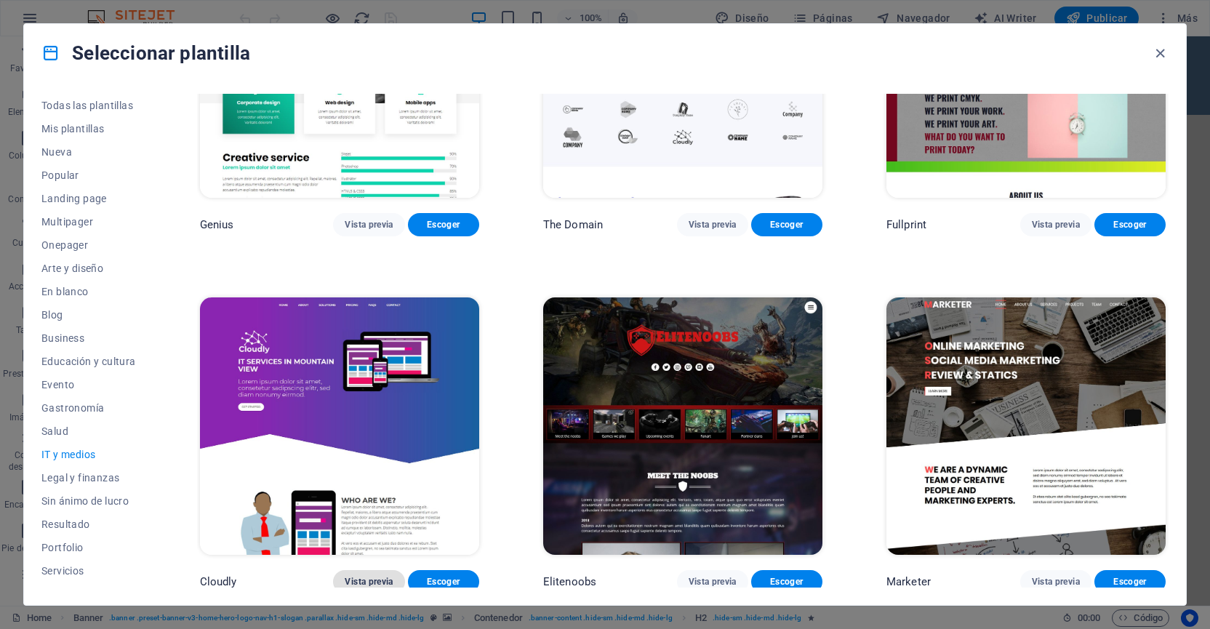
click at [364, 579] on span "Vista previa" at bounding box center [369, 582] width 48 height 12
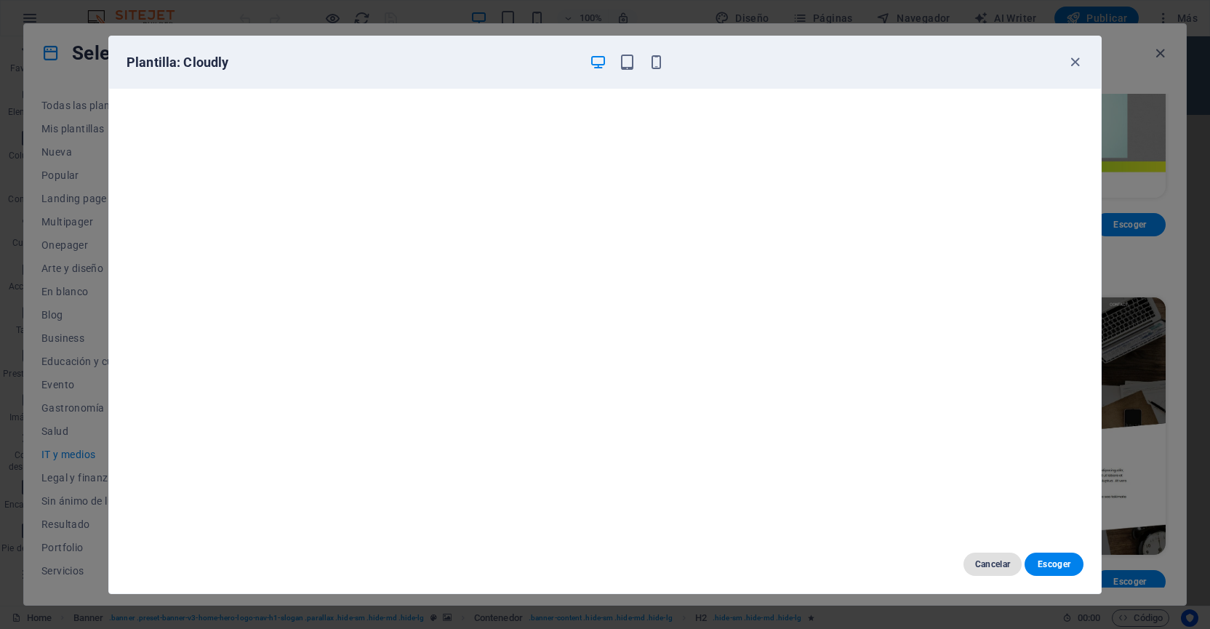
click at [996, 561] on span "Cancelar" at bounding box center [994, 565] width 36 height 12
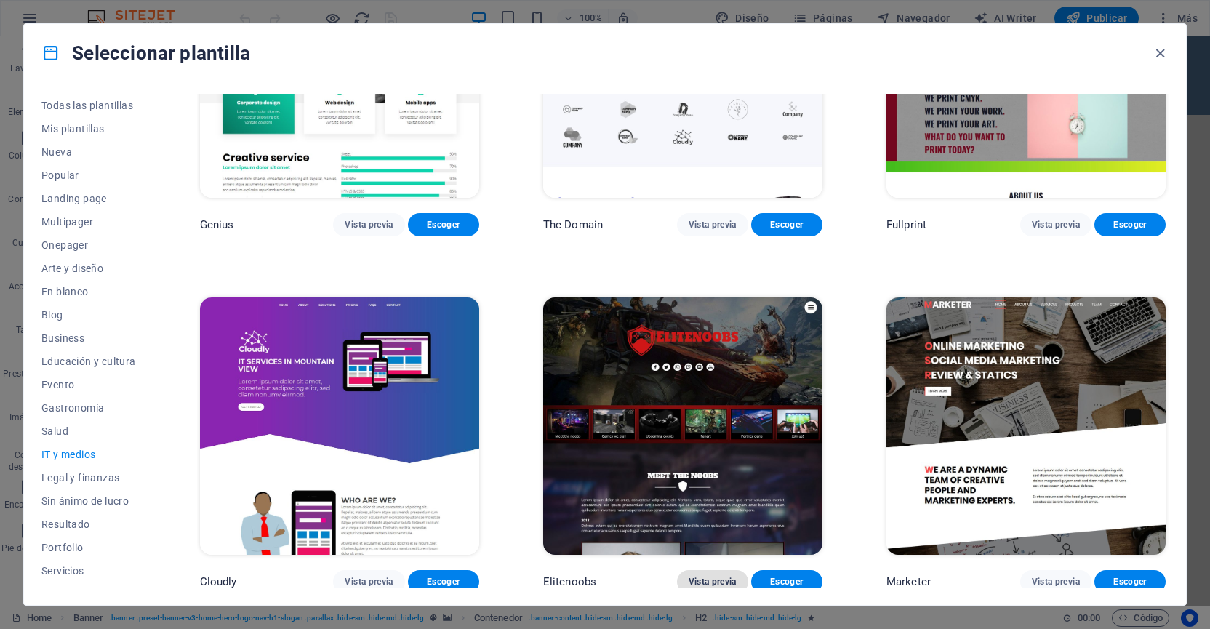
click at [706, 576] on span "Vista previa" at bounding box center [713, 582] width 48 height 12
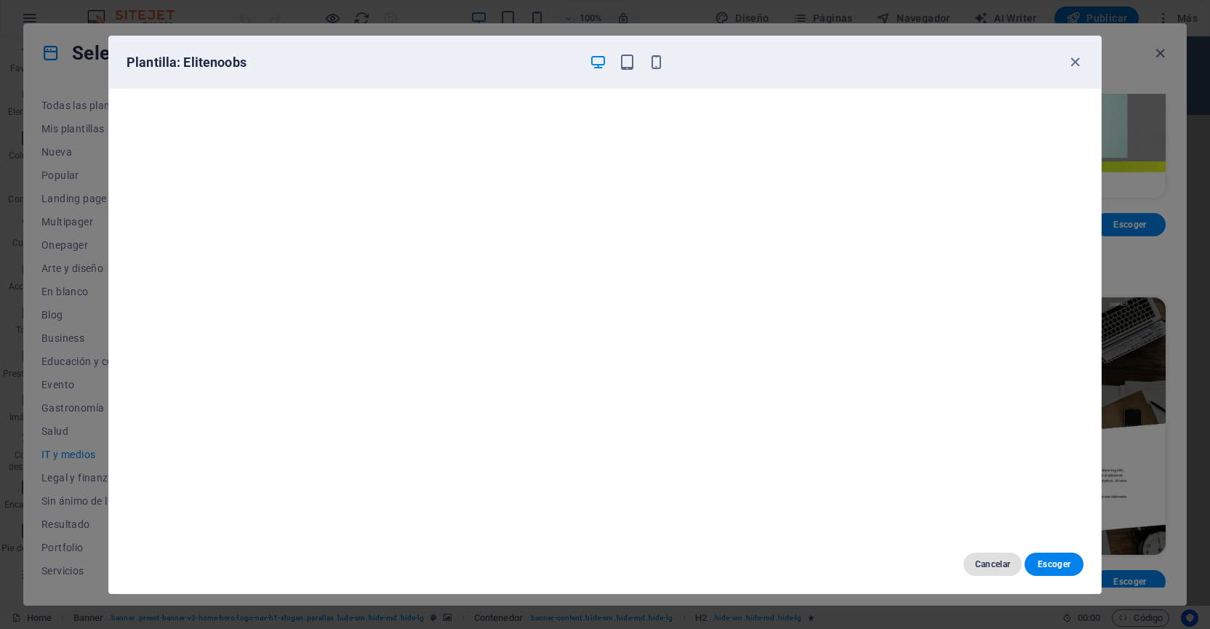
click at [981, 561] on span "Cancelar" at bounding box center [994, 565] width 36 height 12
